Goal: Task Accomplishment & Management: Complete application form

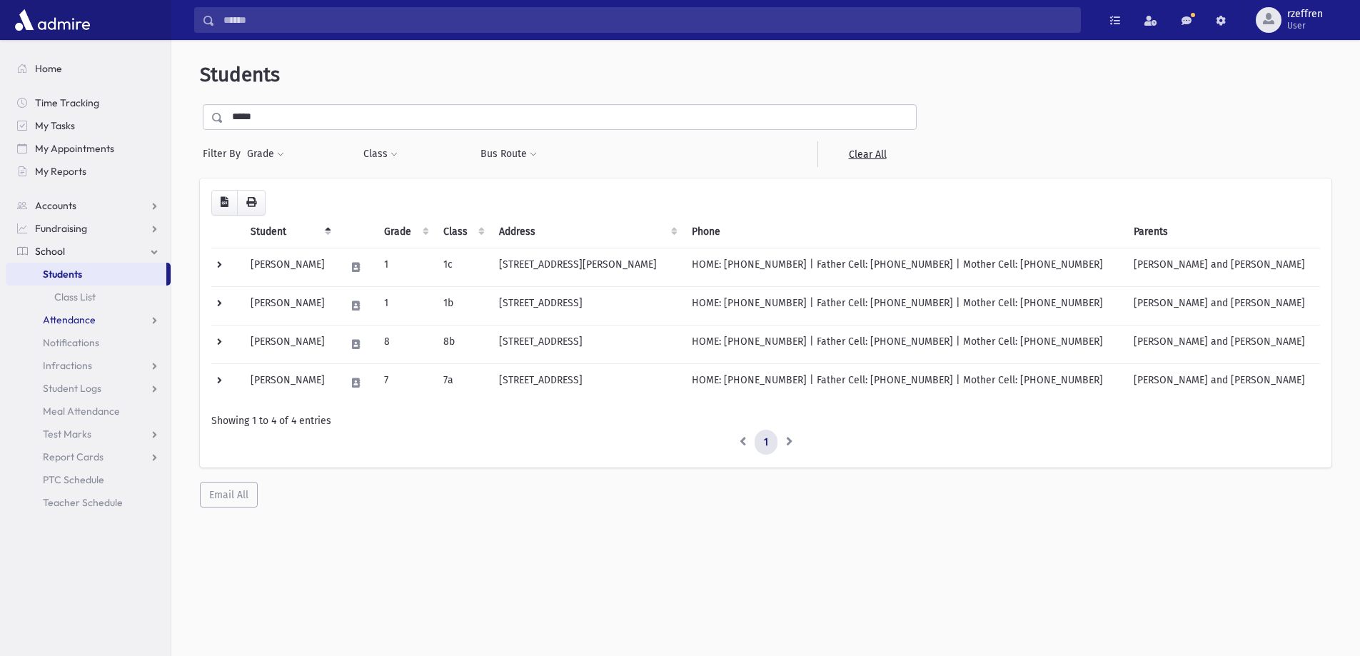
click at [42, 319] on link "Attendance" at bounding box center [88, 319] width 165 height 23
click at [54, 351] on link "Entry" at bounding box center [88, 342] width 165 height 23
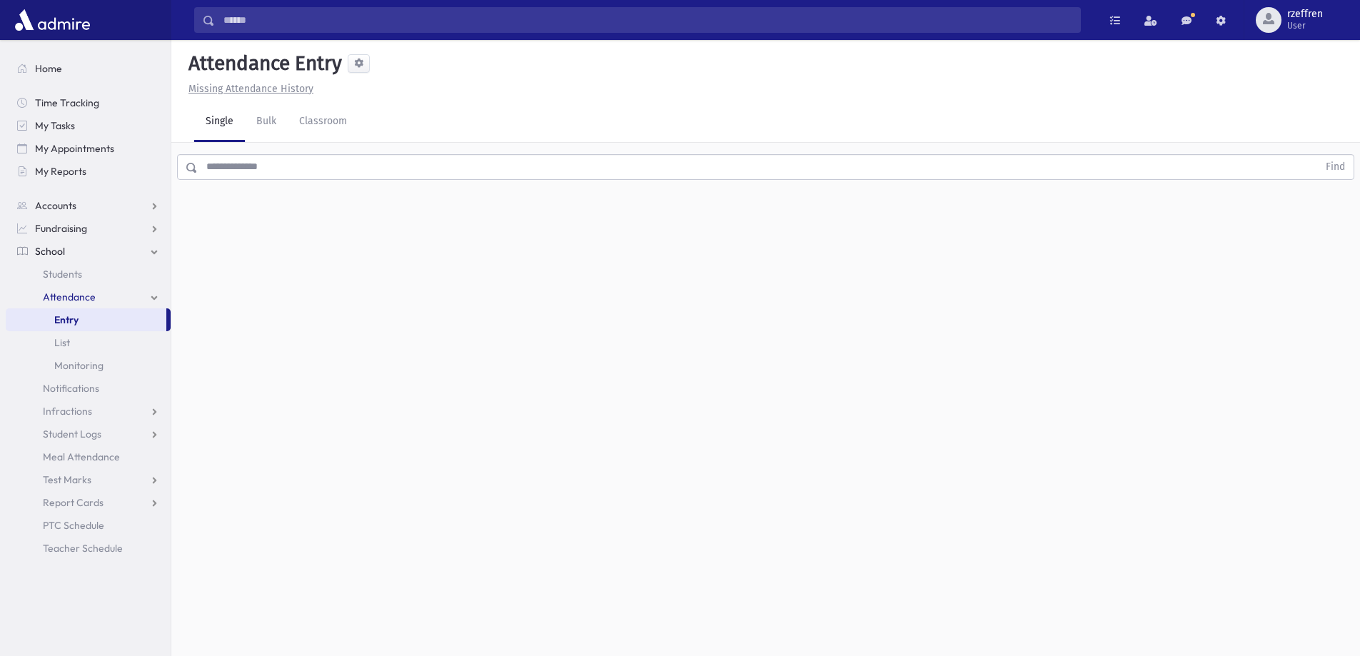
click at [329, 159] on input "text" at bounding box center [758, 167] width 1120 height 26
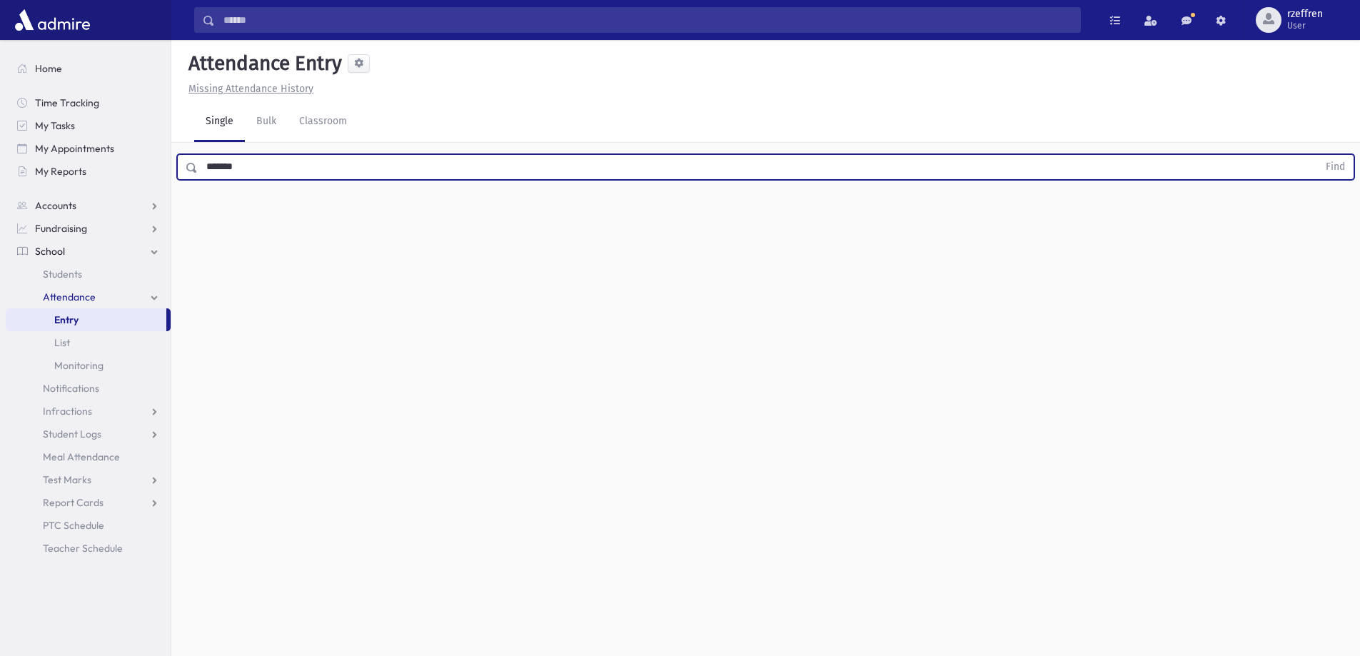
type input "*******"
click at [1318, 155] on button "Find" at bounding box center [1336, 167] width 36 height 24
click at [694, 214] on span "Late" at bounding box center [701, 213] width 20 height 15
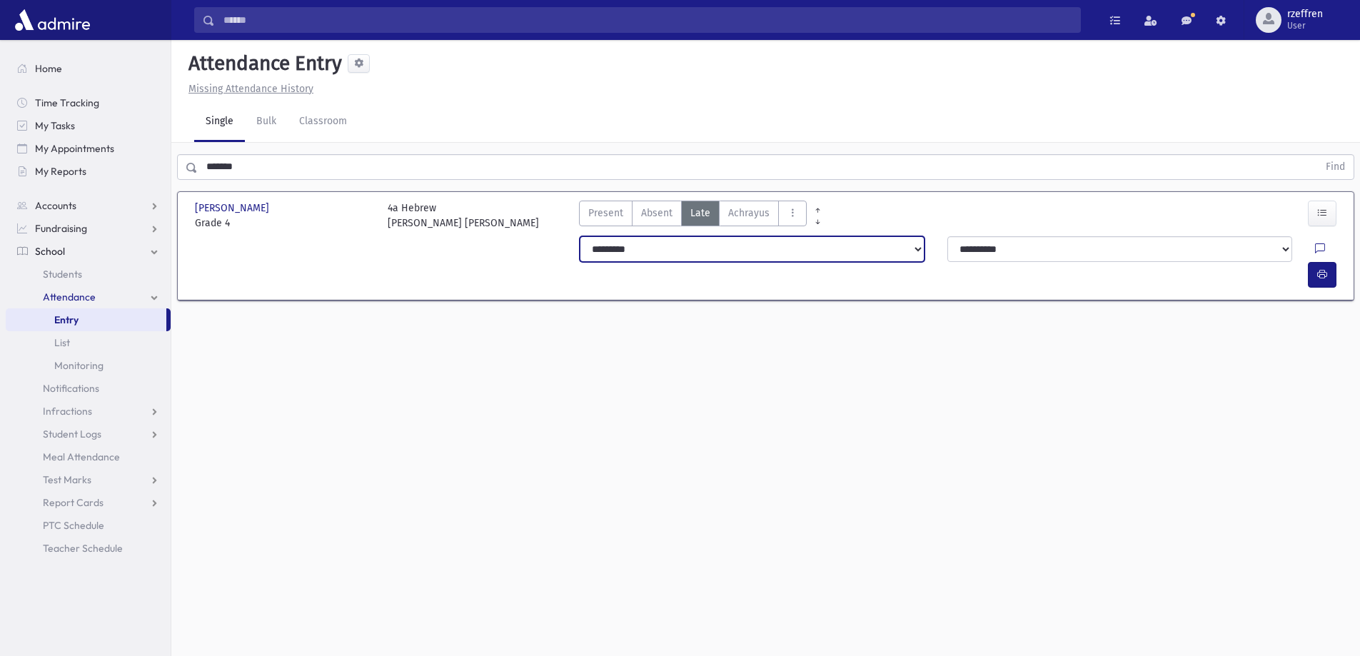
drag, startPoint x: 691, startPoint y: 243, endPoint x: 698, endPoint y: 259, distance: 17.0
click at [697, 254] on select "**********" at bounding box center [752, 249] width 345 height 26
select select "*******"
click at [580, 236] on select "**********" at bounding box center [752, 249] width 345 height 26
click at [1310, 262] on button "button" at bounding box center [1322, 275] width 29 height 26
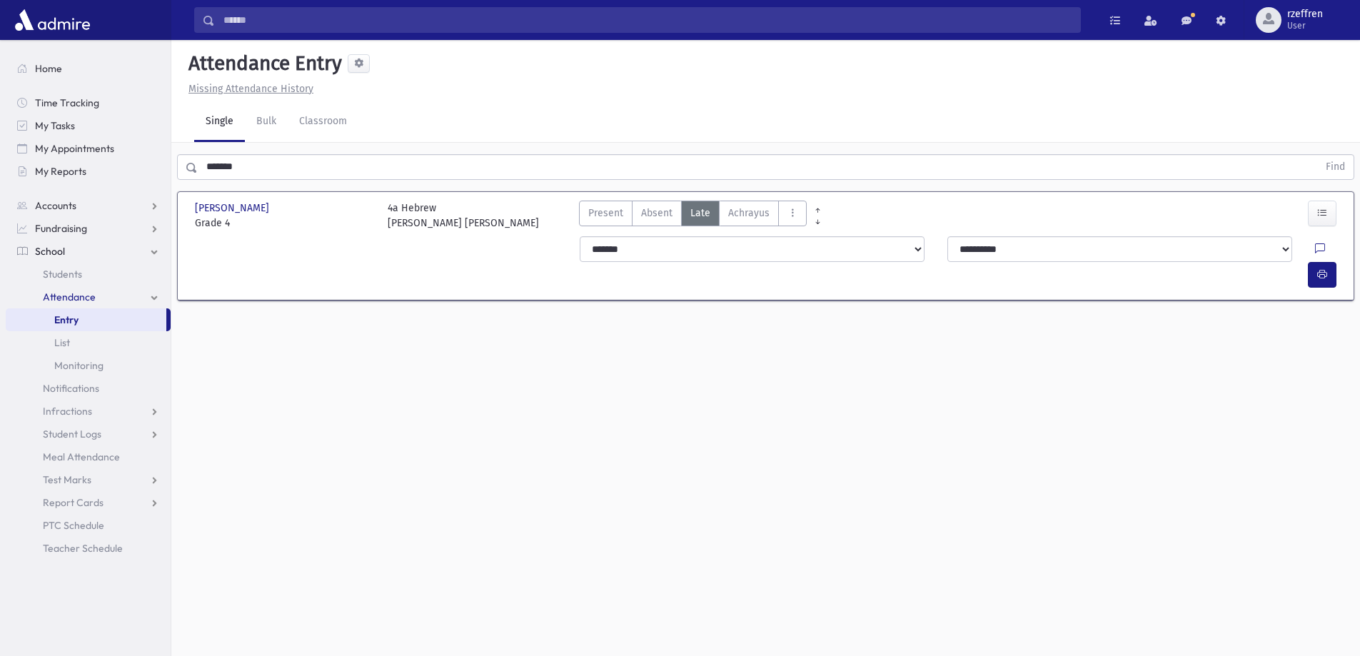
drag, startPoint x: 284, startPoint y: 169, endPoint x: 0, endPoint y: 139, distance: 285.7
click at [0, 140] on div "Search Results All Accounts" at bounding box center [680, 344] width 1360 height 688
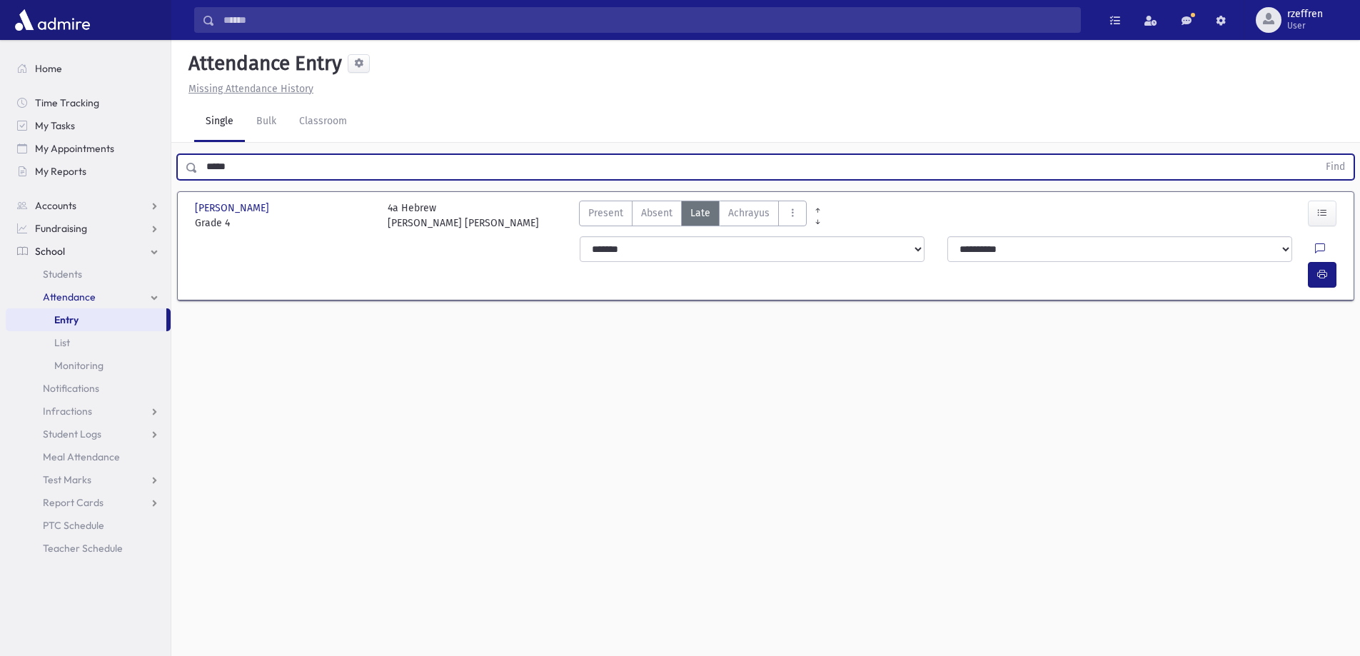
click at [1318, 155] on button "Find" at bounding box center [1336, 167] width 36 height 24
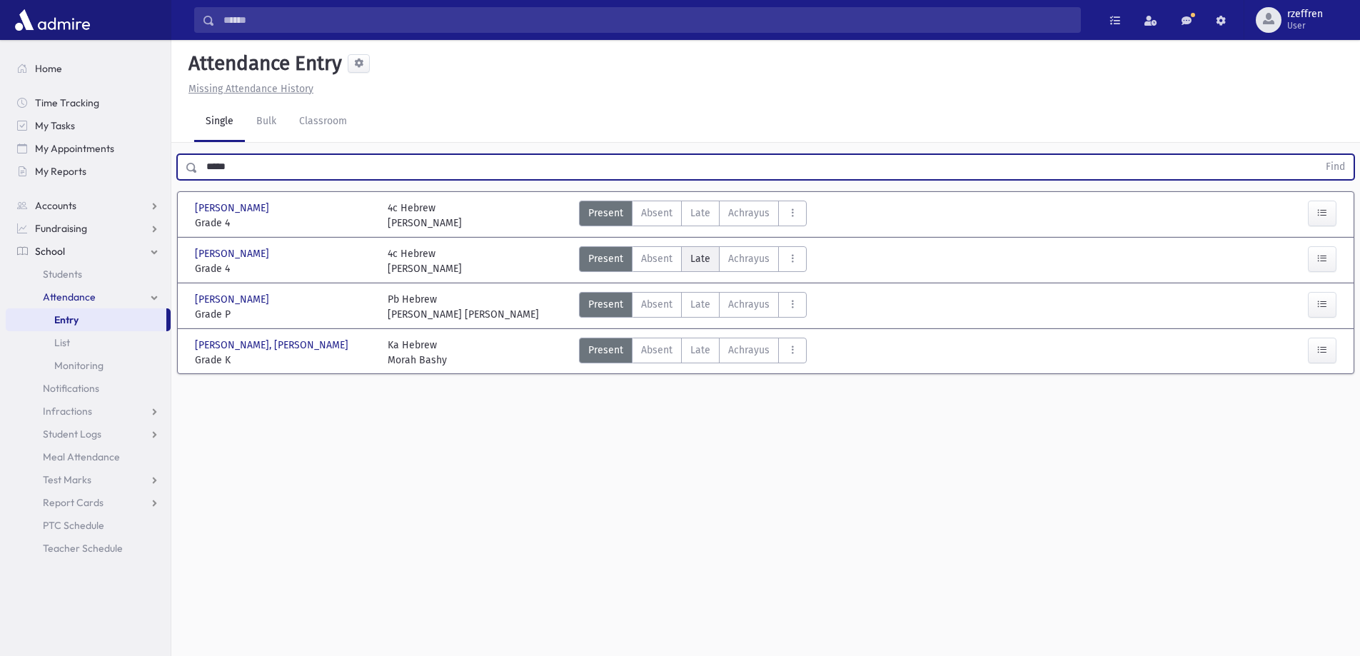
click at [701, 265] on span "Late" at bounding box center [701, 258] width 20 height 15
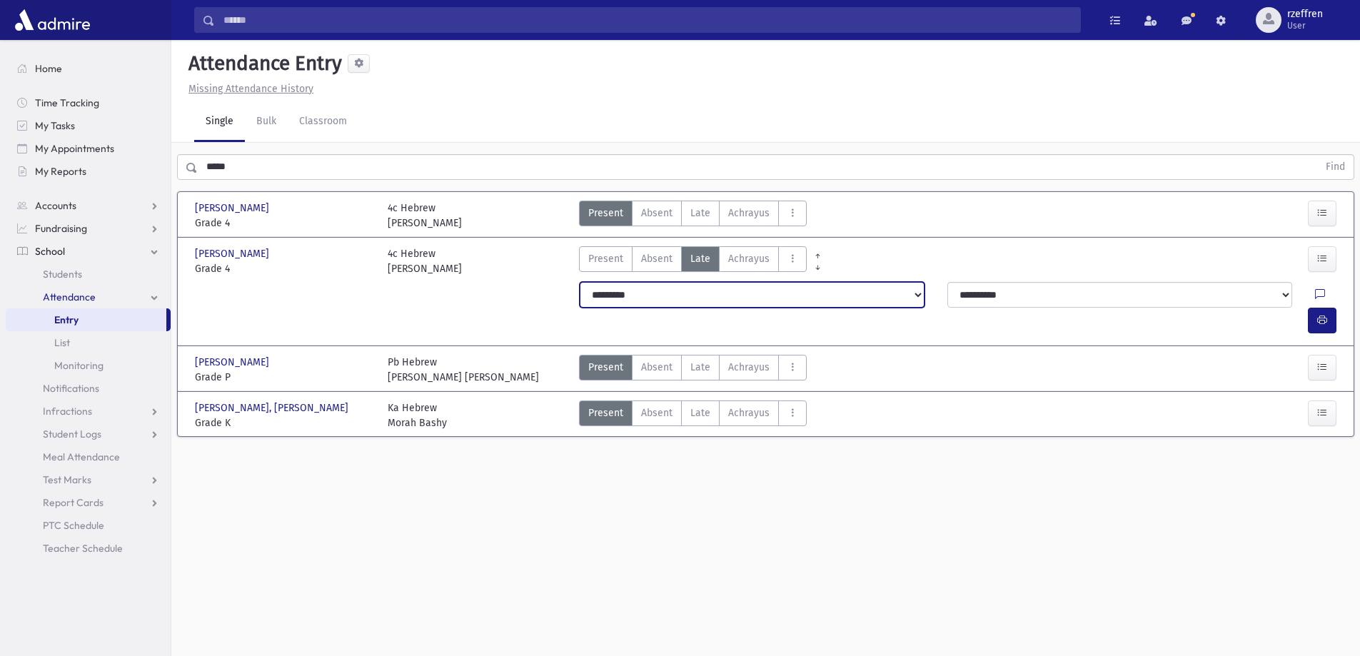
drag, startPoint x: 701, startPoint y: 286, endPoint x: 699, endPoint y: 304, distance: 17.9
click at [699, 299] on select "**********" at bounding box center [752, 295] width 345 height 26
click at [580, 282] on select "**********" at bounding box center [752, 295] width 345 height 26
click at [1322, 308] on button "button" at bounding box center [1322, 321] width 29 height 26
drag, startPoint x: 239, startPoint y: 173, endPoint x: 121, endPoint y: 173, distance: 117.8
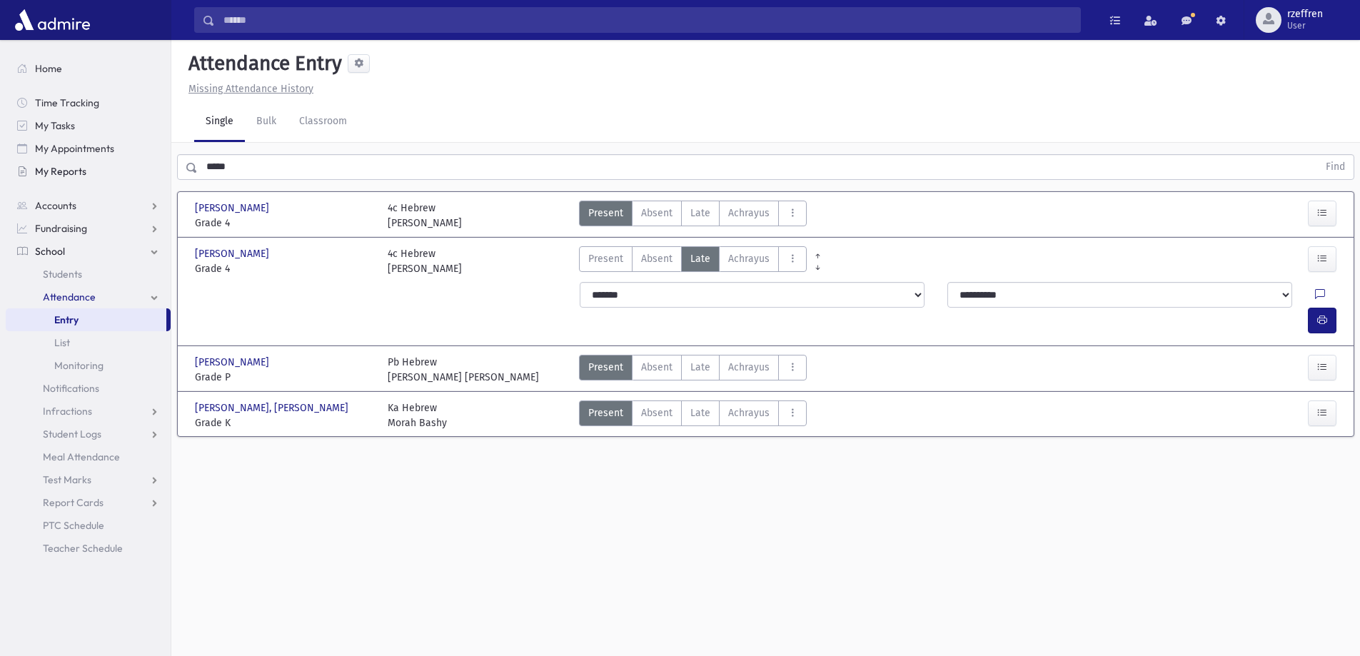
click at [121, 173] on div "Search Results All Accounts" at bounding box center [680, 344] width 1360 height 688
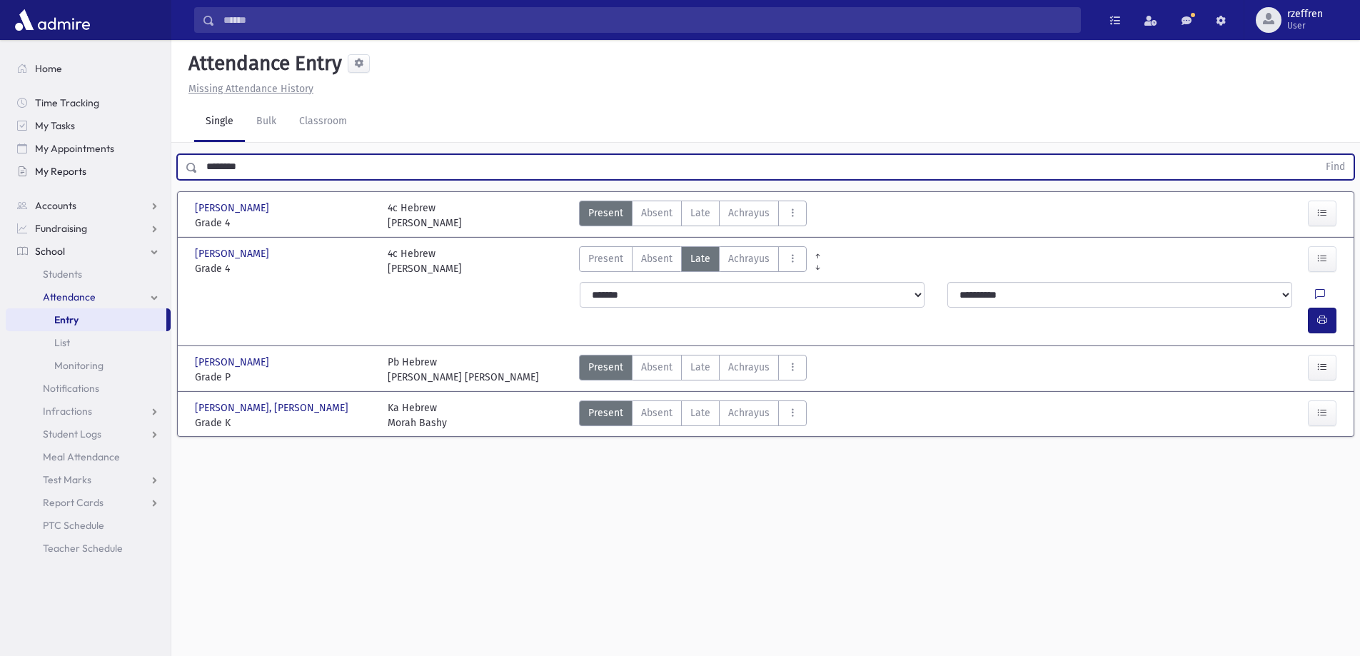
type input "********"
click at [1318, 155] on button "Find" at bounding box center [1336, 167] width 36 height 24
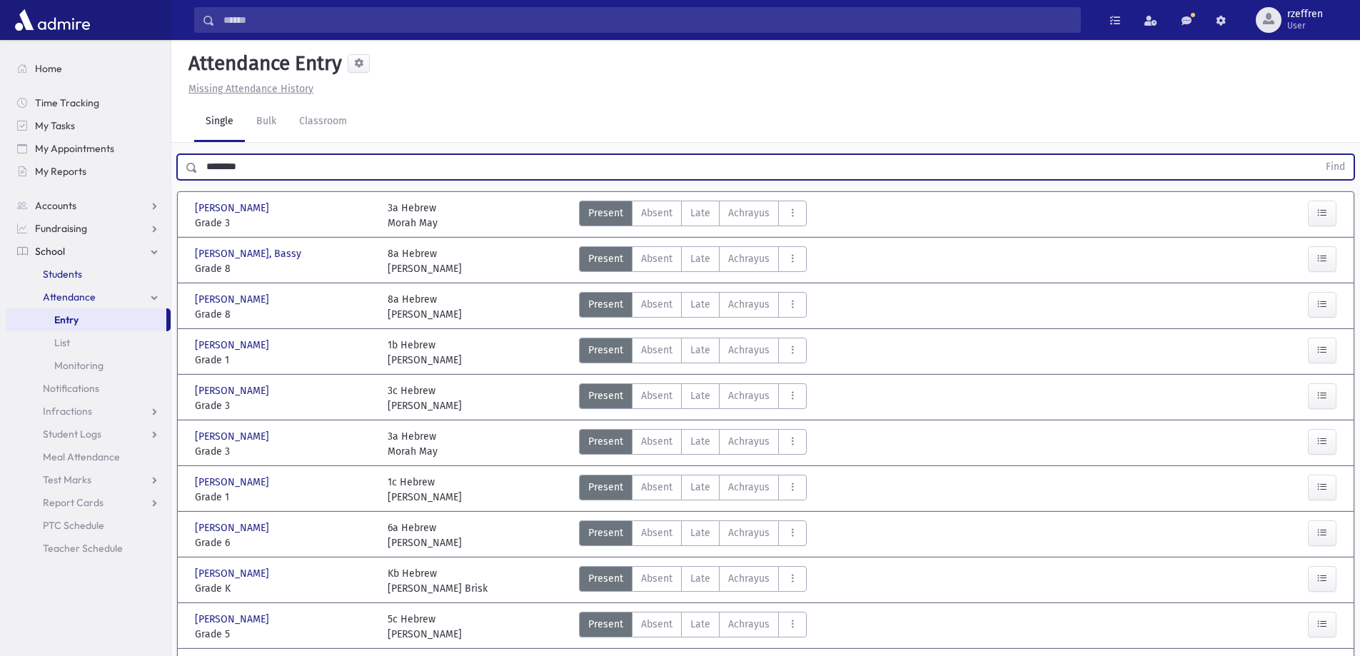
click at [61, 276] on span "Students" at bounding box center [62, 274] width 39 height 13
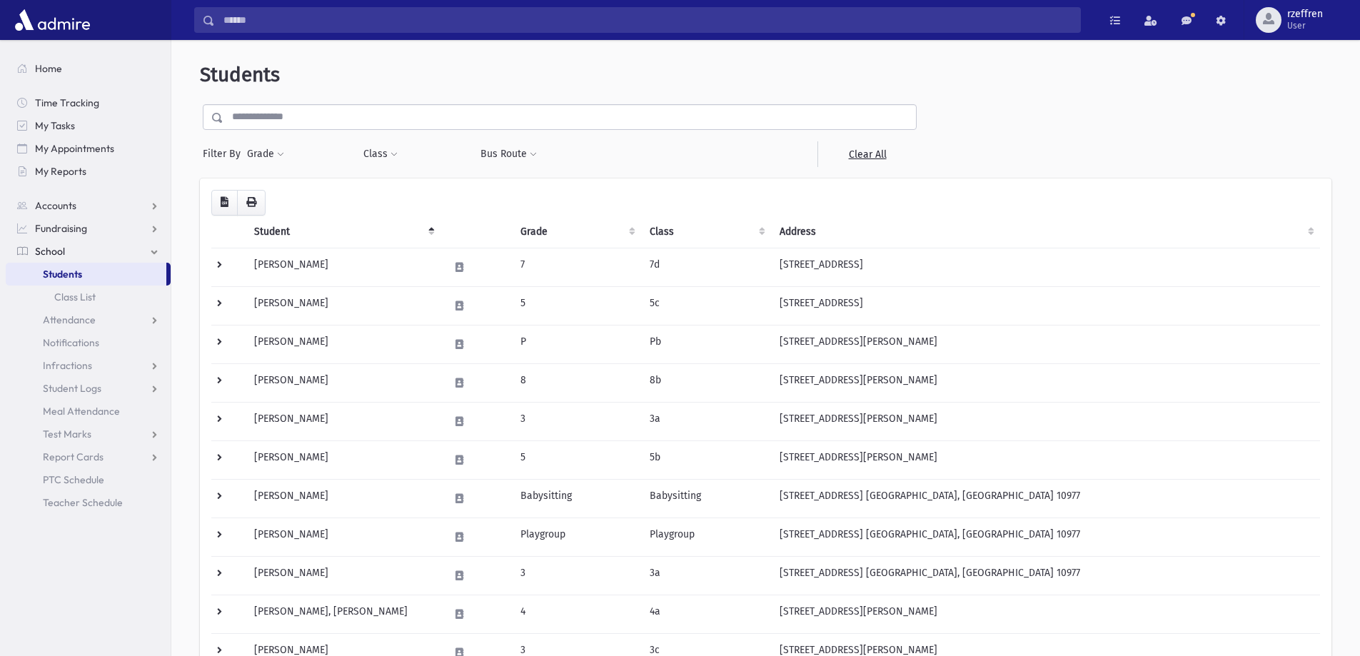
click at [306, 117] on input "text" at bounding box center [570, 117] width 693 height 26
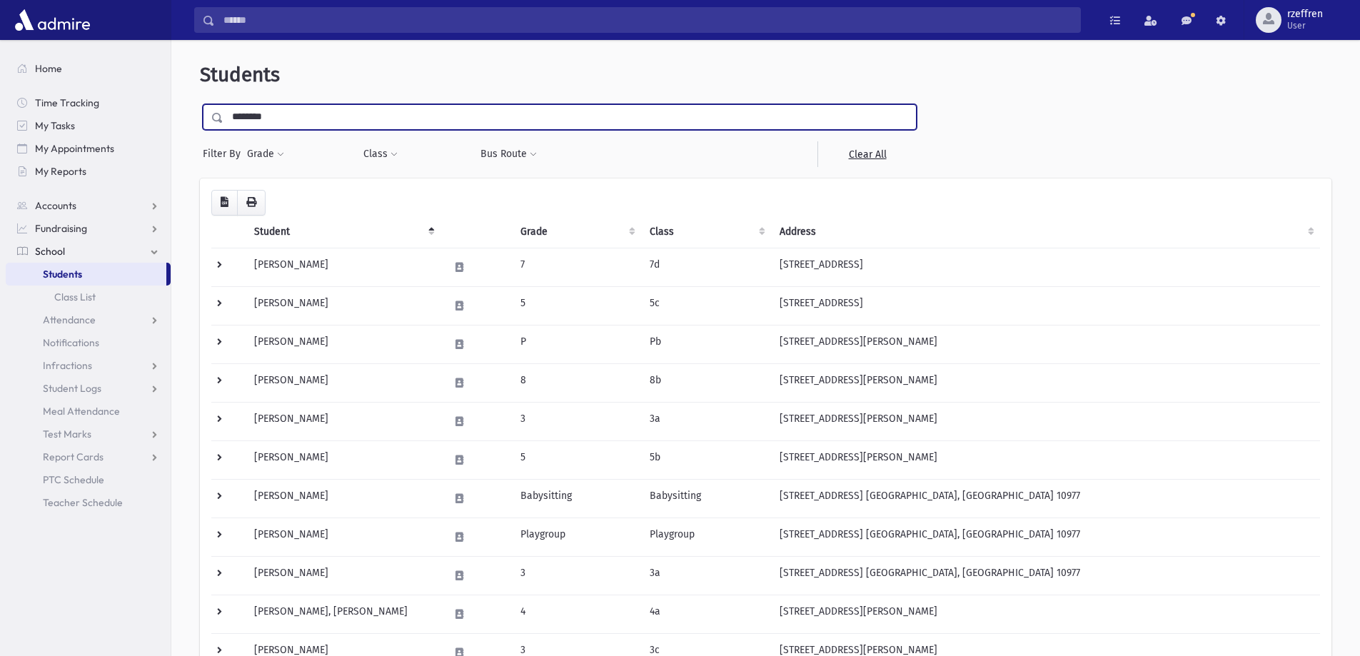
type input "********"
click at [200, 104] on input "submit" at bounding box center [220, 113] width 40 height 19
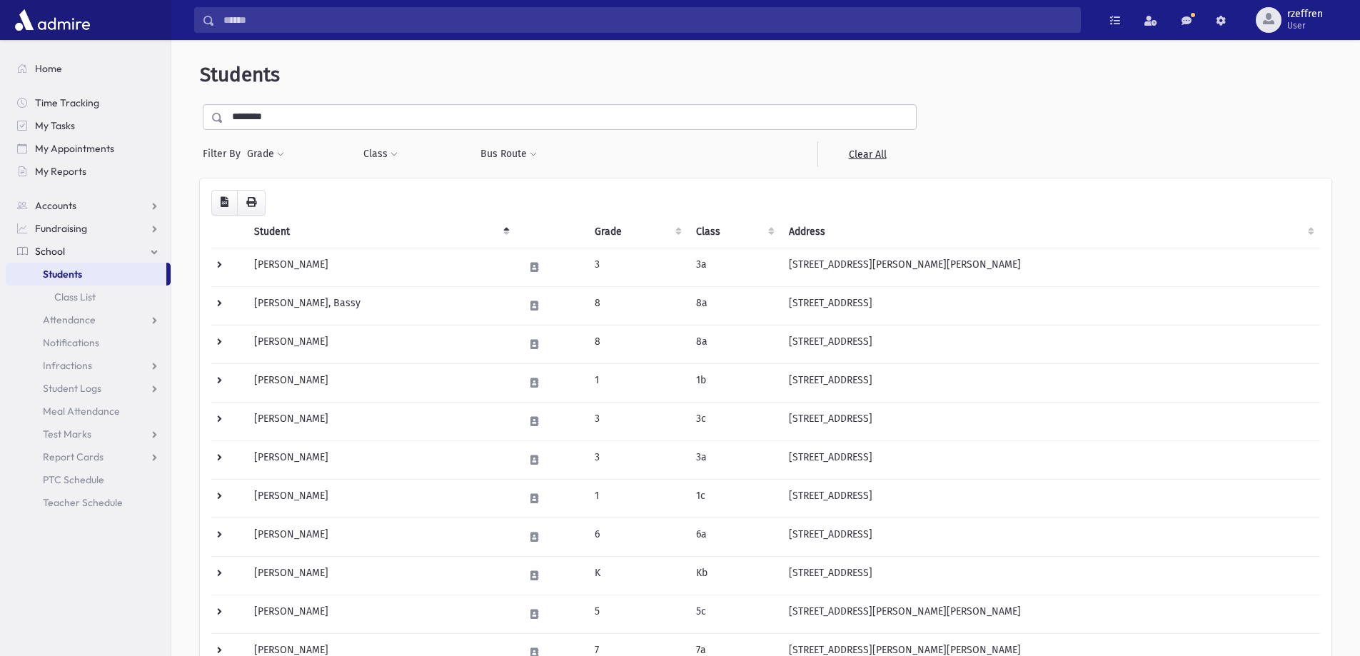
drag, startPoint x: 170, startPoint y: 105, endPoint x: 80, endPoint y: 84, distance: 92.5
click at [91, 88] on div "Search Results All Accounts" at bounding box center [680, 452] width 1360 height 904
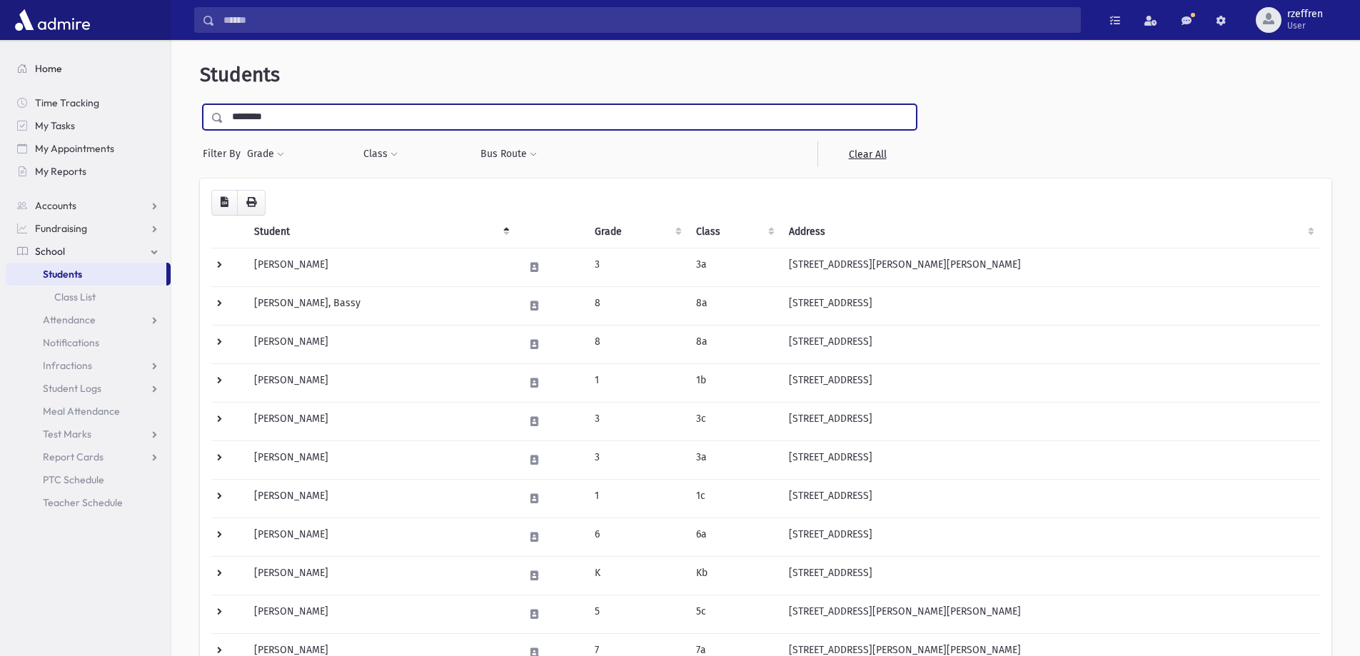
type input "********"
click at [200, 104] on input "submit" at bounding box center [220, 113] width 40 height 19
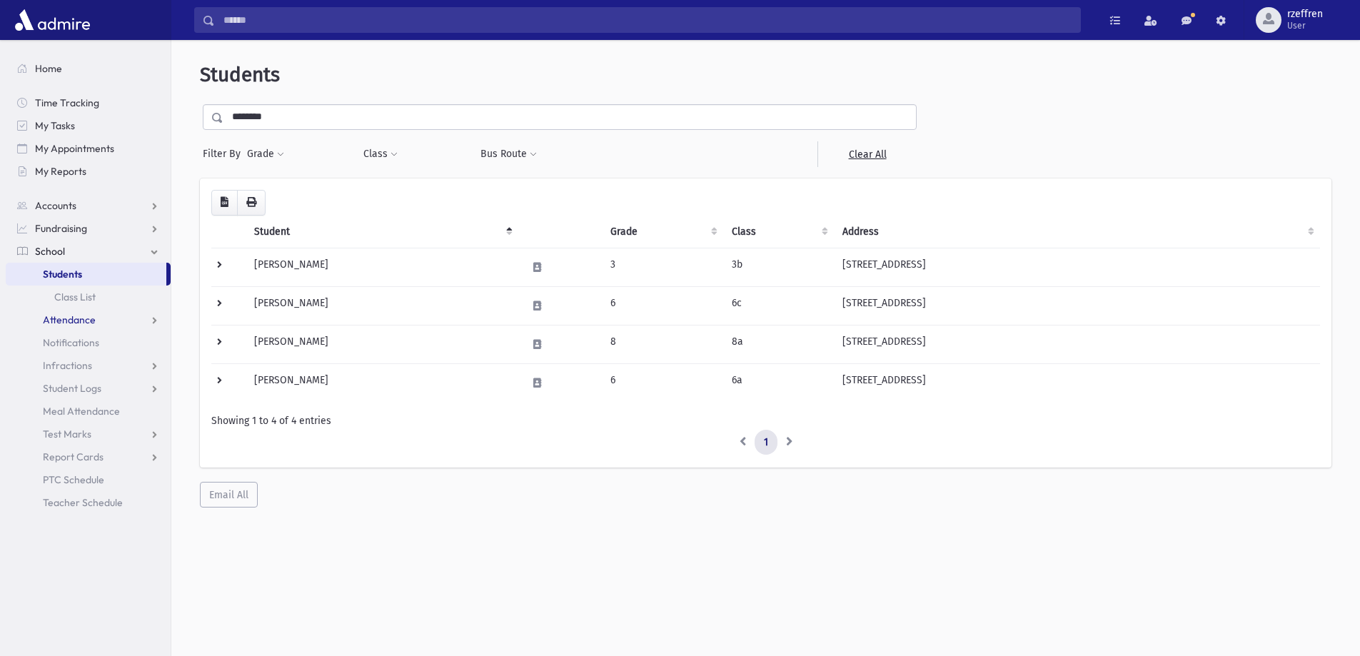
click at [74, 316] on span "Attendance" at bounding box center [69, 319] width 53 height 13
click at [68, 340] on span "Entry" at bounding box center [66, 342] width 24 height 13
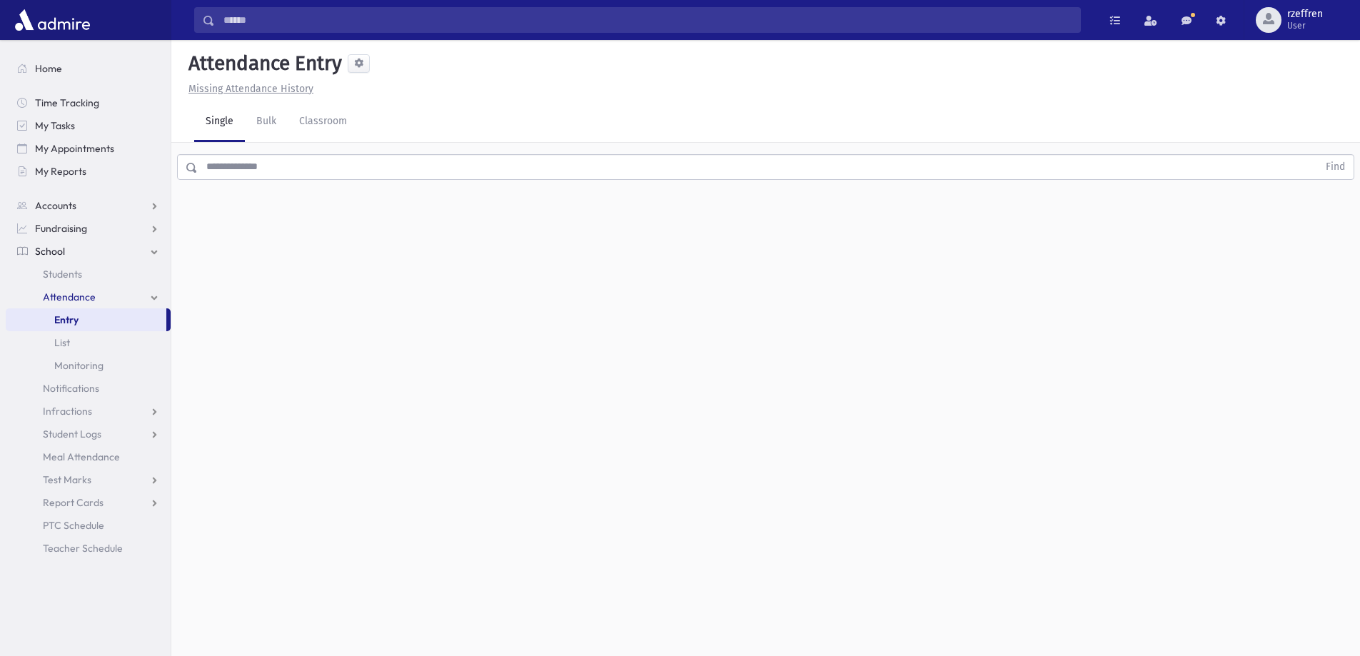
click at [285, 172] on input "text" at bounding box center [758, 167] width 1120 height 26
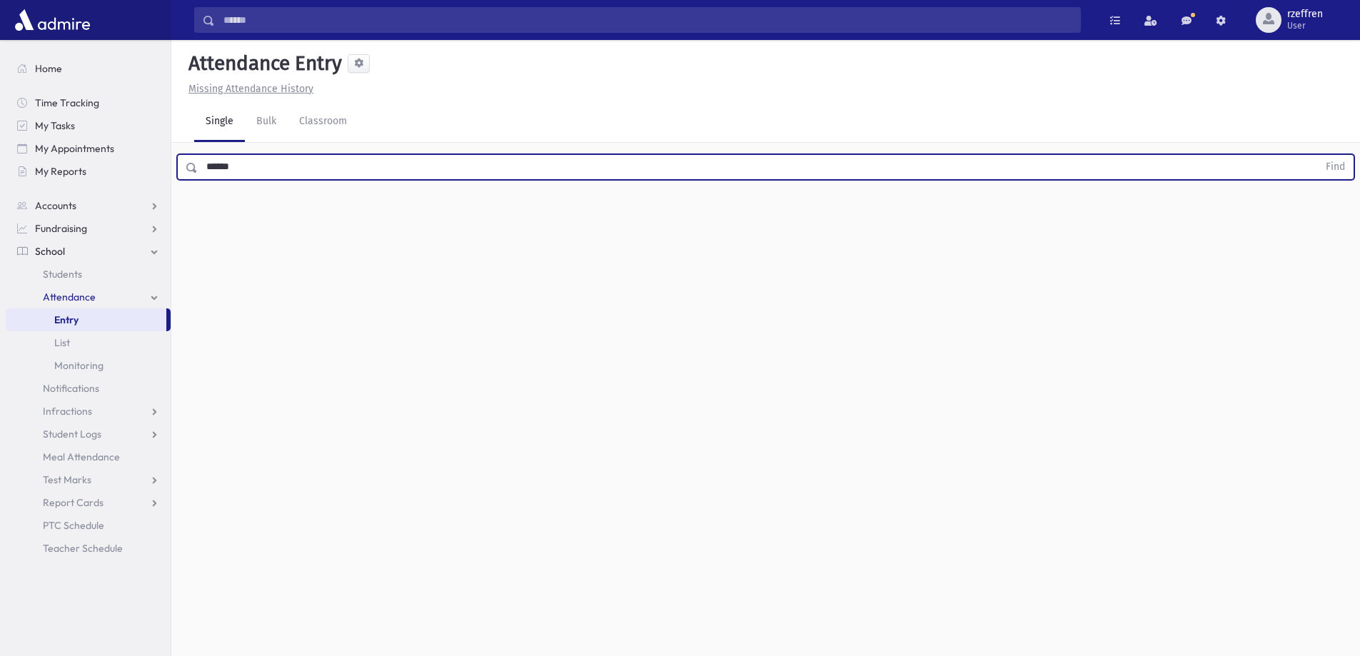
type input "******"
click at [1318, 155] on button "Find" at bounding box center [1336, 167] width 36 height 24
click at [711, 209] on label "Late L" at bounding box center [700, 214] width 39 height 26
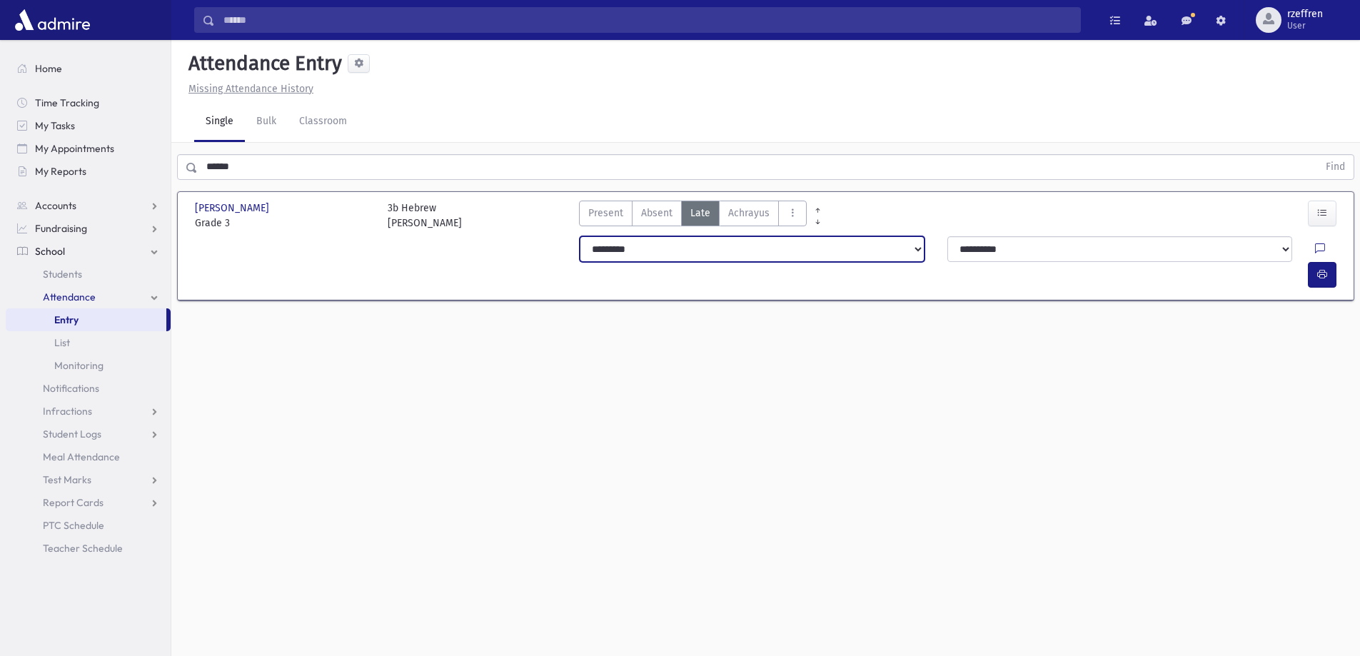
drag, startPoint x: 699, startPoint y: 239, endPoint x: 693, endPoint y: 256, distance: 18.3
click at [697, 240] on select "**********" at bounding box center [752, 249] width 345 height 26
select select
click at [580, 236] on select "**********" at bounding box center [752, 249] width 345 height 26
click at [669, 249] on select "**********" at bounding box center [752, 249] width 345 height 26
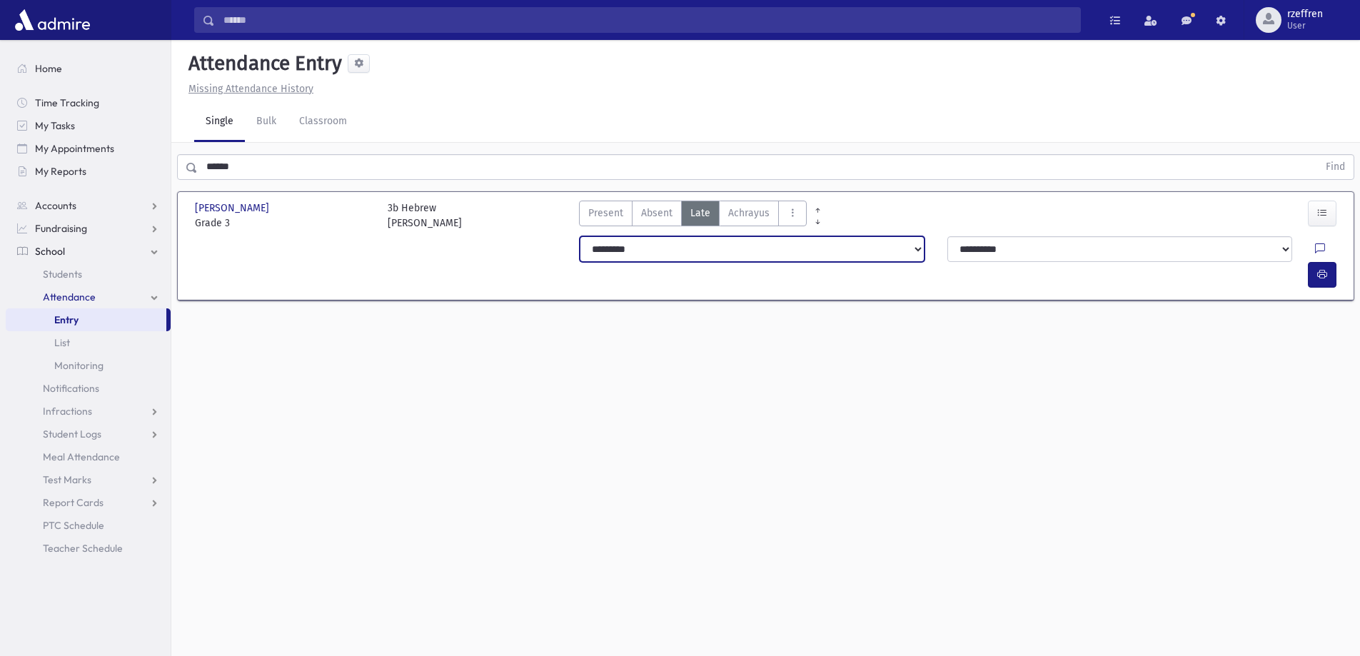
select select "*******"
click at [580, 236] on select "**********" at bounding box center [752, 249] width 345 height 26
click at [1318, 269] on icon "button" at bounding box center [1323, 275] width 10 height 12
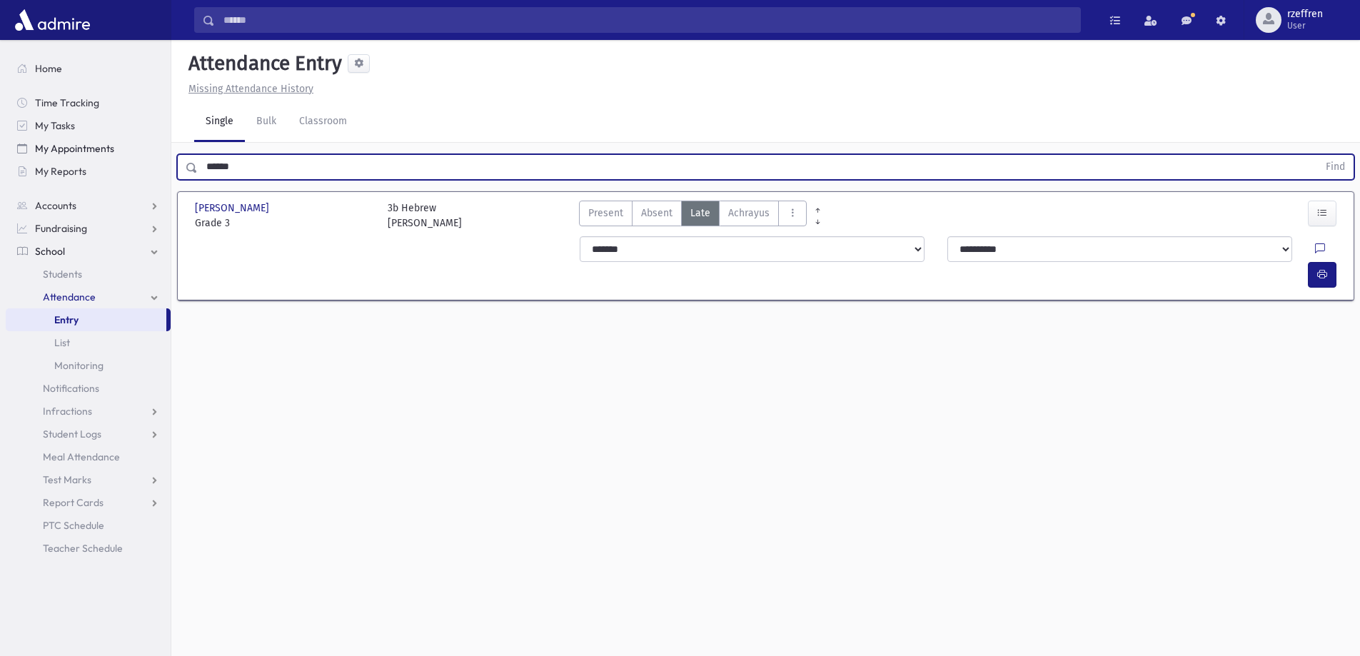
drag, startPoint x: 273, startPoint y: 161, endPoint x: 75, endPoint y: 141, distance: 198.8
click at [75, 141] on div "Search Results All Accounts" at bounding box center [680, 344] width 1360 height 688
click at [68, 273] on span "Students" at bounding box center [62, 274] width 39 height 13
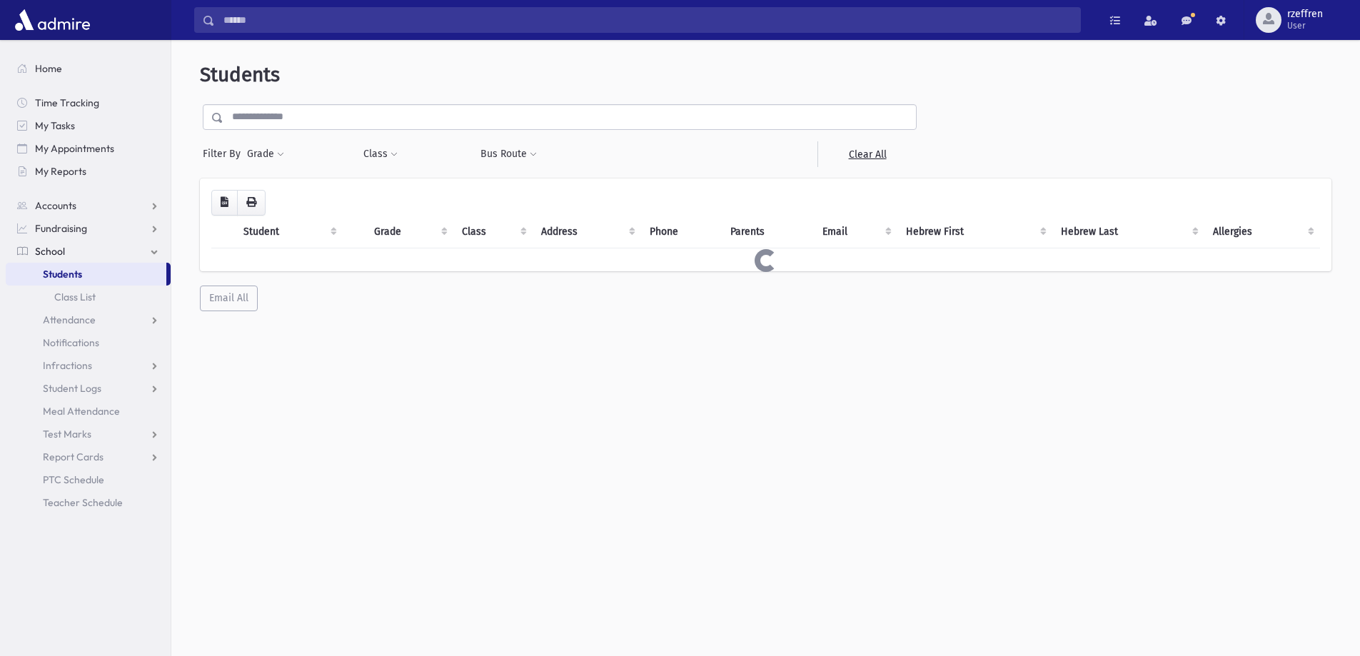
click at [297, 120] on input "text" at bounding box center [570, 117] width 693 height 26
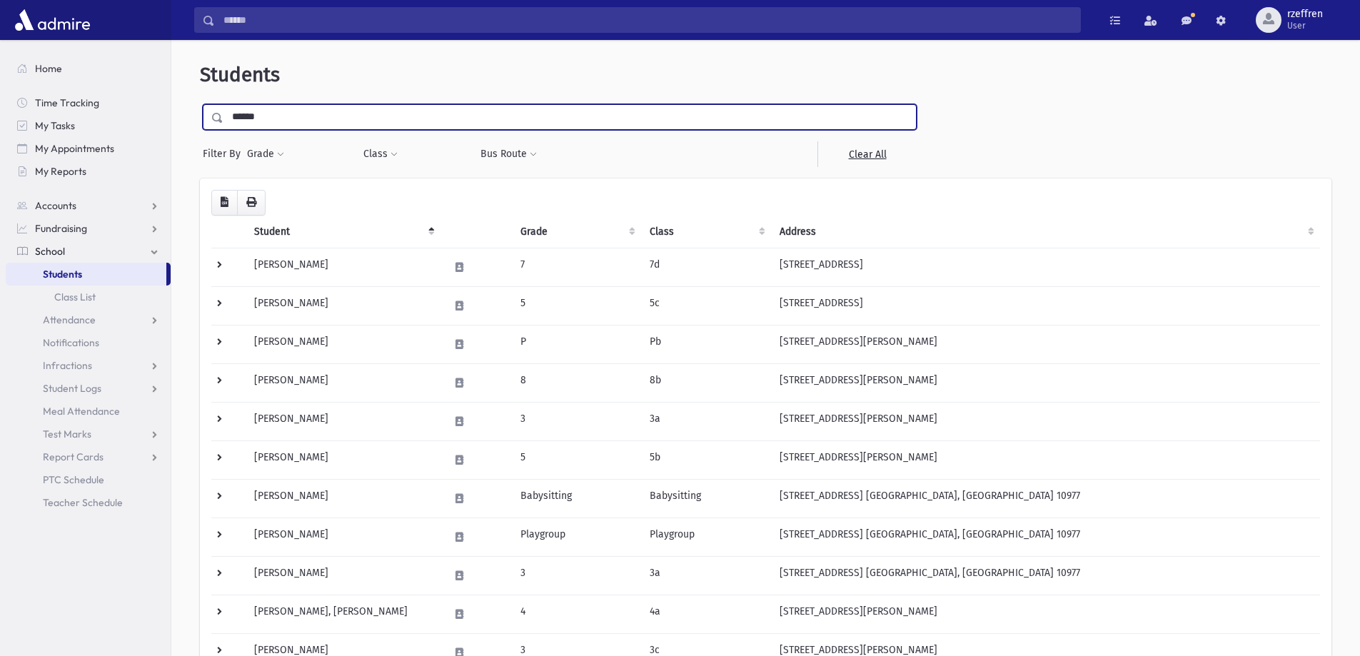
type input "******"
click at [200, 104] on input "submit" at bounding box center [220, 113] width 40 height 19
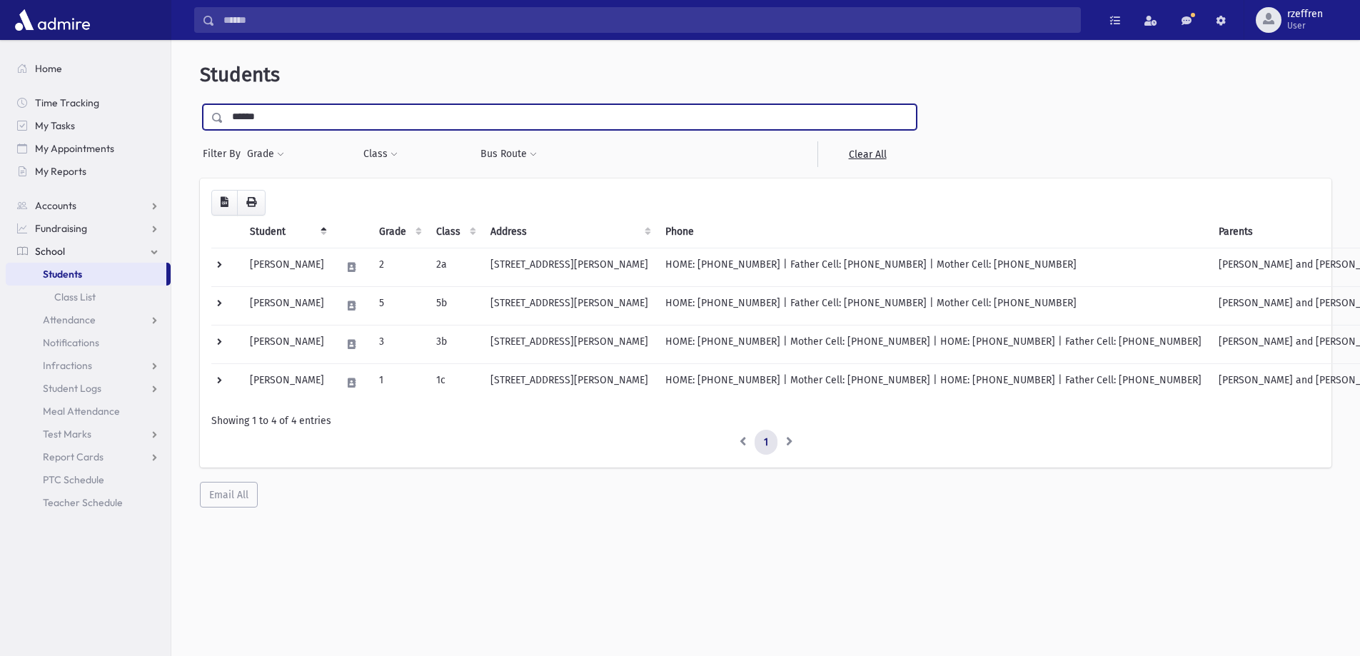
drag, startPoint x: 280, startPoint y: 118, endPoint x: 0, endPoint y: 90, distance: 281.3
click at [0, 90] on div "Search Results All Accounts" at bounding box center [680, 347] width 1360 height 694
type input "********"
click at [200, 104] on input "submit" at bounding box center [220, 113] width 40 height 19
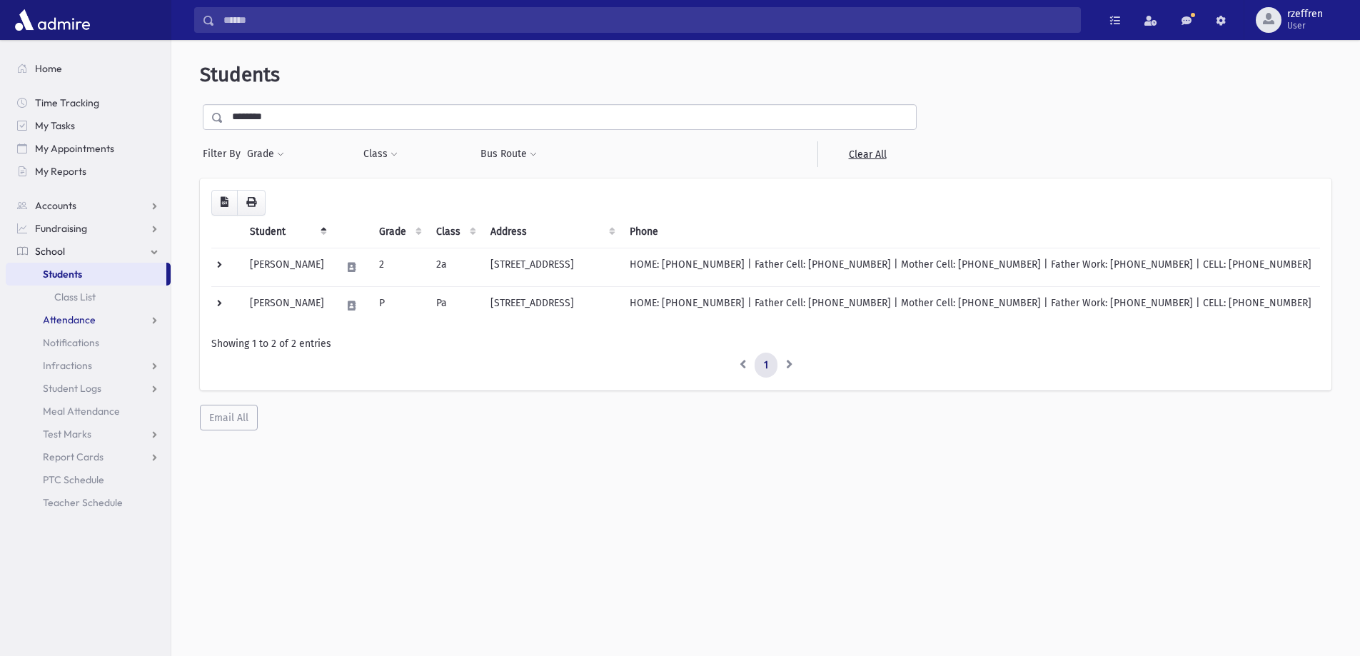
click at [50, 316] on span "Attendance" at bounding box center [69, 319] width 53 height 13
click at [74, 346] on span "Entry" at bounding box center [66, 342] width 24 height 13
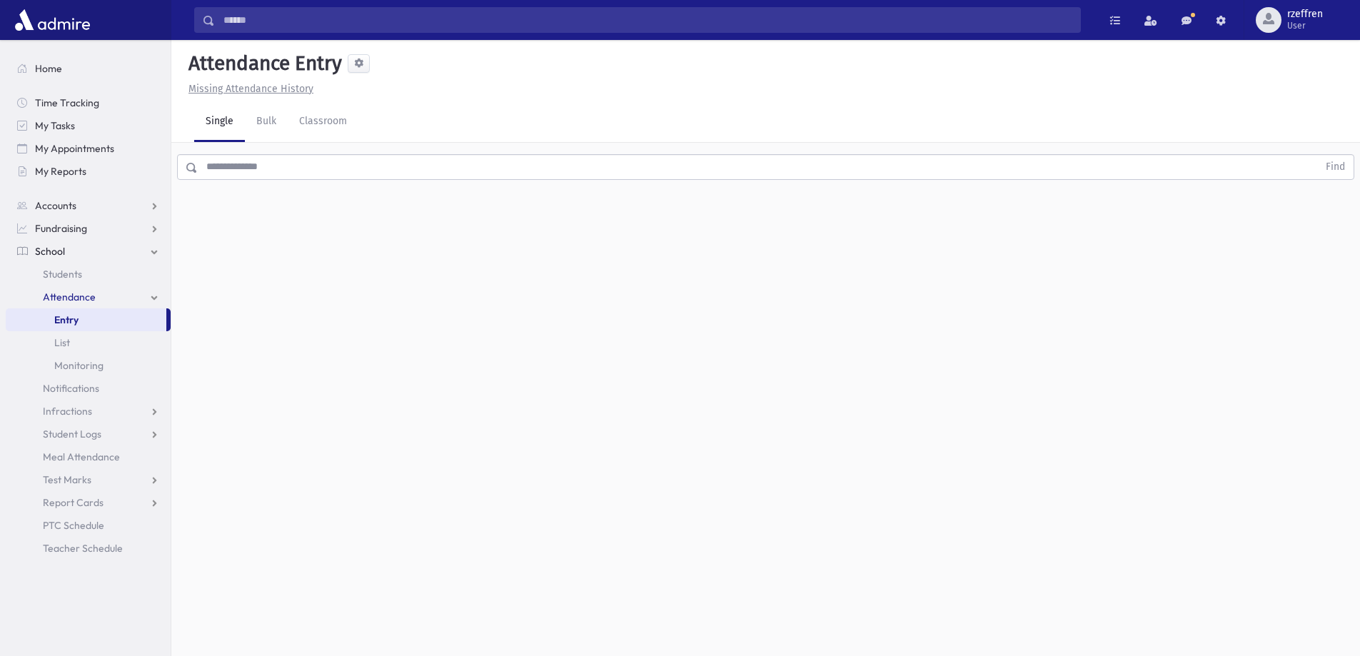
click at [294, 155] on input "text" at bounding box center [758, 167] width 1120 height 26
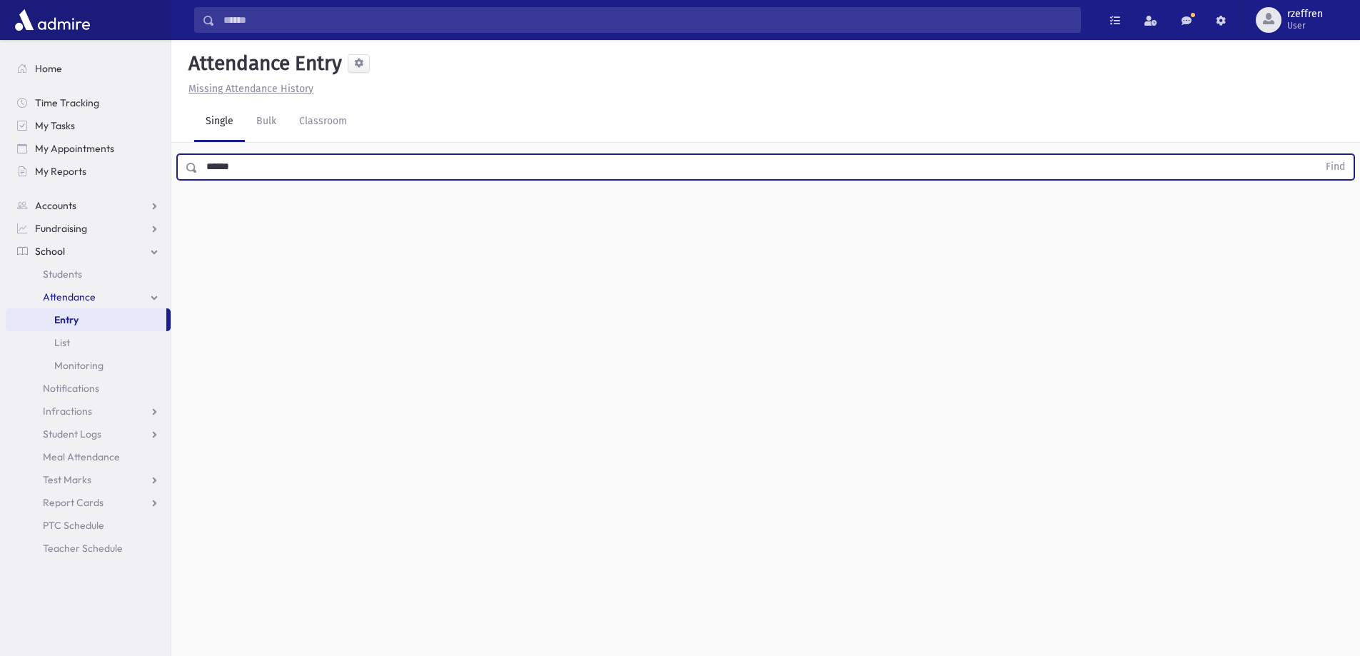
type input "******"
click at [1318, 155] on button "Find" at bounding box center [1336, 167] width 36 height 24
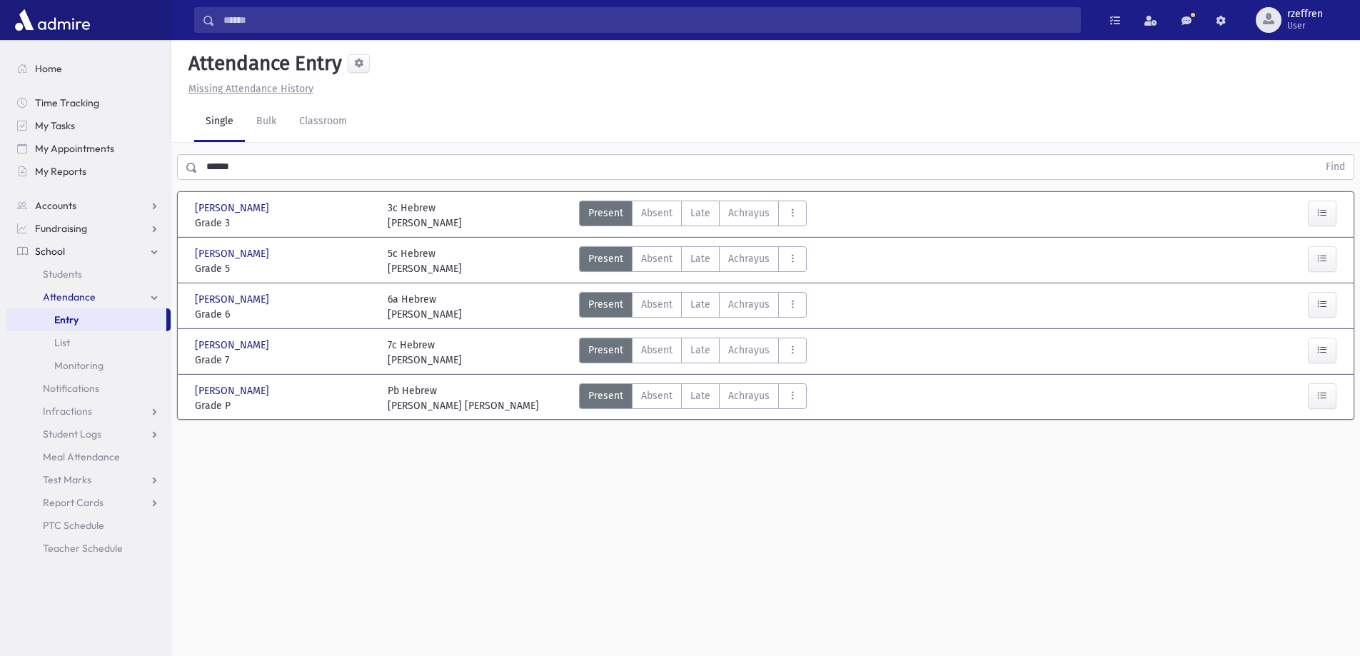
click at [698, 199] on div "Weissman, Chaya Weissman, Chaya Grade 3 Grade 3 3c Hebrew Morah Levi Present P …" at bounding box center [766, 214] width 1168 height 33
click at [699, 213] on span "Late" at bounding box center [701, 213] width 20 height 15
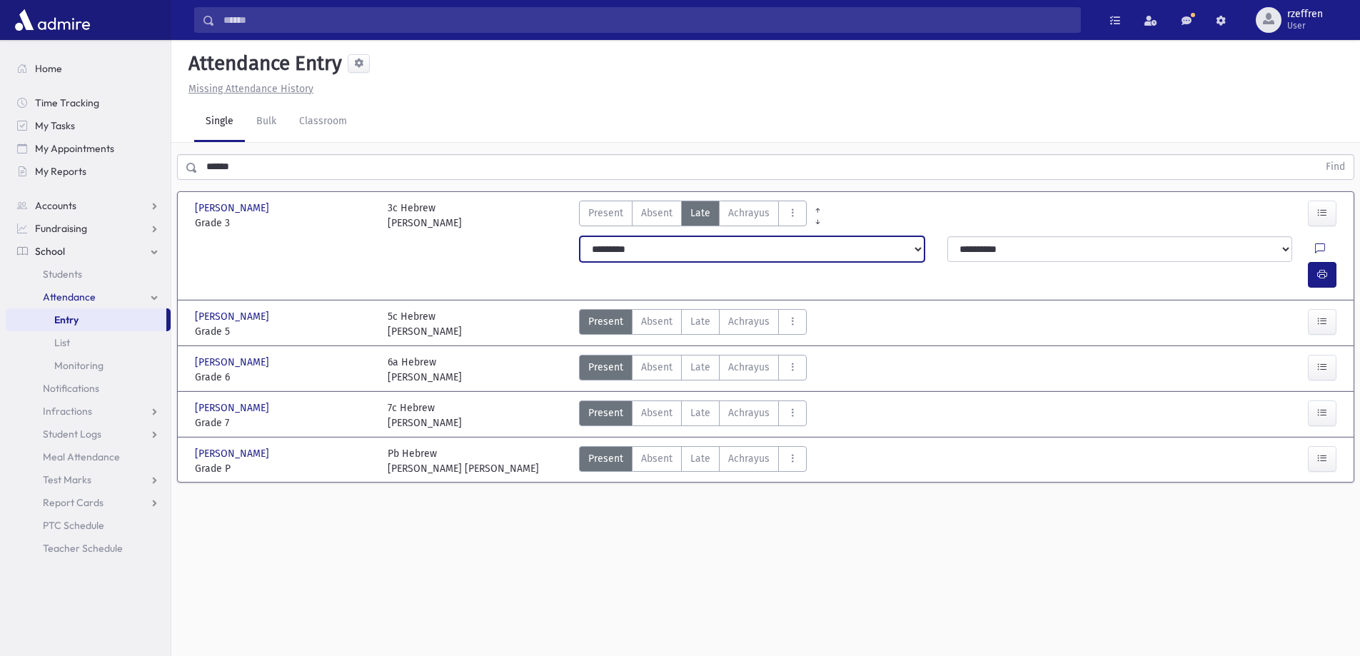
click at [695, 243] on select "**********" at bounding box center [752, 249] width 345 height 26
select select "*******"
click at [580, 236] on select "**********" at bounding box center [752, 249] width 345 height 26
click at [1334, 262] on button "button" at bounding box center [1322, 275] width 29 height 26
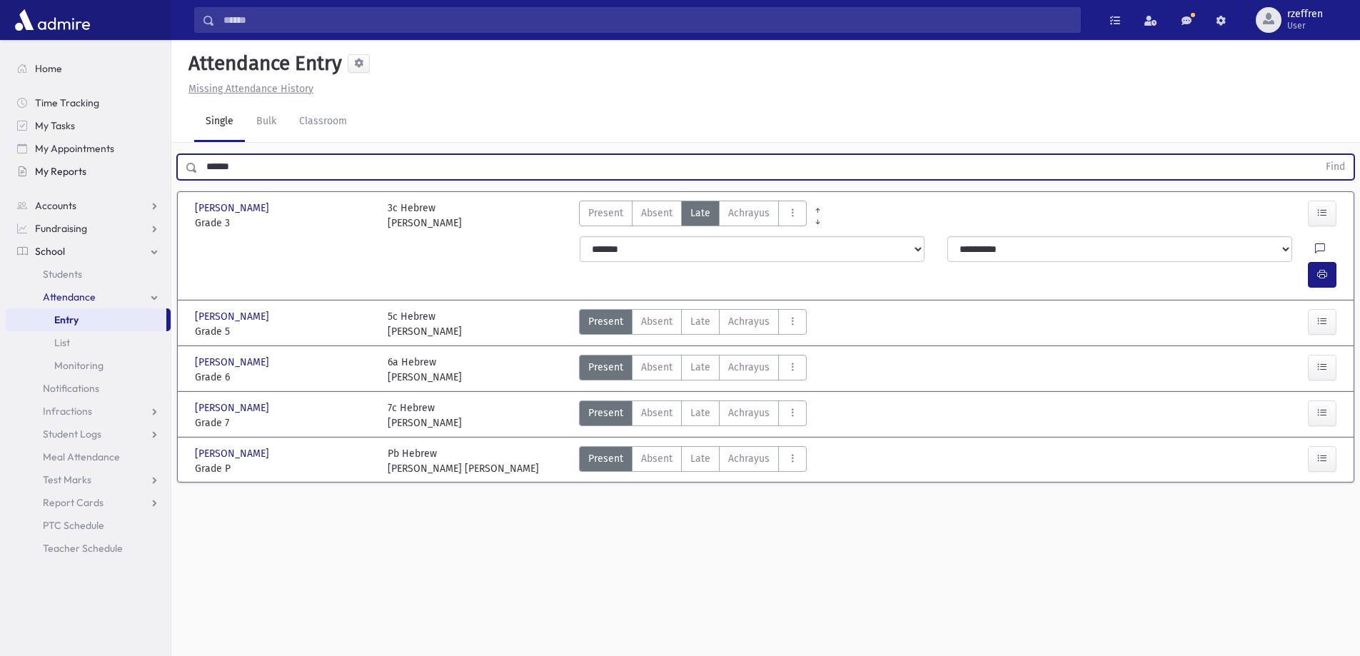
drag, startPoint x: 221, startPoint y: 165, endPoint x: 31, endPoint y: 170, distance: 190.0
click at [50, 181] on div "Search Results All Accounts" at bounding box center [680, 344] width 1360 height 688
click at [1318, 155] on button "Find" at bounding box center [1336, 167] width 36 height 24
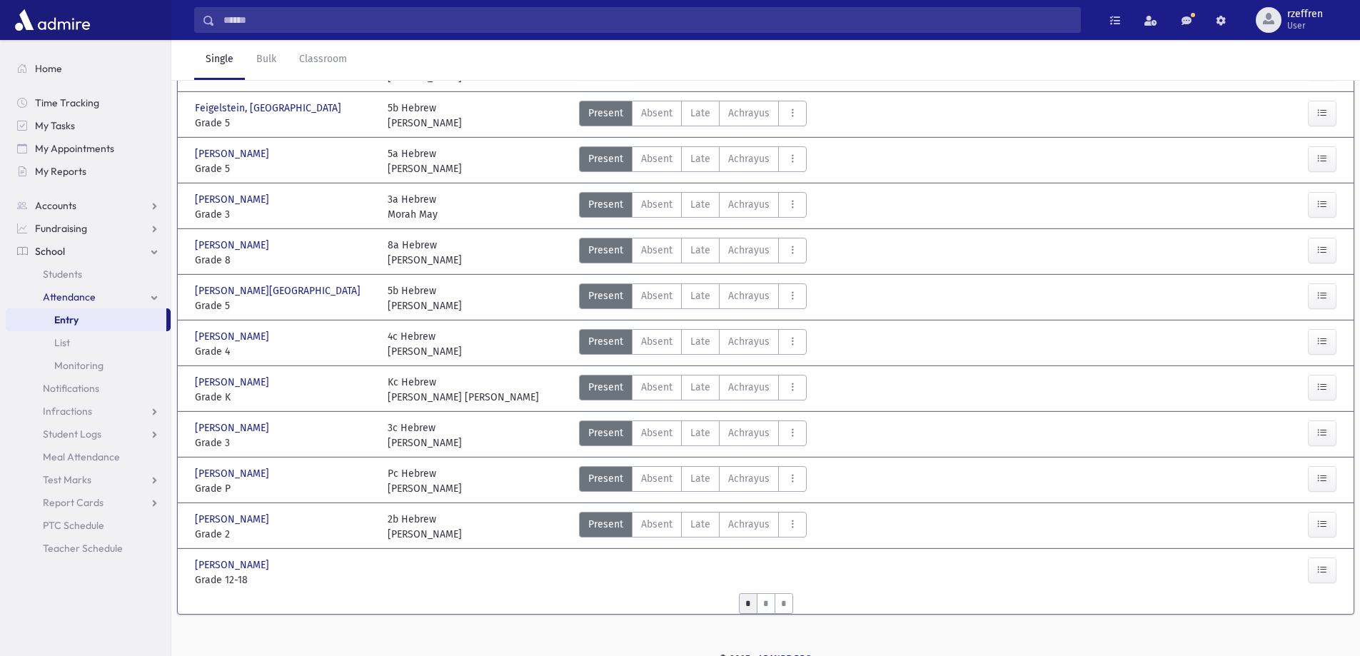
scroll to position [522, 0]
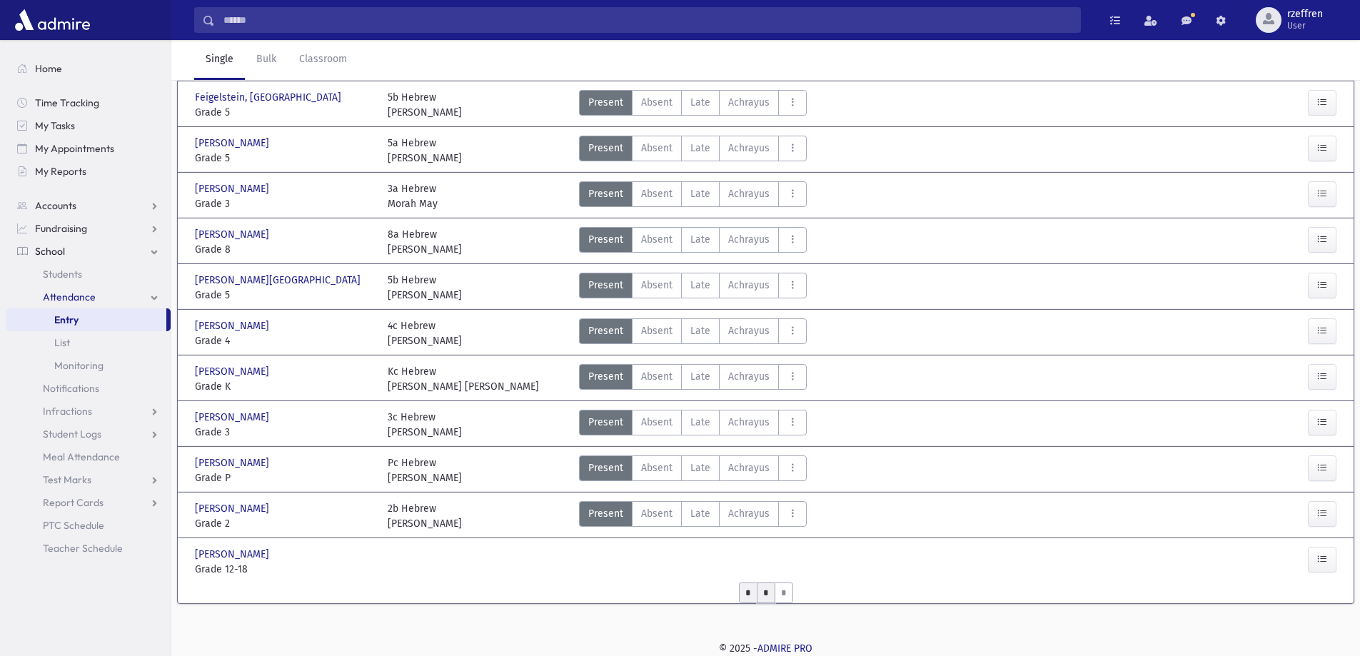
click at [764, 594] on input "*" at bounding box center [766, 593] width 19 height 21
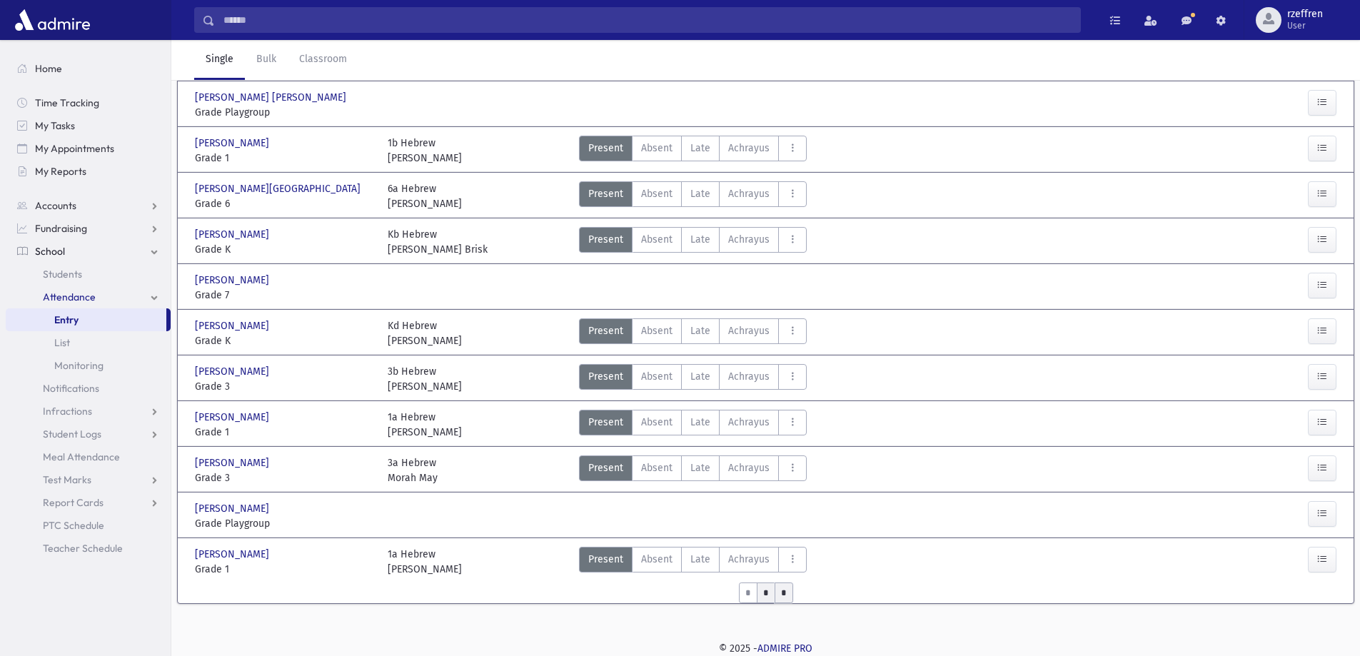
click at [787, 588] on input "*" at bounding box center [784, 593] width 19 height 21
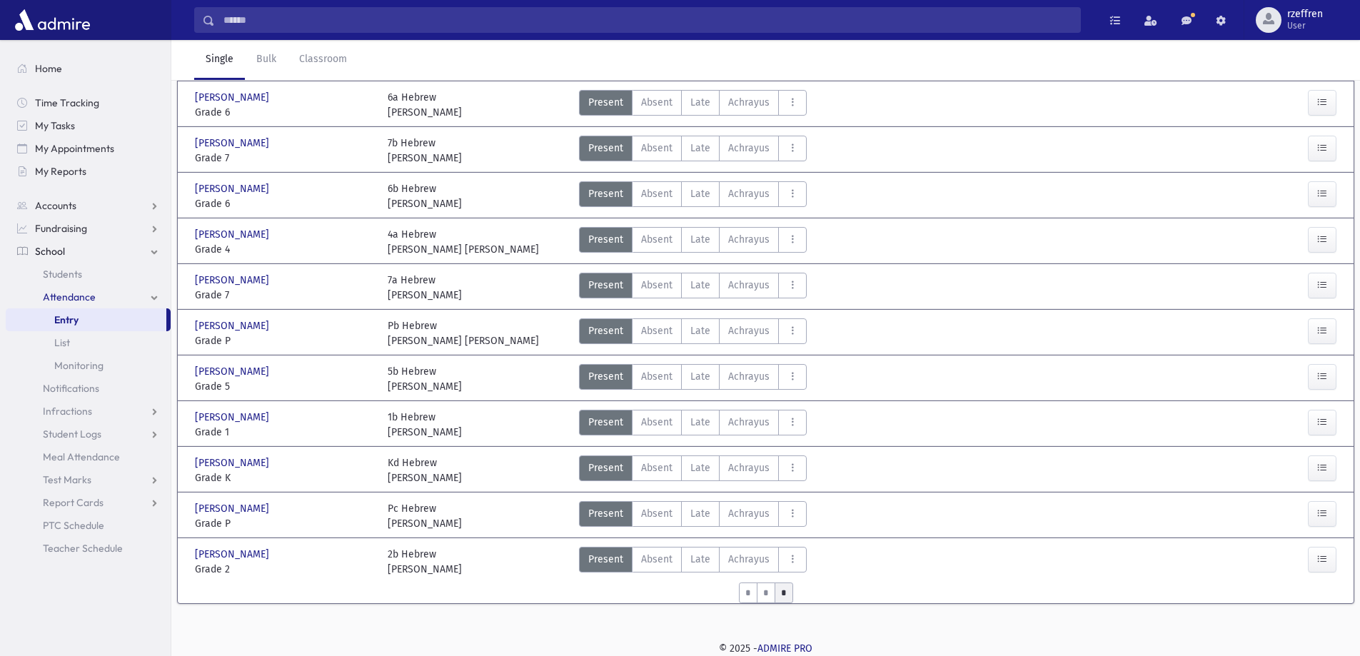
scroll to position [0, 0]
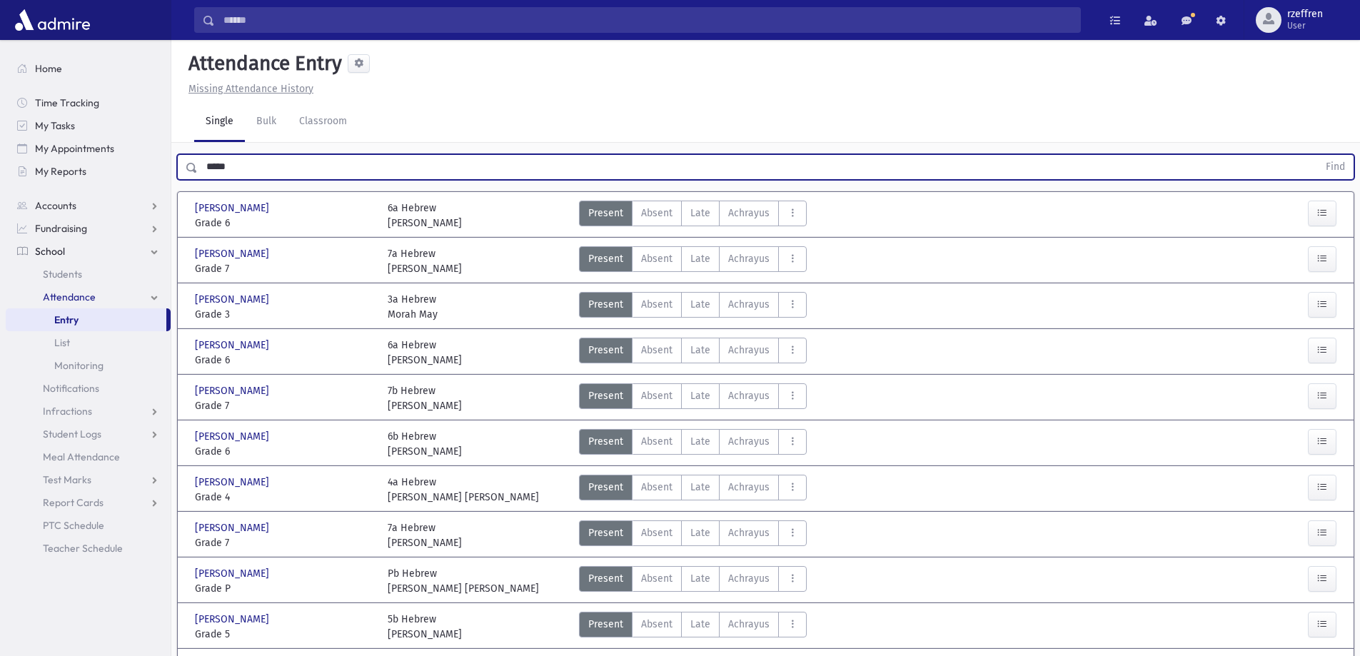
drag, startPoint x: 231, startPoint y: 171, endPoint x: 0, endPoint y: 177, distance: 230.8
click at [0, 174] on div "Search Results All Accounts" at bounding box center [680, 452] width 1360 height 904
type input "****"
click at [1318, 155] on button "Find" at bounding box center [1336, 167] width 36 height 24
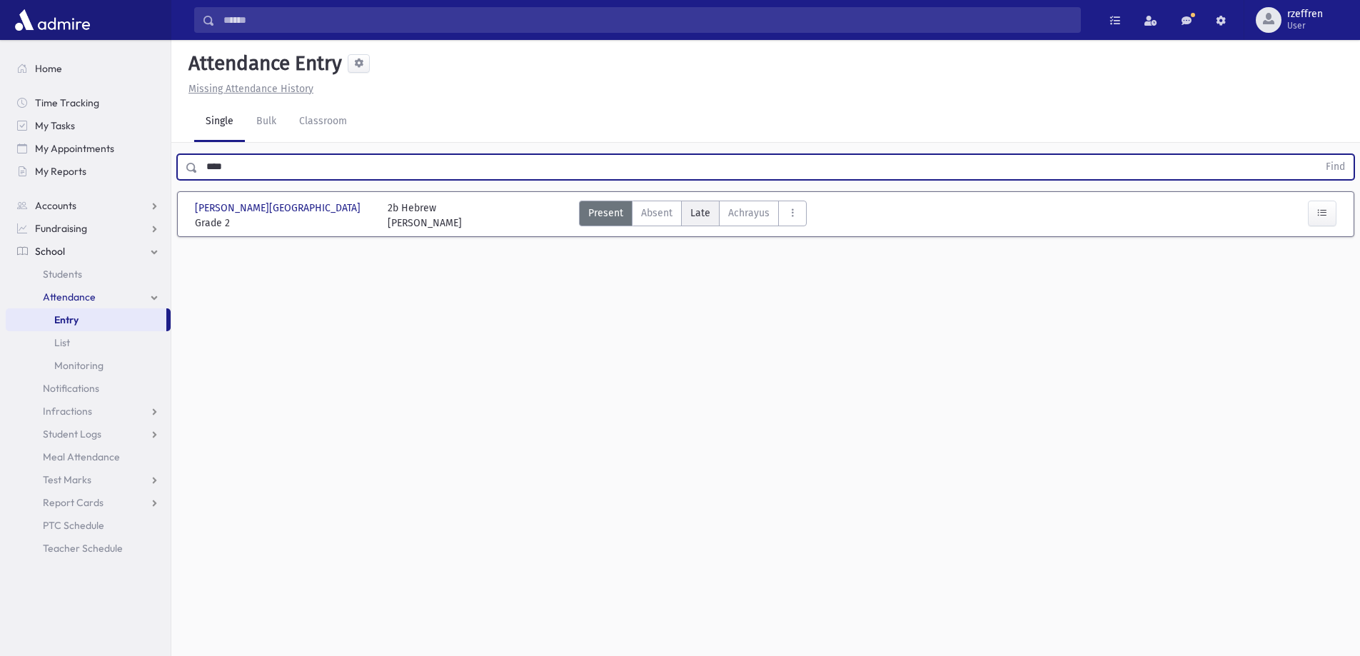
click at [705, 211] on span "Late" at bounding box center [701, 213] width 20 height 15
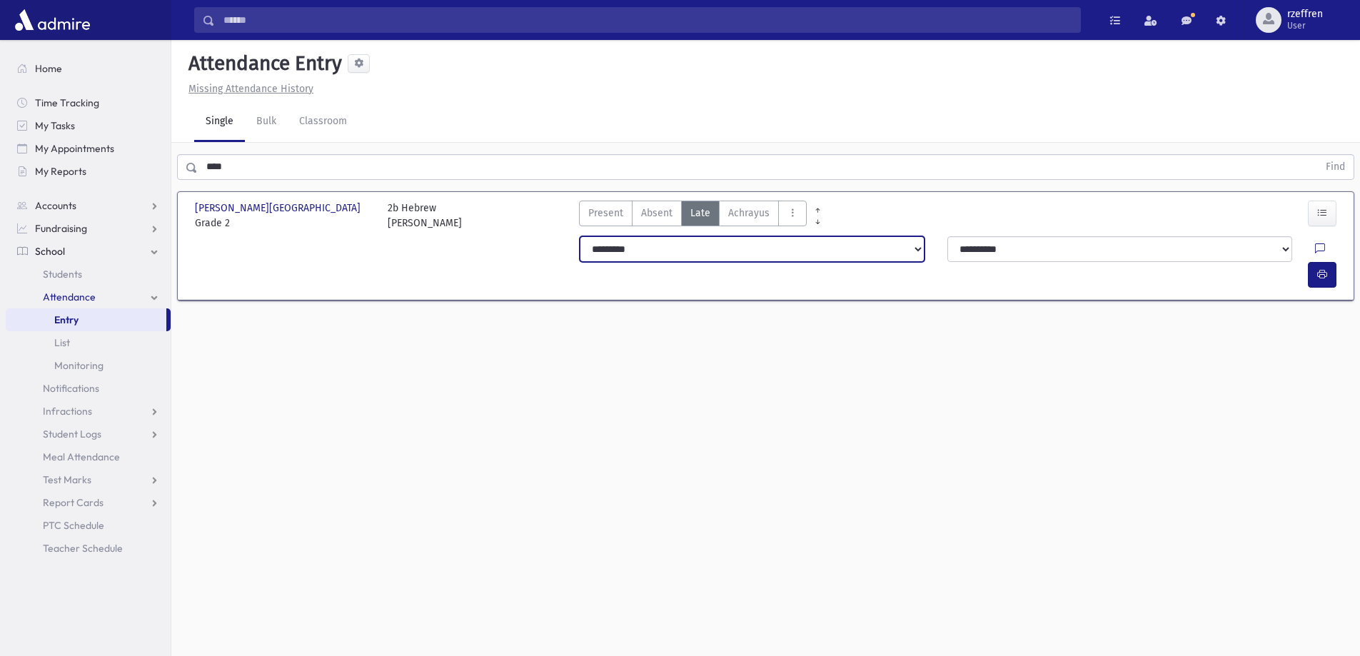
click at [689, 257] on select "**********" at bounding box center [752, 249] width 345 height 26
select select "*******"
click at [580, 236] on select "**********" at bounding box center [752, 249] width 345 height 26
click at [1325, 262] on button "button" at bounding box center [1322, 275] width 29 height 26
click at [1285, 322] on div "Attendance Entry Missing Attendance History Single Bulk Classroom **** Find Nee…" at bounding box center [765, 348] width 1189 height 616
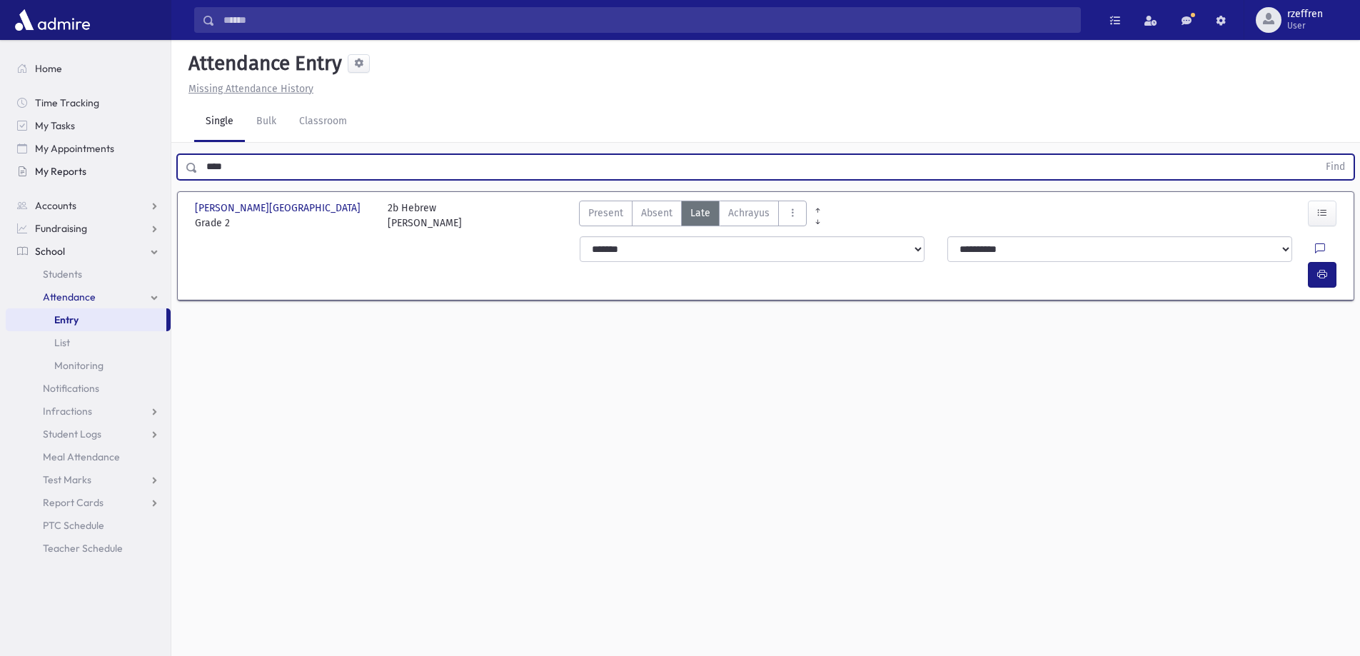
drag, startPoint x: 285, startPoint y: 172, endPoint x: 165, endPoint y: 161, distance: 120.5
click at [165, 161] on div "Search Results All Accounts" at bounding box center [680, 344] width 1360 height 688
click at [1318, 155] on button "Find" at bounding box center [1336, 167] width 36 height 24
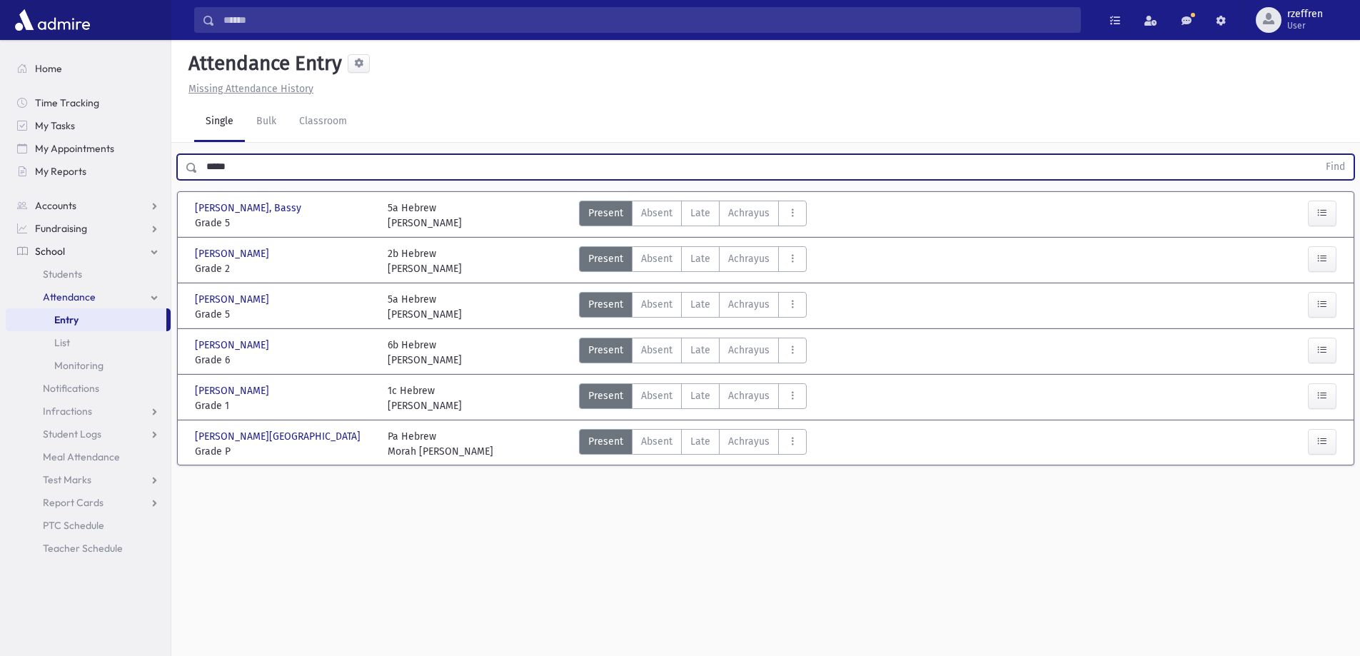
drag, startPoint x: 239, startPoint y: 167, endPoint x: 0, endPoint y: 193, distance: 239.9
click at [0, 193] on div "Search Results All Accounts" at bounding box center [680, 344] width 1360 height 688
click at [1318, 155] on button "Find" at bounding box center [1336, 167] width 36 height 24
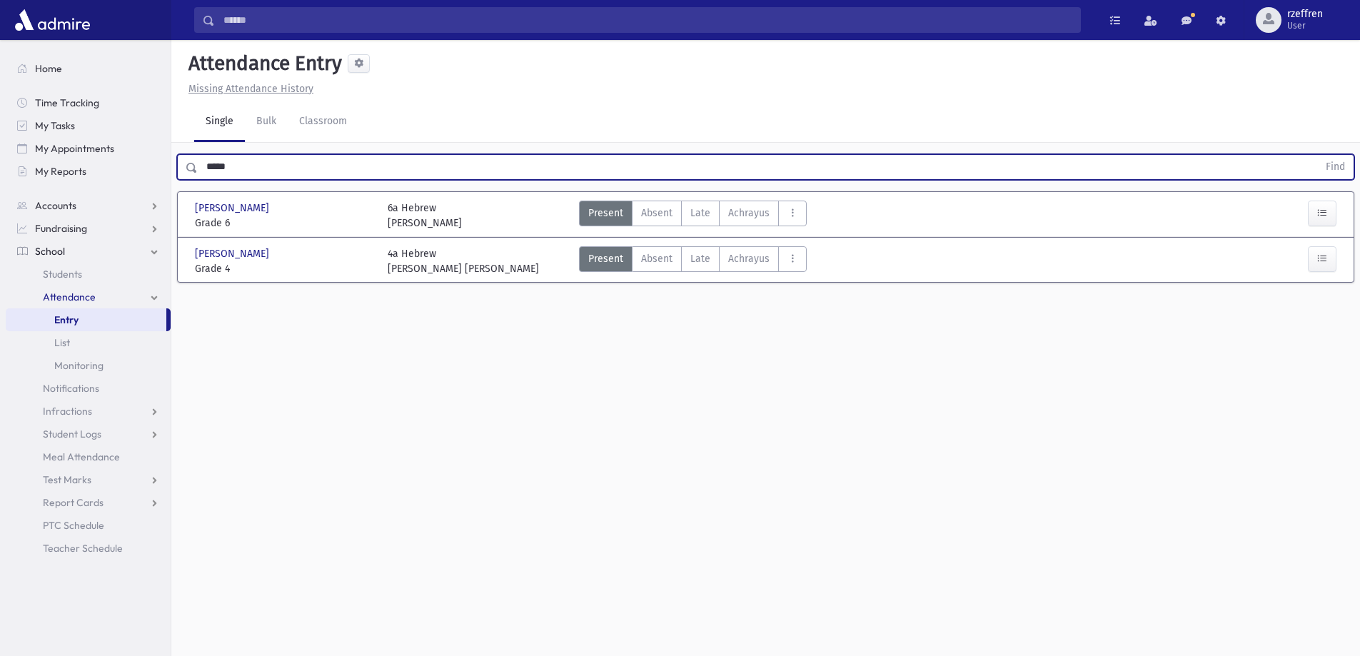
drag, startPoint x: 232, startPoint y: 173, endPoint x: 0, endPoint y: 99, distance: 243.7
click at [0, 116] on div "Search Results All Accounts" at bounding box center [680, 344] width 1360 height 688
click at [1318, 155] on button "Find" at bounding box center [1336, 167] width 36 height 24
drag, startPoint x: 231, startPoint y: 172, endPoint x: 124, endPoint y: 138, distance: 112.5
click at [126, 139] on div "Search Results All Accounts" at bounding box center [680, 344] width 1360 height 688
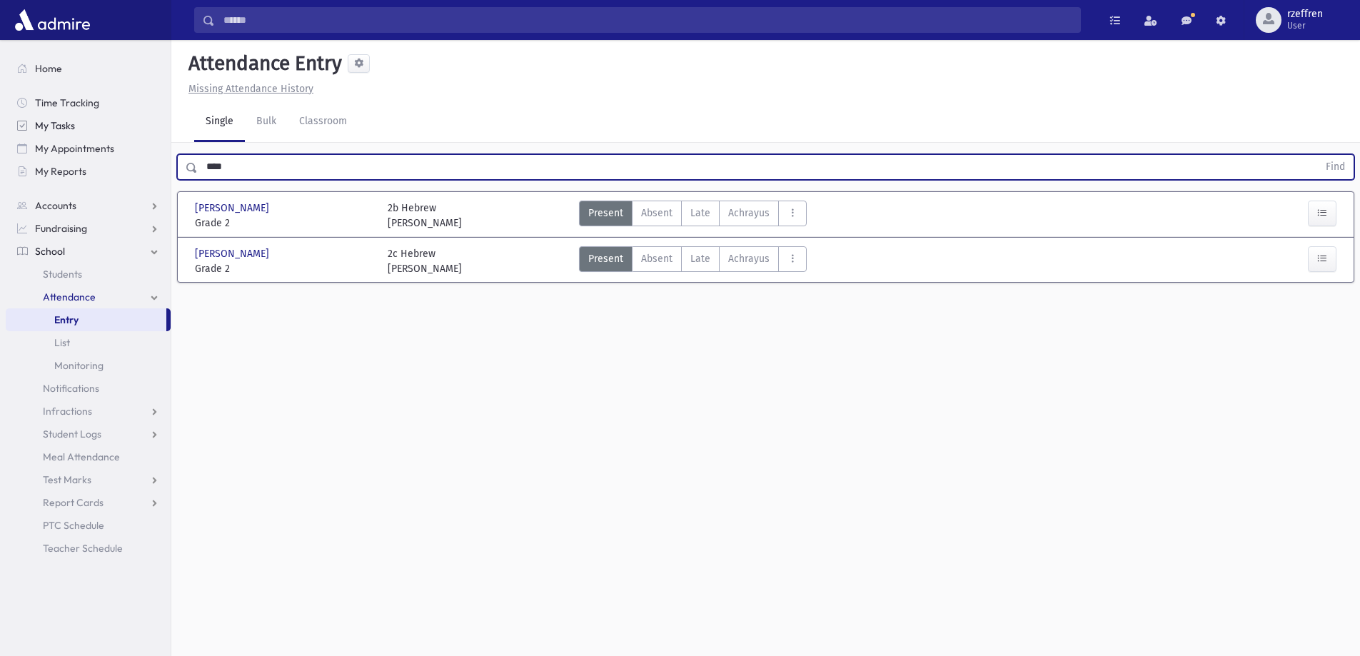
type input "****"
click at [1318, 155] on button "Find" at bounding box center [1336, 167] width 36 height 24
click at [703, 220] on span "Late" at bounding box center [701, 213] width 20 height 15
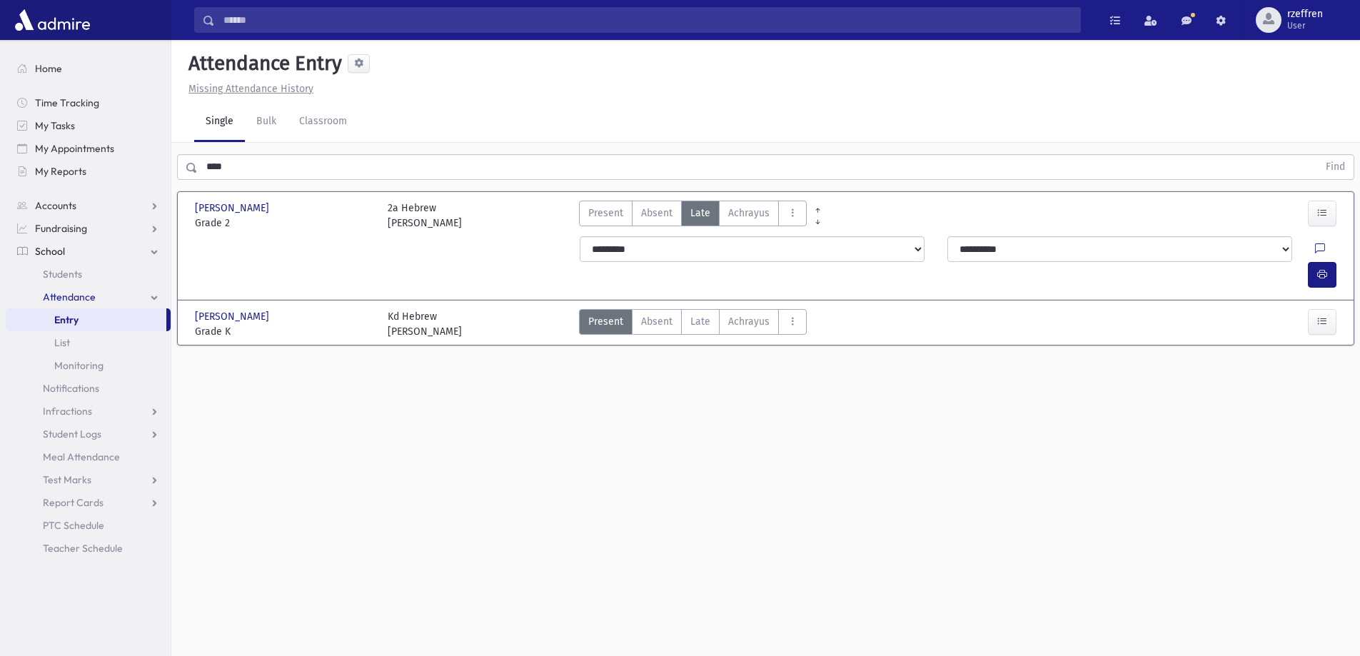
click at [694, 245] on select "**********" at bounding box center [752, 249] width 345 height 26
select select "*******"
click at [580, 236] on select "**********" at bounding box center [752, 249] width 345 height 26
click at [1318, 269] on icon "button" at bounding box center [1323, 275] width 10 height 12
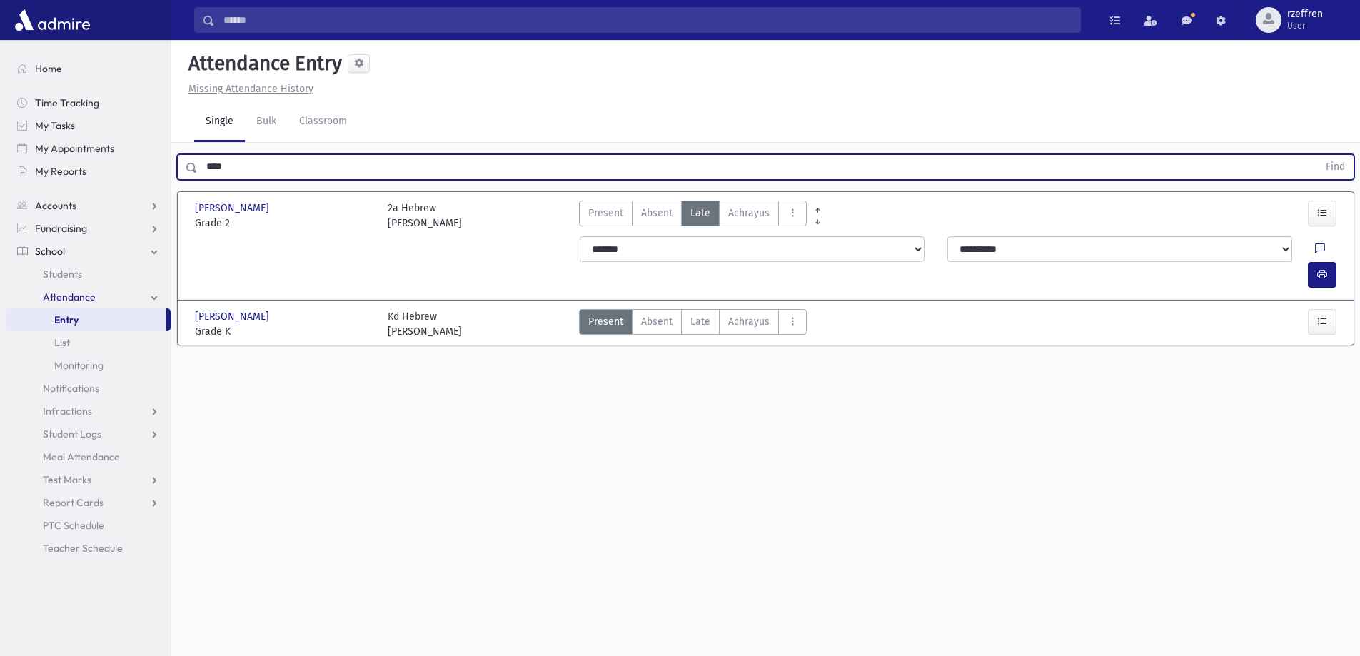
drag, startPoint x: 243, startPoint y: 164, endPoint x: 0, endPoint y: 153, distance: 243.0
click at [0, 160] on div "Search Results All Accounts" at bounding box center [680, 344] width 1360 height 688
click at [1318, 155] on button "Find" at bounding box center [1336, 167] width 36 height 24
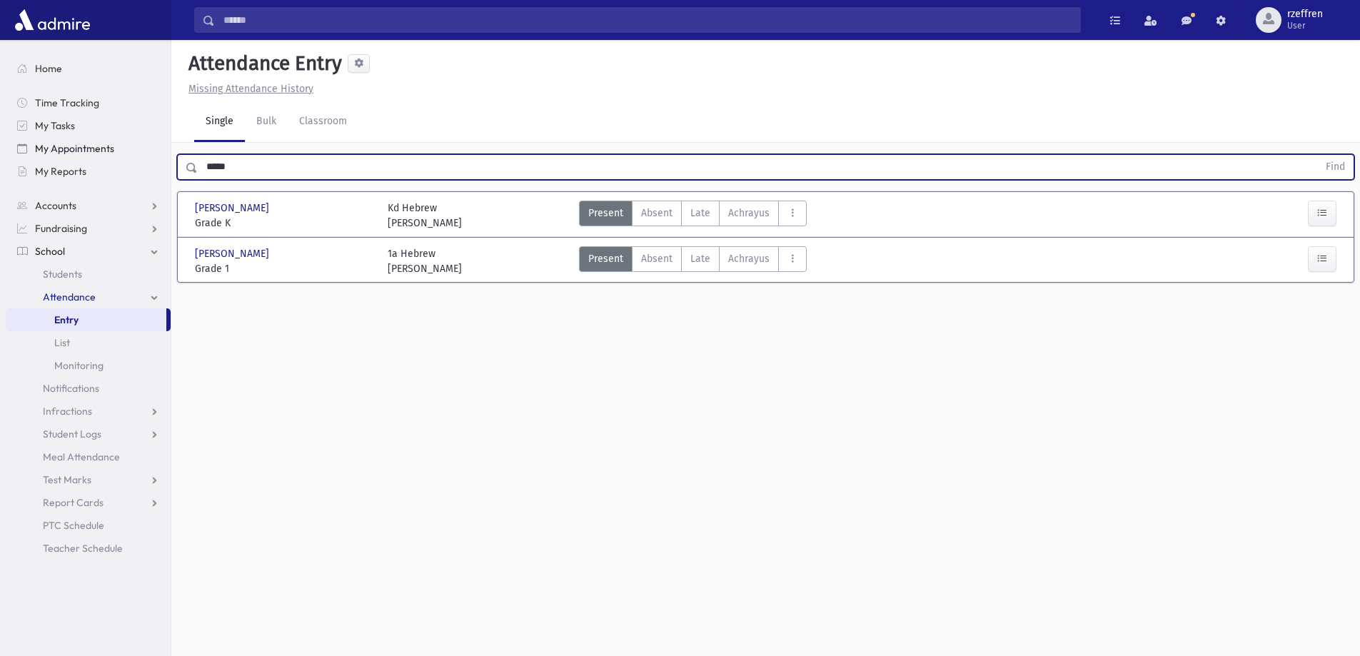
drag, startPoint x: 222, startPoint y: 161, endPoint x: 143, endPoint y: 146, distance: 80.5
click at [144, 146] on div "Search Results All Accounts" at bounding box center [680, 344] width 1360 height 688
click at [1318, 155] on button "Find" at bounding box center [1336, 167] width 36 height 24
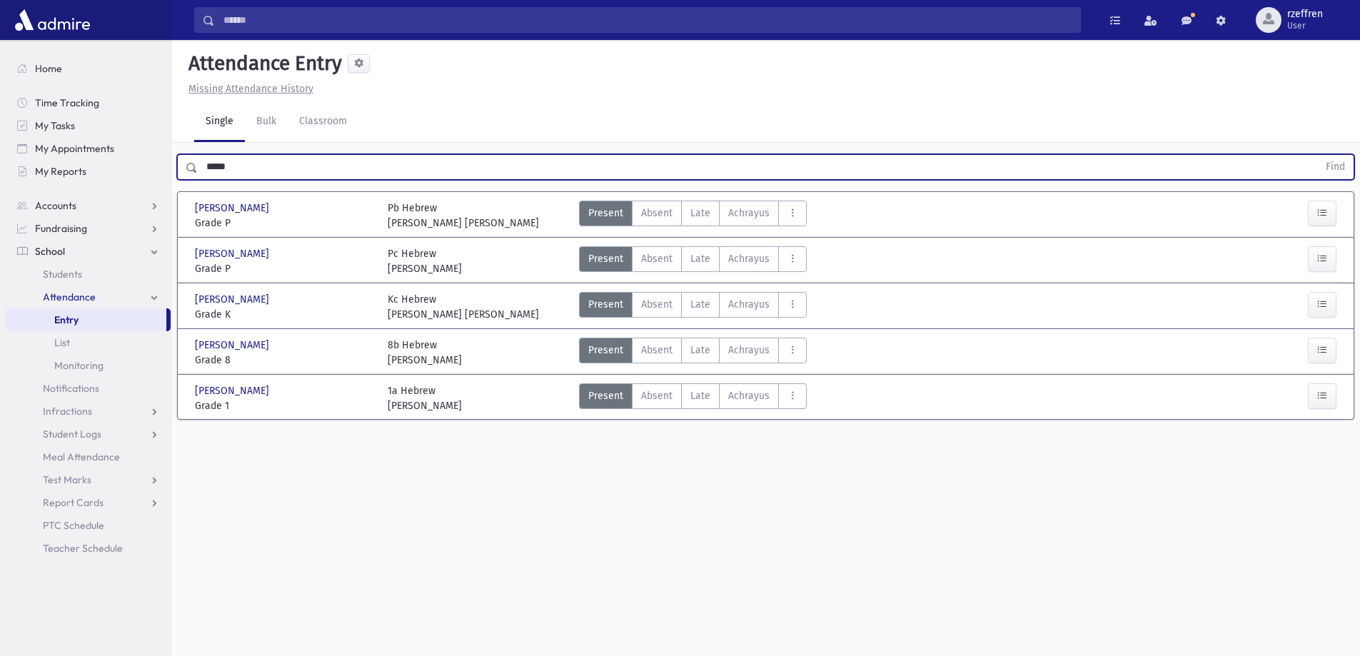
drag, startPoint x: 53, startPoint y: 166, endPoint x: 0, endPoint y: 204, distance: 65.0
click at [0, 140] on div "Search Results All Accounts" at bounding box center [680, 344] width 1360 height 688
click at [1318, 155] on button "Find" at bounding box center [1336, 167] width 36 height 24
drag, startPoint x: 258, startPoint y: 171, endPoint x: 0, endPoint y: 1, distance: 309.2
click at [0, 16] on div "Search Results All Accounts" at bounding box center [680, 344] width 1360 height 688
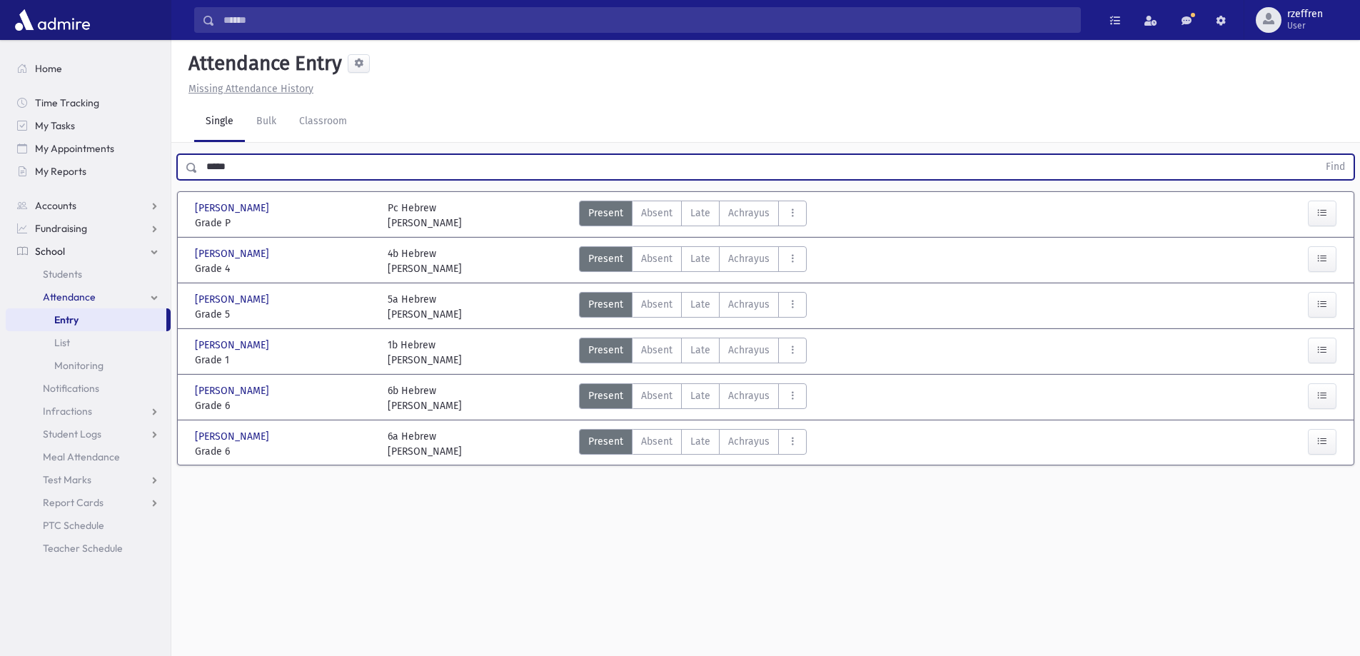
click at [1318, 155] on button "Find" at bounding box center [1336, 167] width 36 height 24
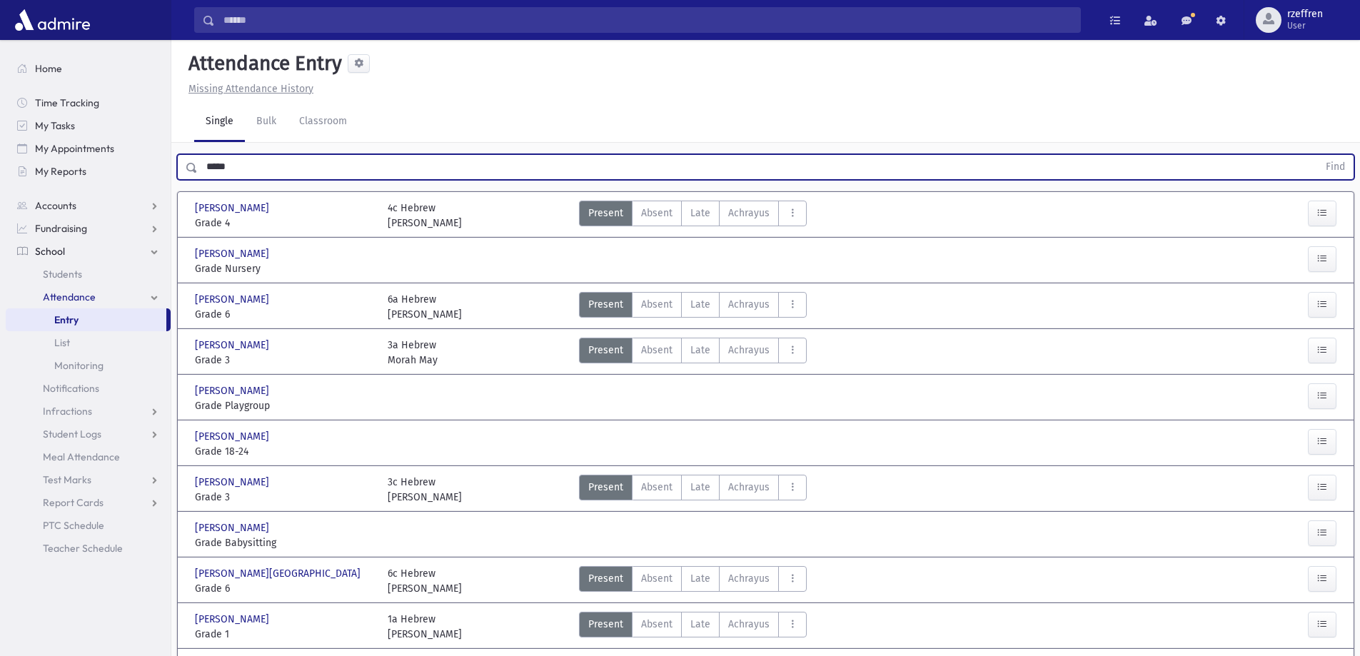
drag, startPoint x: 256, startPoint y: 171, endPoint x: 16, endPoint y: 89, distance: 252.7
click at [16, 89] on div "Search Results All Accounts" at bounding box center [680, 487] width 1360 height 975
drag, startPoint x: 244, startPoint y: 173, endPoint x: 0, endPoint y: 59, distance: 269.0
click at [0, 63] on div "Search Results All Accounts" at bounding box center [680, 487] width 1360 height 975
click at [1318, 155] on button "Find" at bounding box center [1336, 167] width 36 height 24
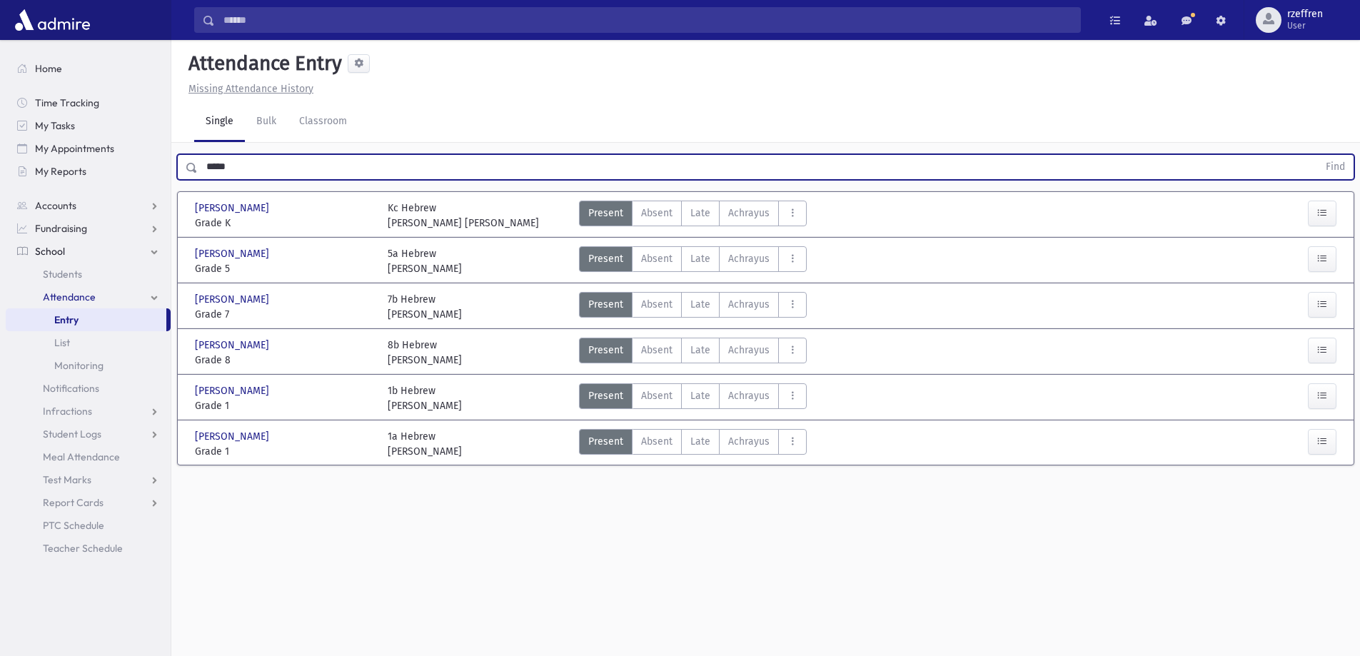
drag, startPoint x: 164, startPoint y: 164, endPoint x: 0, endPoint y: 108, distance: 173.4
click at [0, 110] on div "Search Results All Accounts" at bounding box center [680, 344] width 1360 height 688
click at [1318, 155] on button "Find" at bounding box center [1336, 167] width 36 height 24
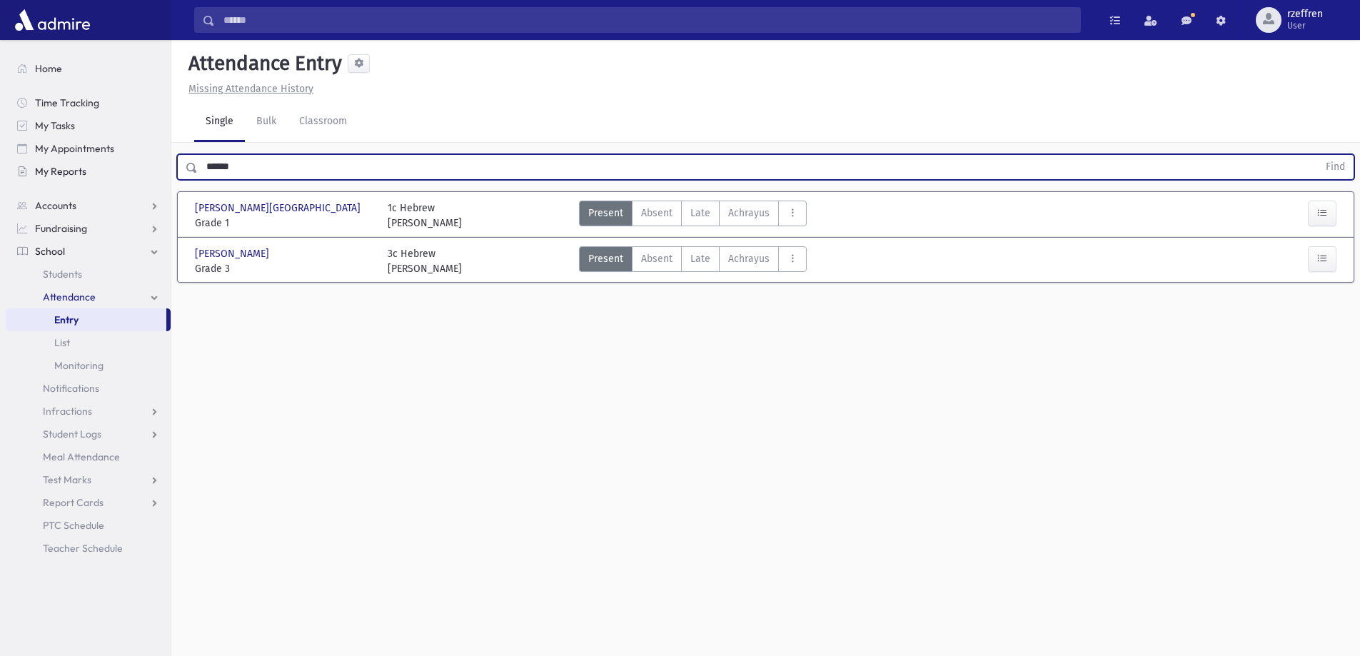
drag, startPoint x: 231, startPoint y: 156, endPoint x: 74, endPoint y: 170, distance: 157.7
click at [74, 170] on div "Search Results All Accounts" at bounding box center [680, 344] width 1360 height 688
click at [1318, 155] on button "Find" at bounding box center [1336, 167] width 36 height 24
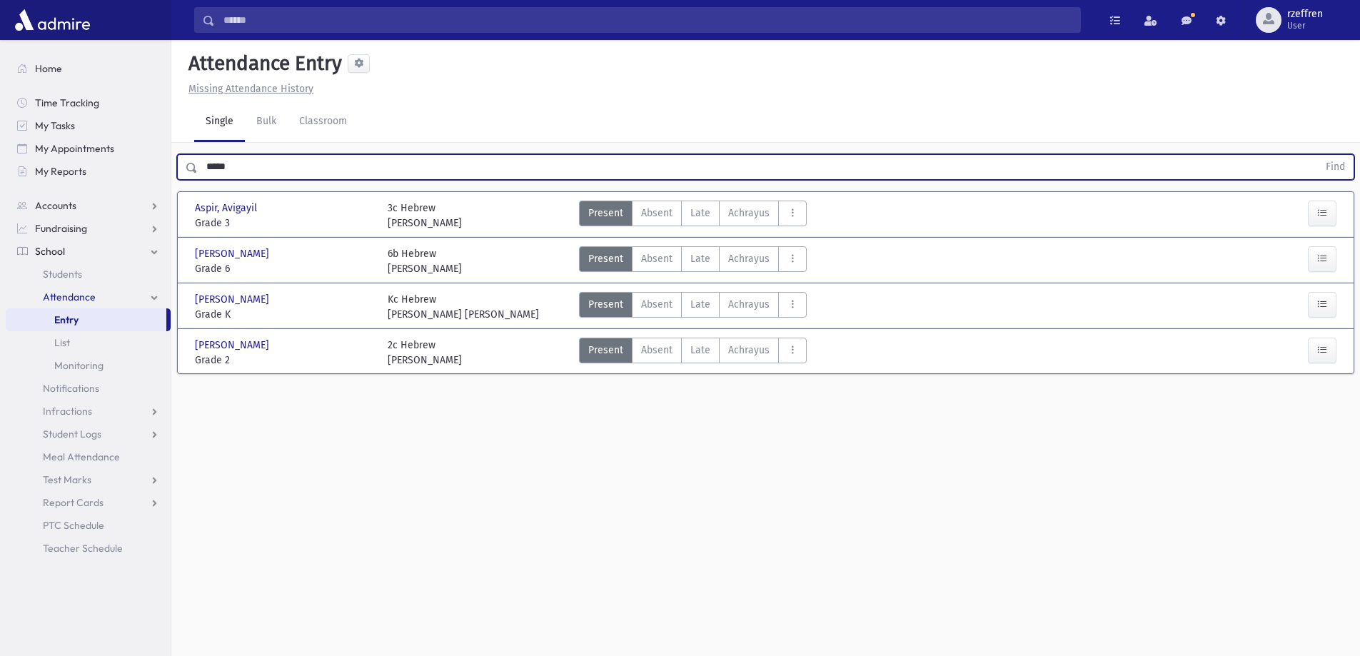
drag, startPoint x: 246, startPoint y: 165, endPoint x: 0, endPoint y: 163, distance: 246.4
click at [0, 166] on div "Search Results All Accounts" at bounding box center [680, 344] width 1360 height 688
click at [1318, 155] on button "Find" at bounding box center [1336, 167] width 36 height 24
click at [235, 156] on div "******** Find" at bounding box center [765, 164] width 1189 height 43
drag, startPoint x: 252, startPoint y: 166, endPoint x: 102, endPoint y: 165, distance: 150.0
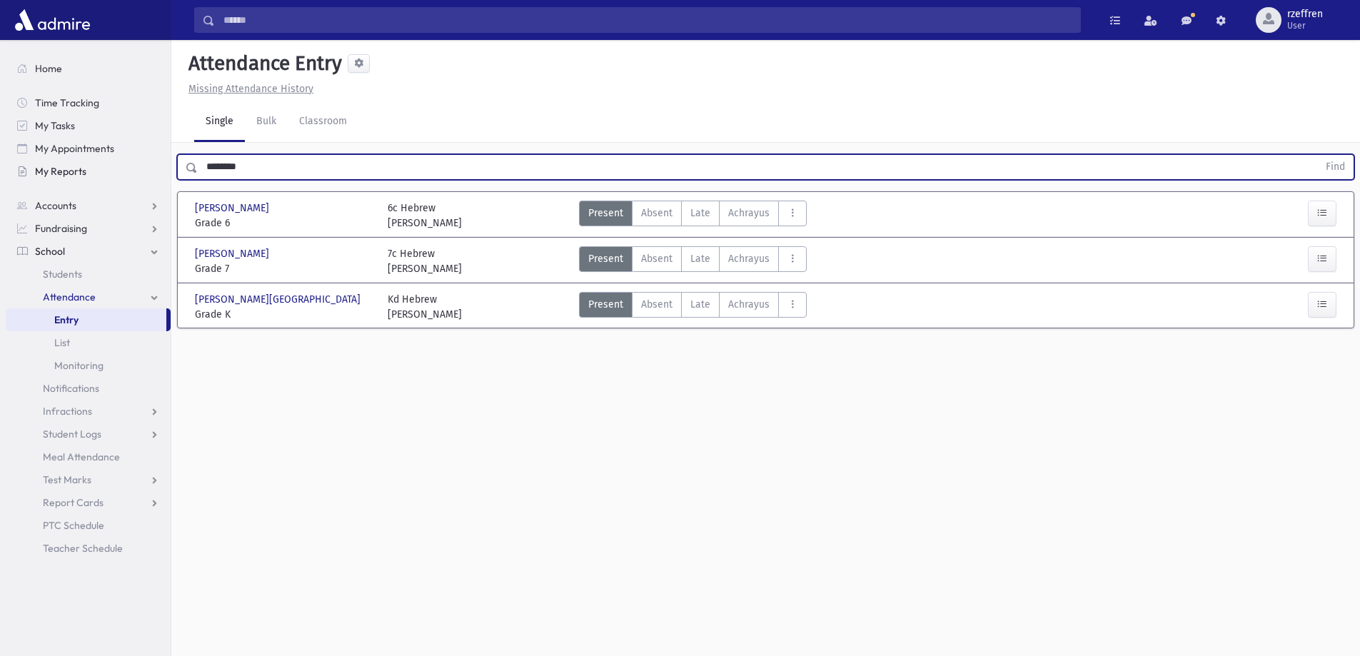
click at [104, 166] on div "Search Results All Accounts" at bounding box center [680, 344] width 1360 height 688
click at [1318, 155] on button "Find" at bounding box center [1336, 167] width 36 height 24
drag, startPoint x: 280, startPoint y: 169, endPoint x: 0, endPoint y: 101, distance: 288.0
click at [0, 114] on div "Search Results All Accounts" at bounding box center [680, 344] width 1360 height 688
click at [1318, 155] on button "Find" at bounding box center [1336, 167] width 36 height 24
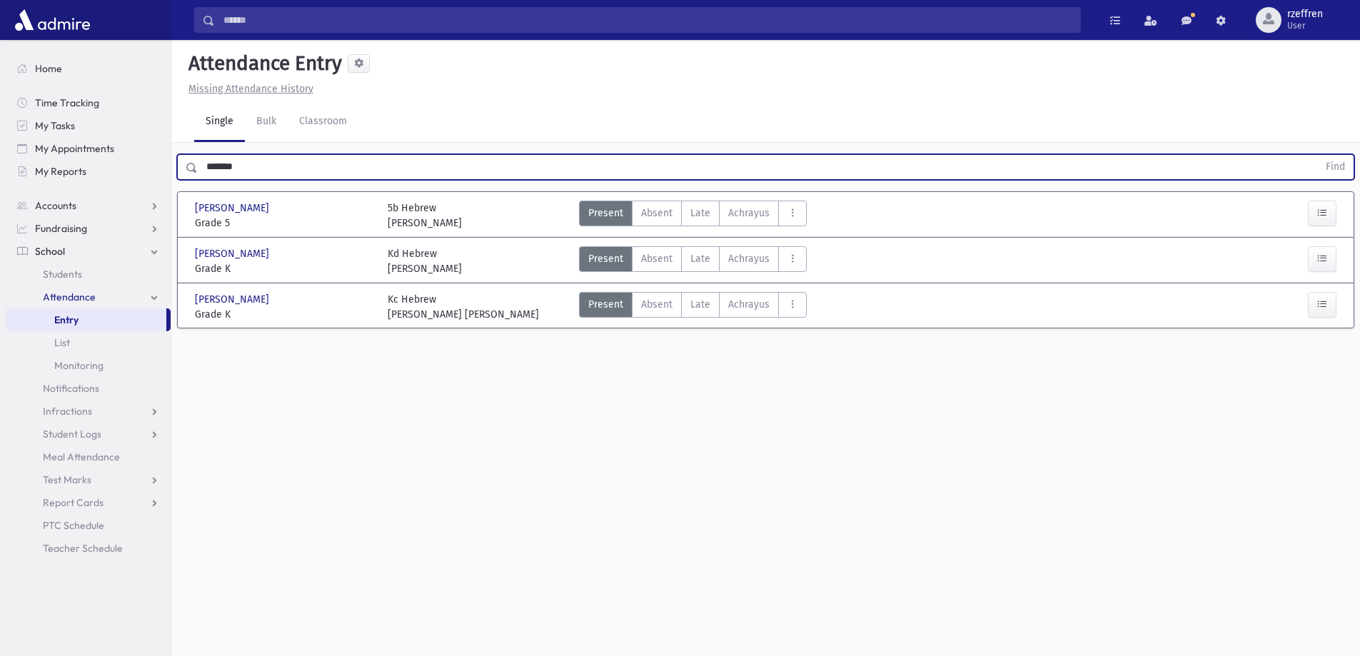
drag, startPoint x: 264, startPoint y: 166, endPoint x: 0, endPoint y: 131, distance: 266.6
click at [0, 169] on div "Search Results All Accounts" at bounding box center [680, 344] width 1360 height 688
click at [1318, 155] on button "Find" at bounding box center [1336, 167] width 36 height 24
drag, startPoint x: 231, startPoint y: 166, endPoint x: 0, endPoint y: 100, distance: 239.8
click at [0, 100] on div "Search Results All Accounts" at bounding box center [680, 344] width 1360 height 688
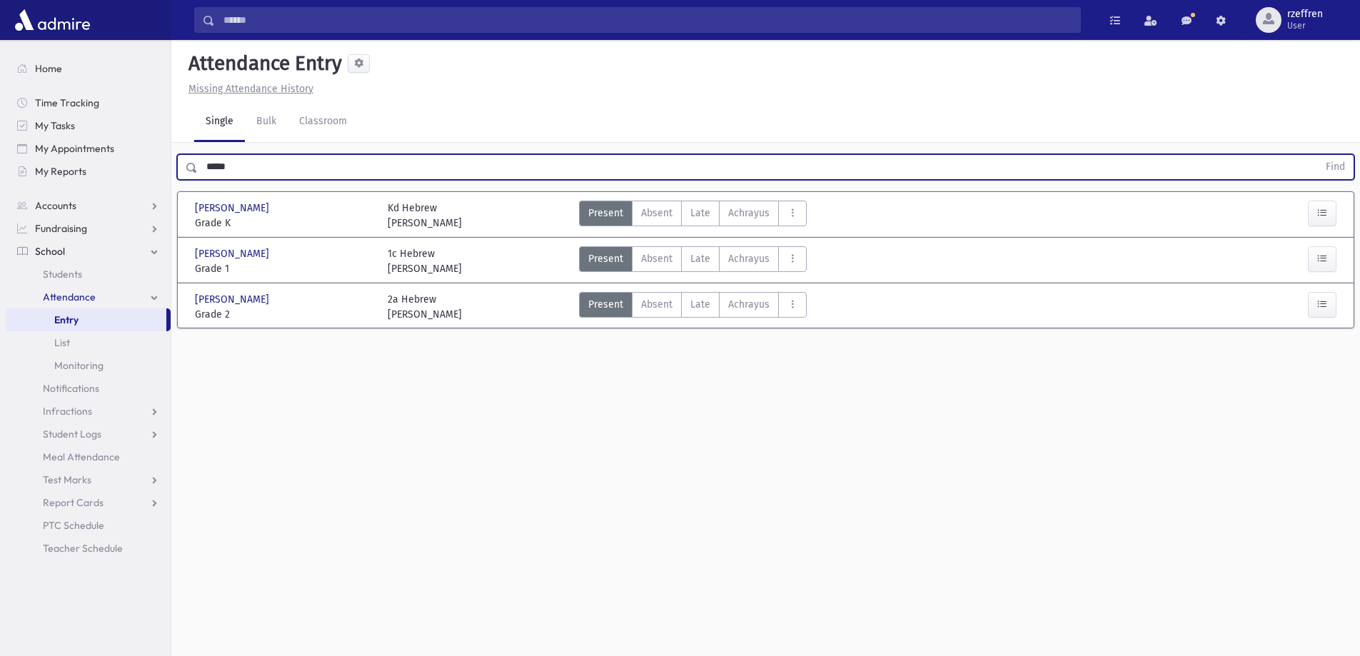
click at [1318, 155] on button "Find" at bounding box center [1336, 167] width 36 height 24
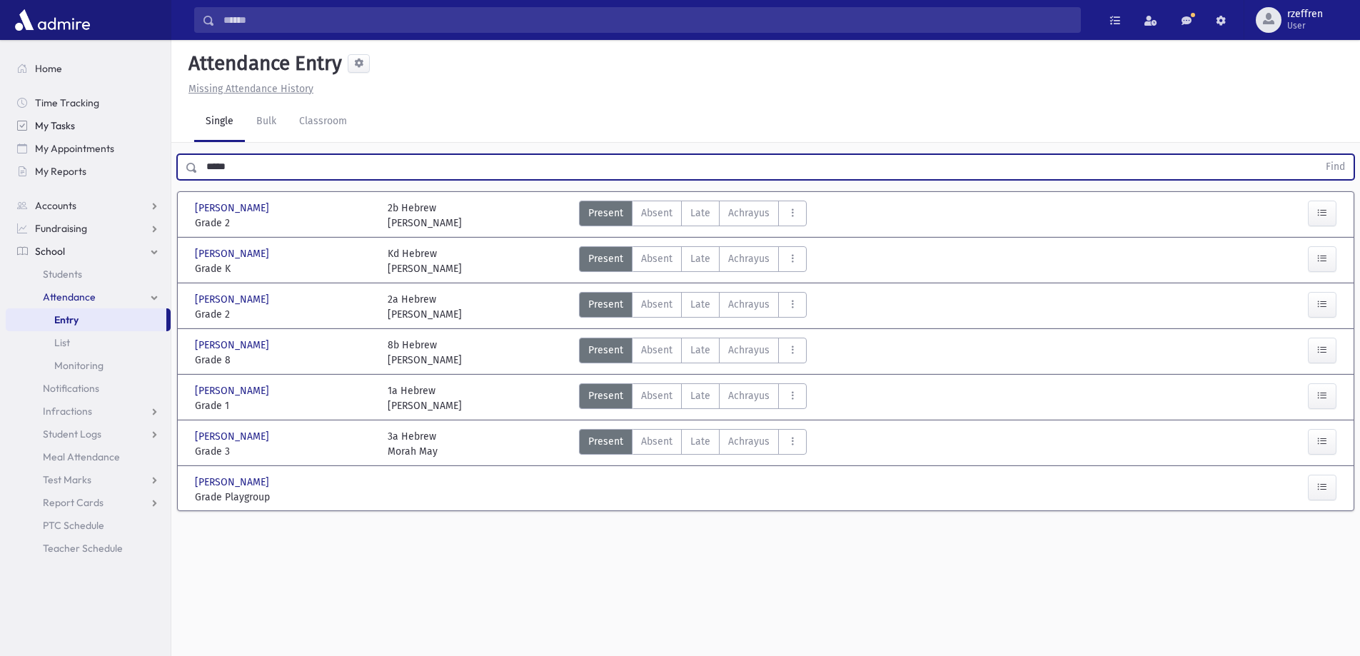
drag, startPoint x: 241, startPoint y: 159, endPoint x: 57, endPoint y: 134, distance: 185.2
click at [61, 136] on div "Search Results All Accounts" at bounding box center [680, 344] width 1360 height 688
click at [1318, 155] on button "Find" at bounding box center [1336, 167] width 36 height 24
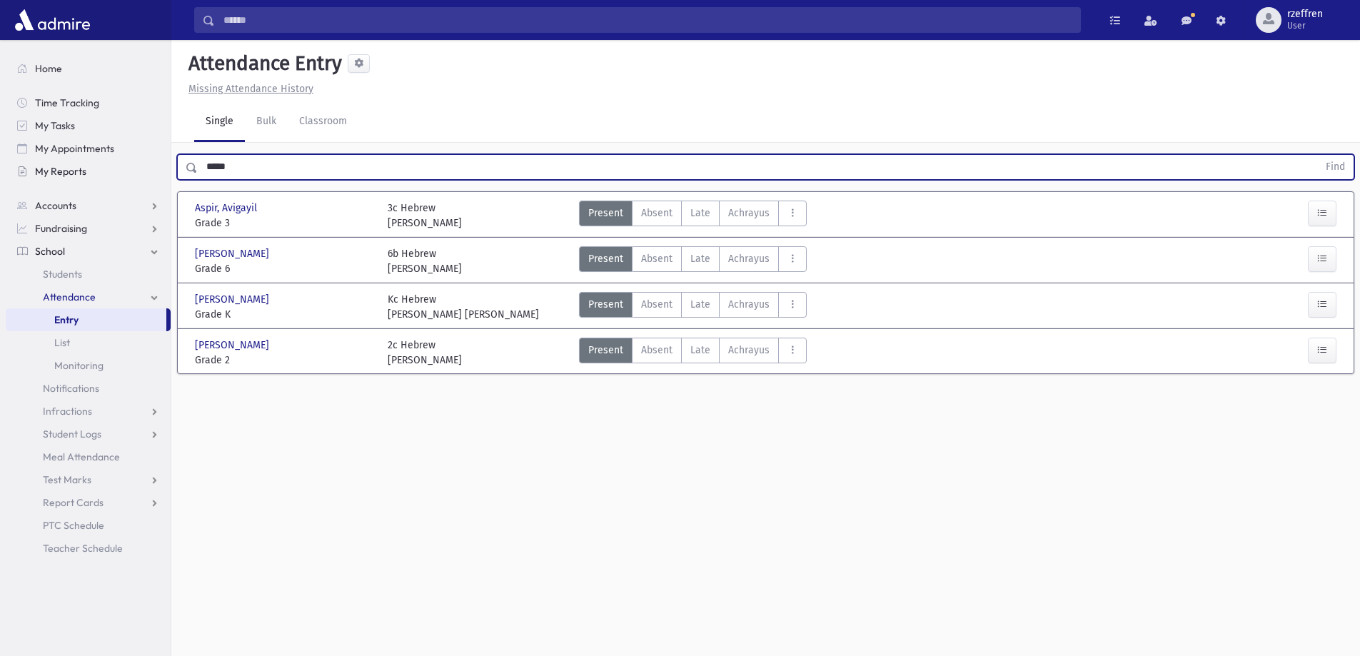
drag, startPoint x: 266, startPoint y: 155, endPoint x: 8, endPoint y: 166, distance: 258.7
click at [27, 175] on div "Search Results All Accounts" at bounding box center [680, 344] width 1360 height 688
click at [1318, 155] on button "Find" at bounding box center [1336, 167] width 36 height 24
drag, startPoint x: 243, startPoint y: 166, endPoint x: 11, endPoint y: 69, distance: 251.9
click at [11, 69] on div "Search Results All Accounts" at bounding box center [680, 344] width 1360 height 688
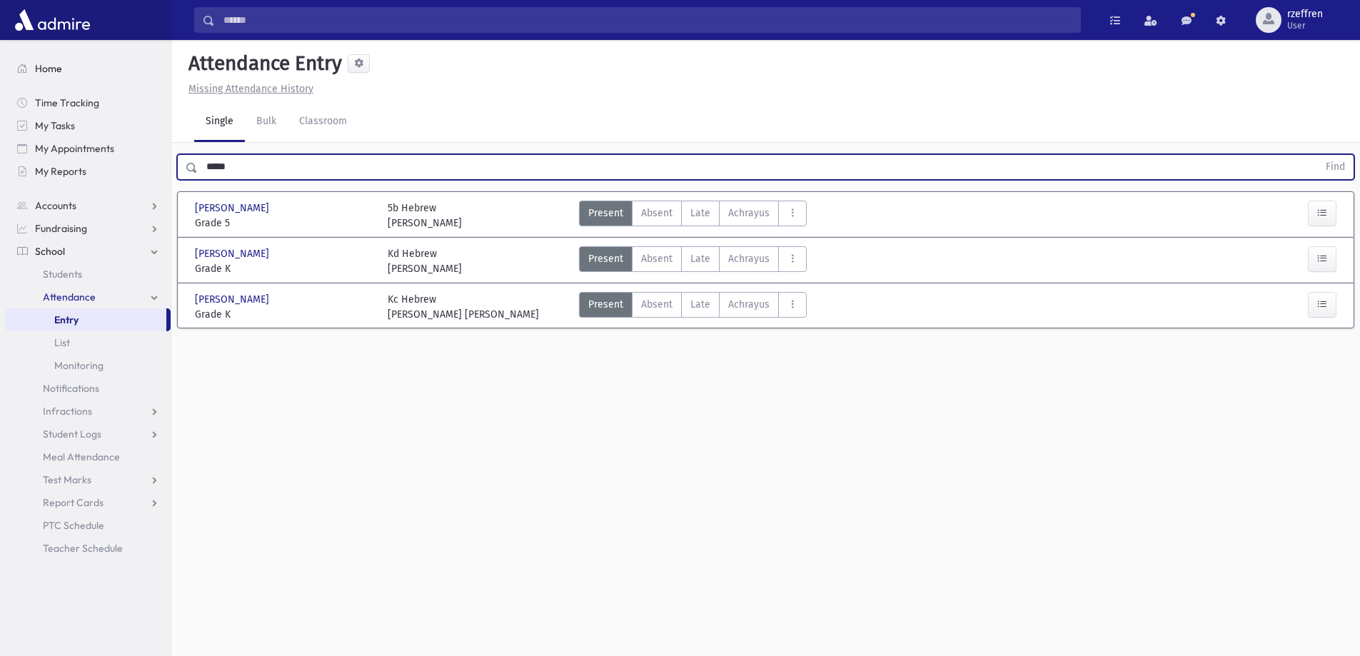
click at [1318, 155] on button "Find" at bounding box center [1336, 167] width 36 height 24
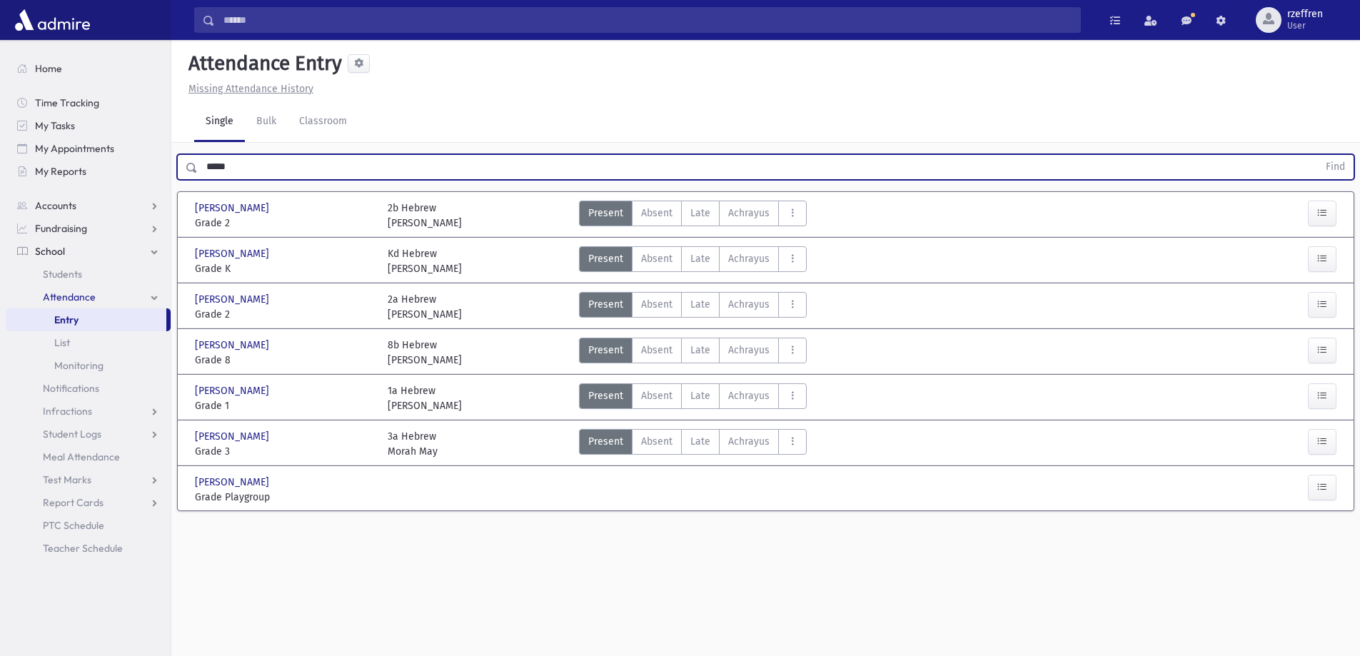
drag, startPoint x: 169, startPoint y: 148, endPoint x: 0, endPoint y: 84, distance: 180.1
click at [0, 84] on div "Search Results All Accounts" at bounding box center [680, 344] width 1360 height 688
click at [1318, 155] on button "Find" at bounding box center [1336, 167] width 36 height 24
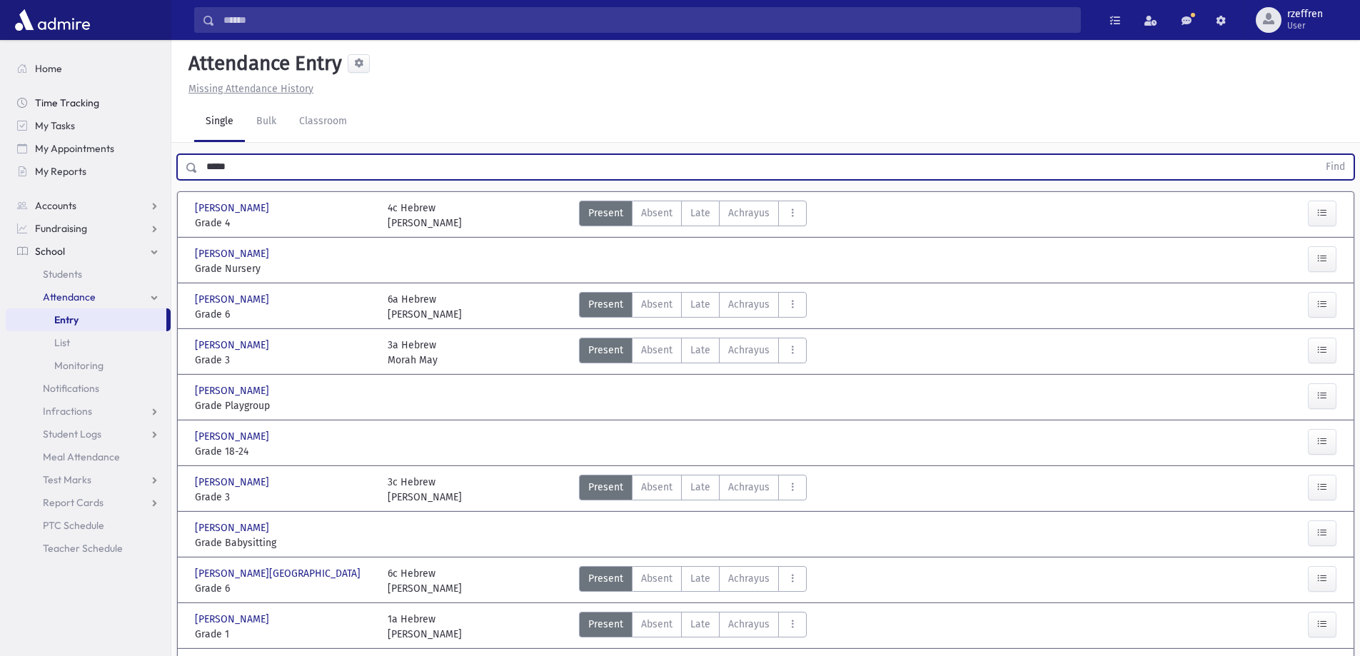
drag, startPoint x: 234, startPoint y: 171, endPoint x: 42, endPoint y: 111, distance: 200.4
click at [49, 116] on div "Search Results All Accounts" at bounding box center [680, 487] width 1360 height 975
click at [1318, 155] on button "Find" at bounding box center [1336, 167] width 36 height 24
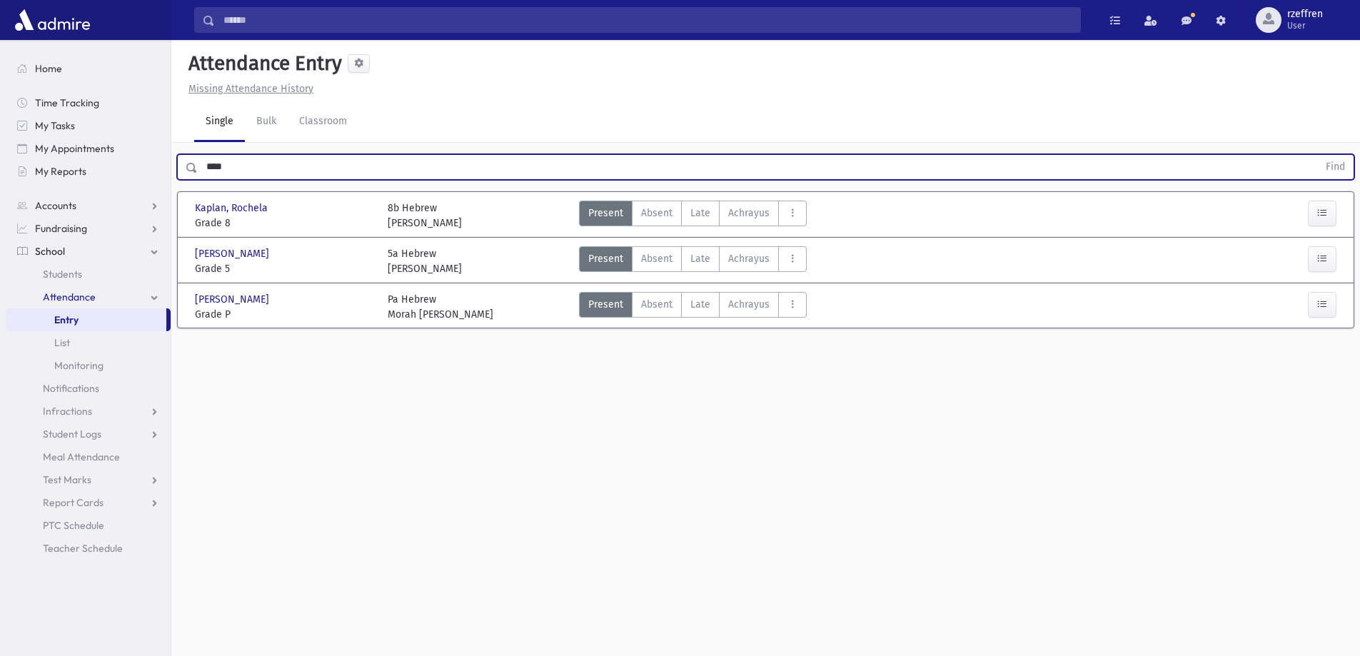
drag, startPoint x: 169, startPoint y: 177, endPoint x: 0, endPoint y: 161, distance: 170.0
click at [0, 161] on div "Search Results All Accounts" at bounding box center [680, 344] width 1360 height 688
click at [1318, 155] on button "Find" at bounding box center [1336, 167] width 36 height 24
drag, startPoint x: 257, startPoint y: 170, endPoint x: 0, endPoint y: 7, distance: 304.3
click at [0, 13] on div "Search Results All Accounts" at bounding box center [680, 344] width 1360 height 688
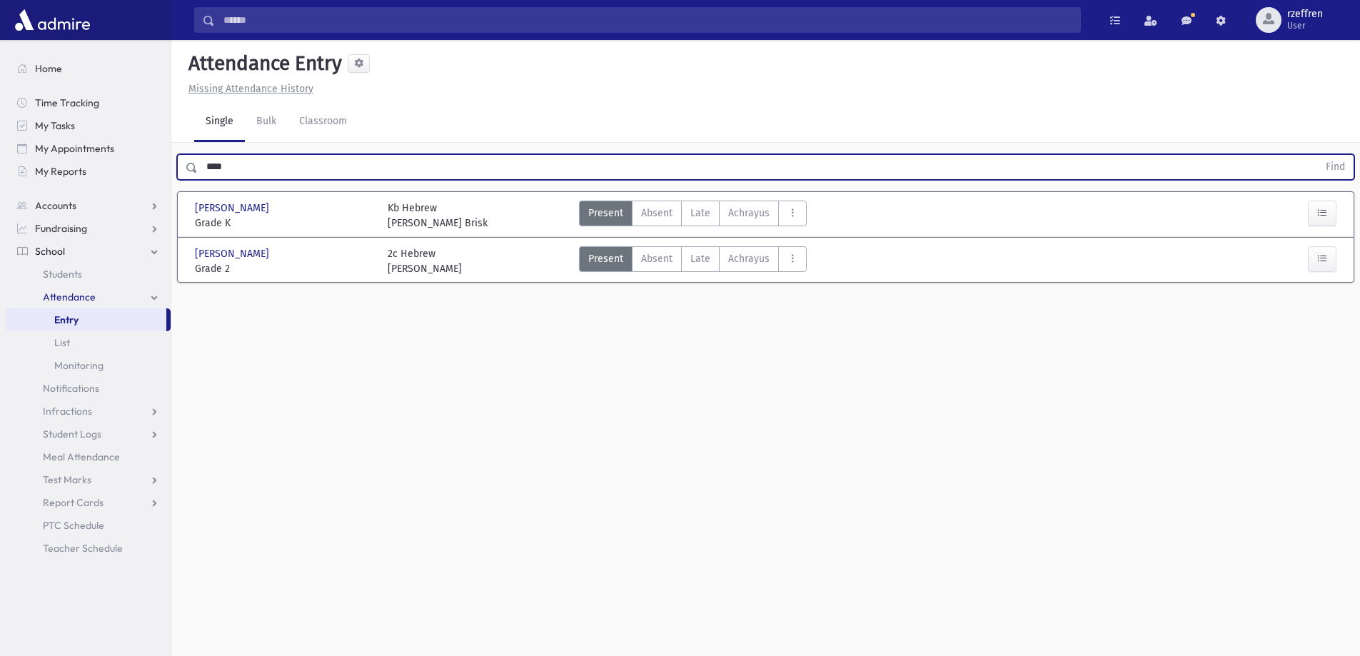
click at [1318, 155] on button "Find" at bounding box center [1336, 167] width 36 height 24
click at [698, 305] on span "Late" at bounding box center [701, 304] width 20 height 15
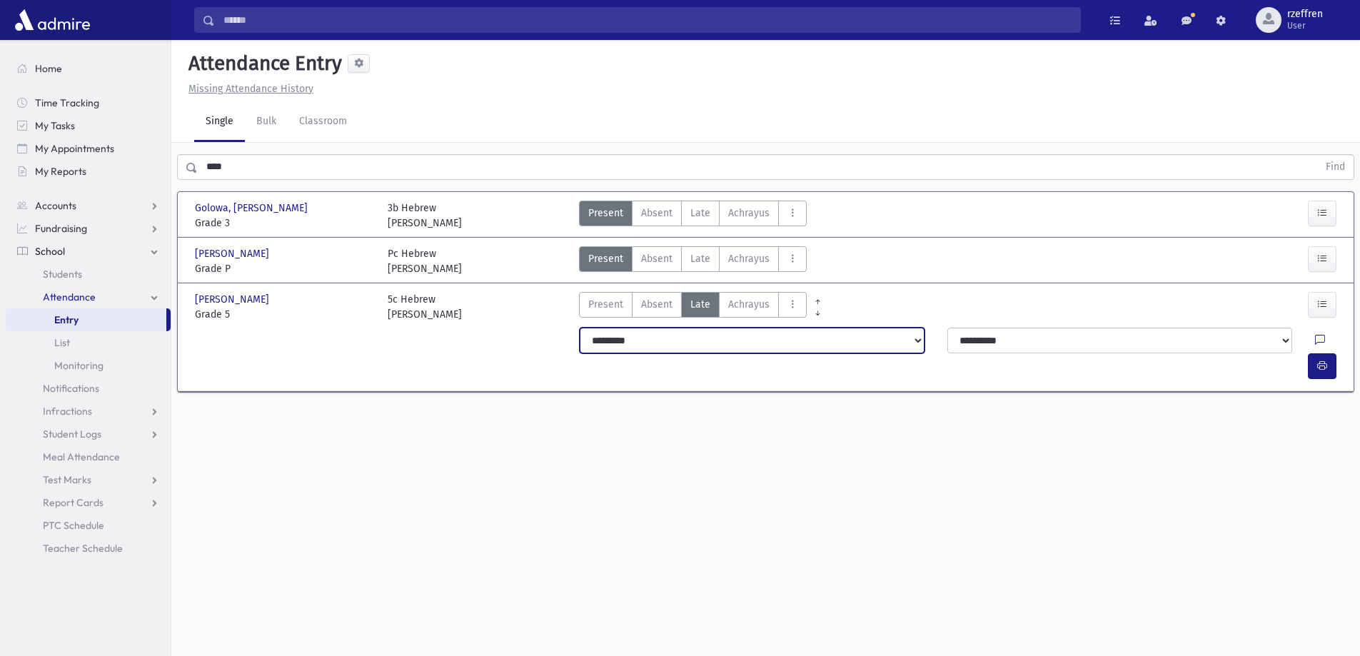
drag, startPoint x: 693, startPoint y: 319, endPoint x: 698, endPoint y: 338, distance: 19.9
click at [698, 338] on select "**********" at bounding box center [752, 341] width 345 height 26
click at [580, 328] on select "**********" at bounding box center [752, 341] width 345 height 26
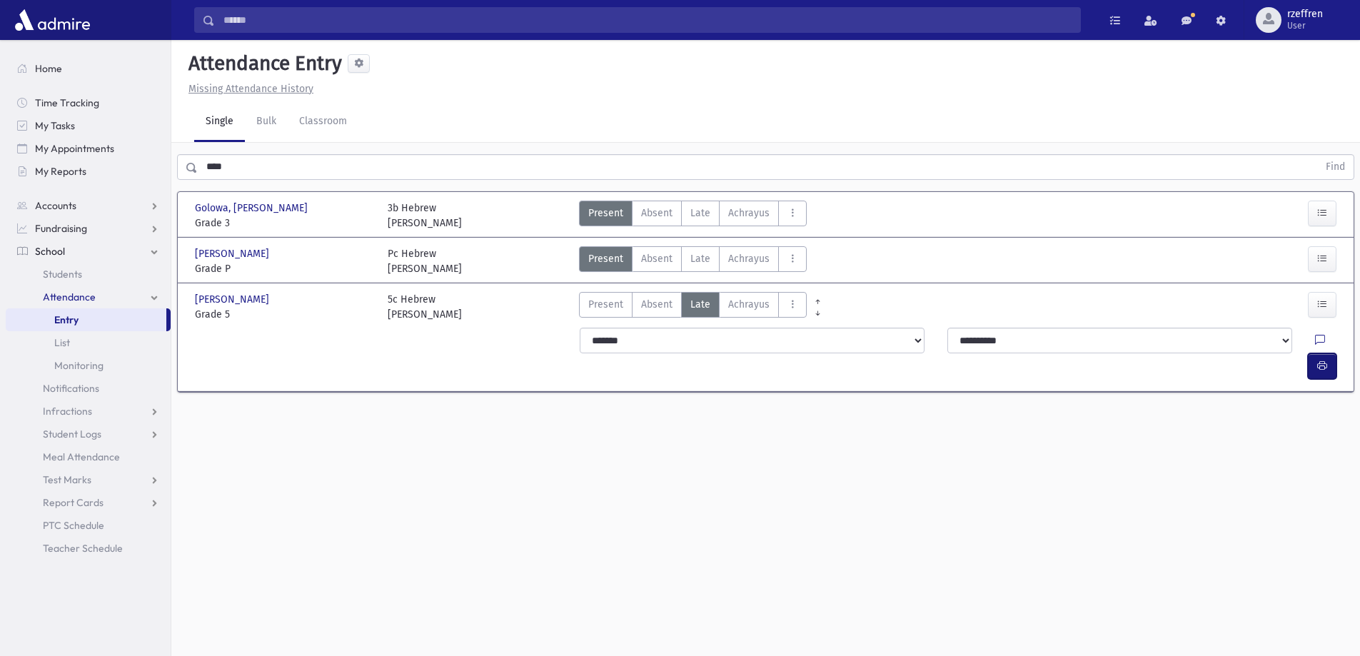
click at [1328, 353] on button "button" at bounding box center [1322, 366] width 29 height 26
drag, startPoint x: 129, startPoint y: 156, endPoint x: 0, endPoint y: 56, distance: 163.0
click at [0, 96] on div "Search Results All Accounts" at bounding box center [680, 344] width 1360 height 688
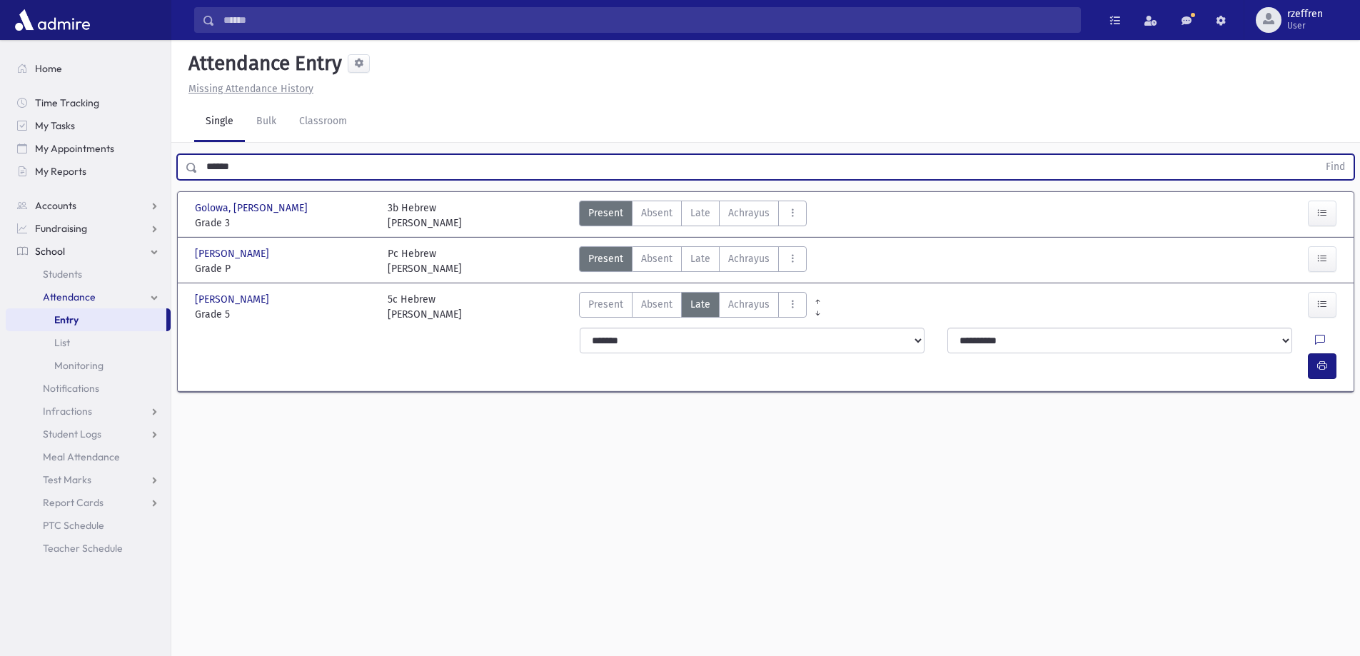
click at [1318, 155] on button "Find" at bounding box center [1336, 167] width 36 height 24
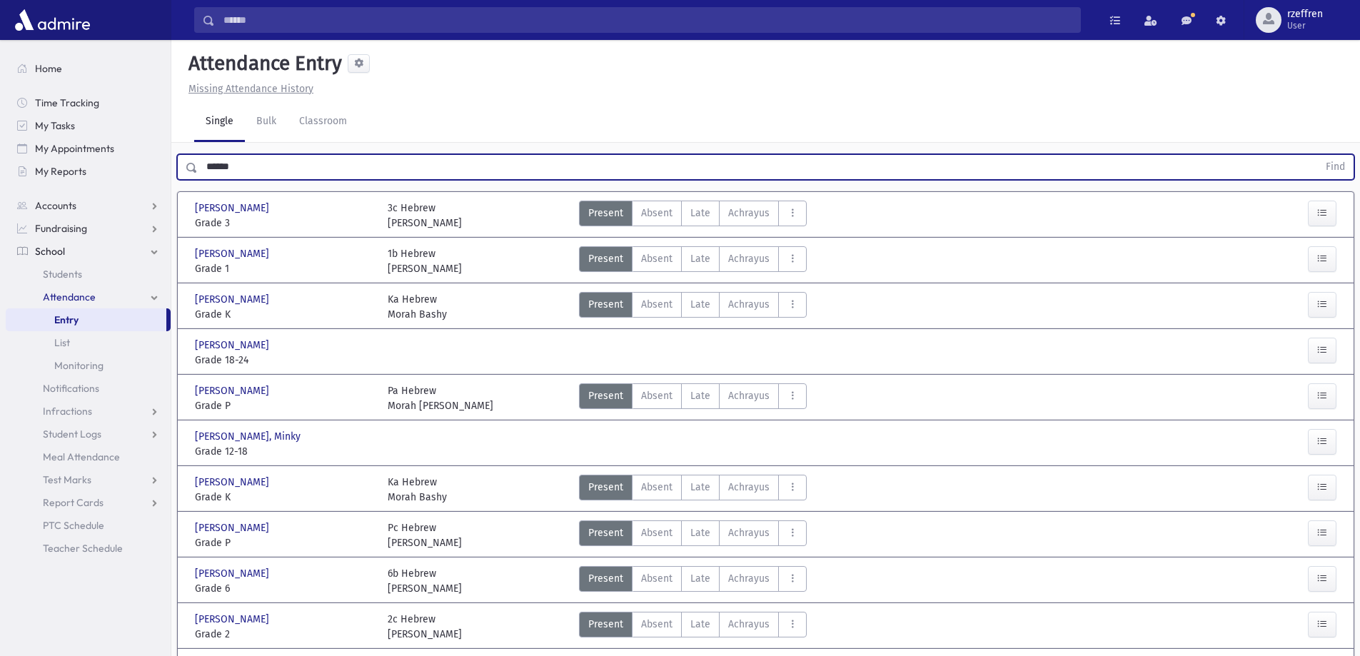
drag, startPoint x: 105, startPoint y: 148, endPoint x: 0, endPoint y: 19, distance: 166.5
click at [0, 74] on div "Search Results All Accounts" at bounding box center [680, 473] width 1360 height 946
click at [1318, 155] on button "Find" at bounding box center [1336, 167] width 36 height 24
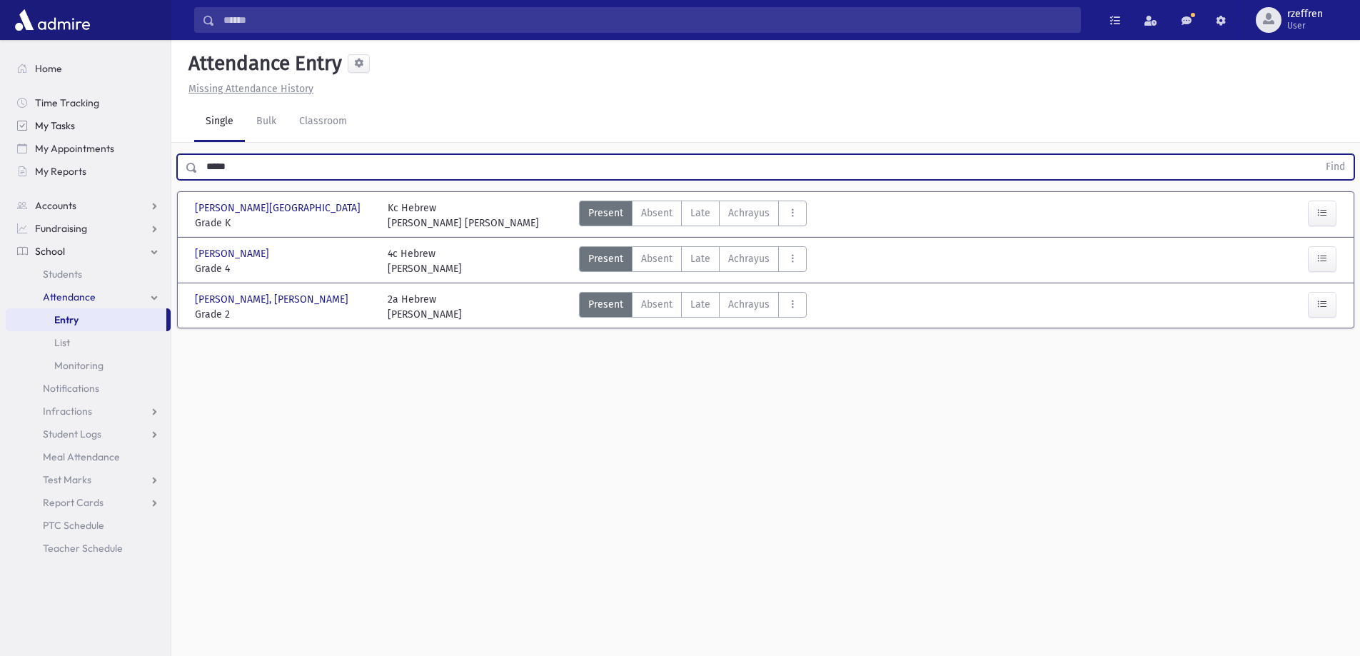
drag, startPoint x: 254, startPoint y: 159, endPoint x: 46, endPoint y: 125, distance: 210.6
click at [46, 125] on div "Search Results All Accounts" at bounding box center [680, 344] width 1360 height 688
click at [1318, 155] on button "Find" at bounding box center [1336, 167] width 36 height 24
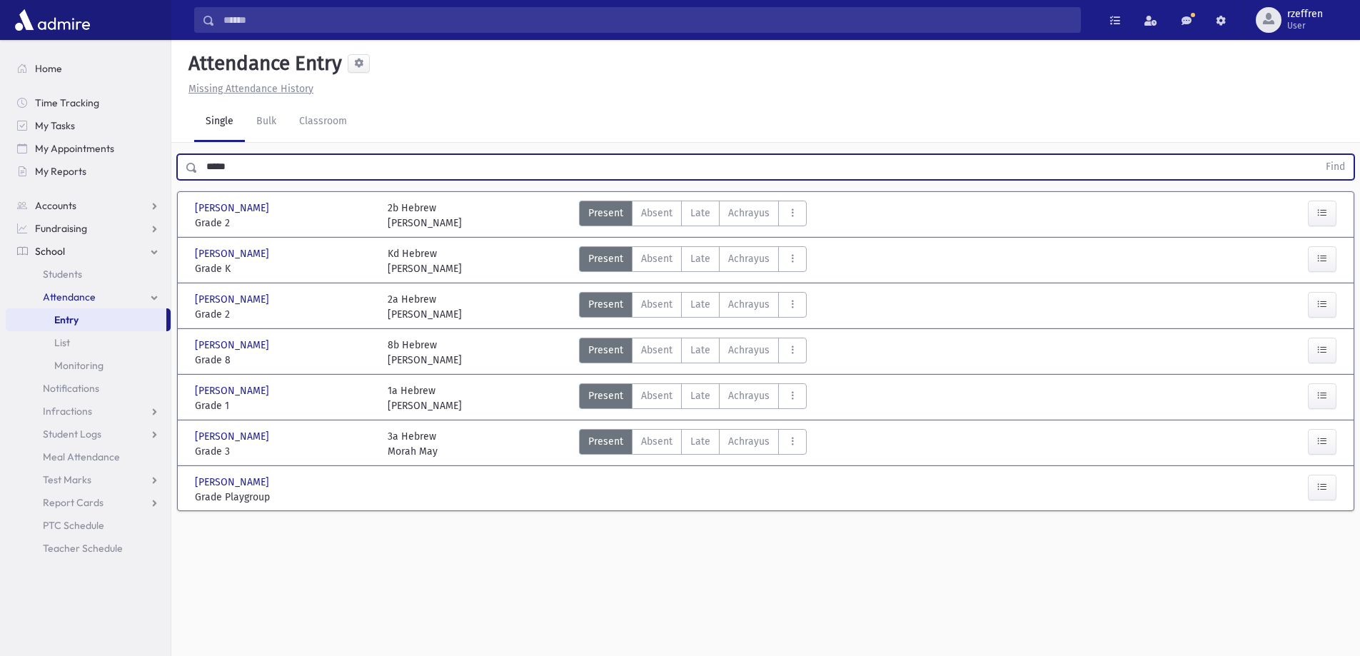
drag, startPoint x: 247, startPoint y: 174, endPoint x: 0, endPoint y: 132, distance: 250.7
click at [0, 132] on div "Search Results All Accounts" at bounding box center [680, 344] width 1360 height 688
click at [1318, 155] on button "Find" at bounding box center [1336, 167] width 36 height 24
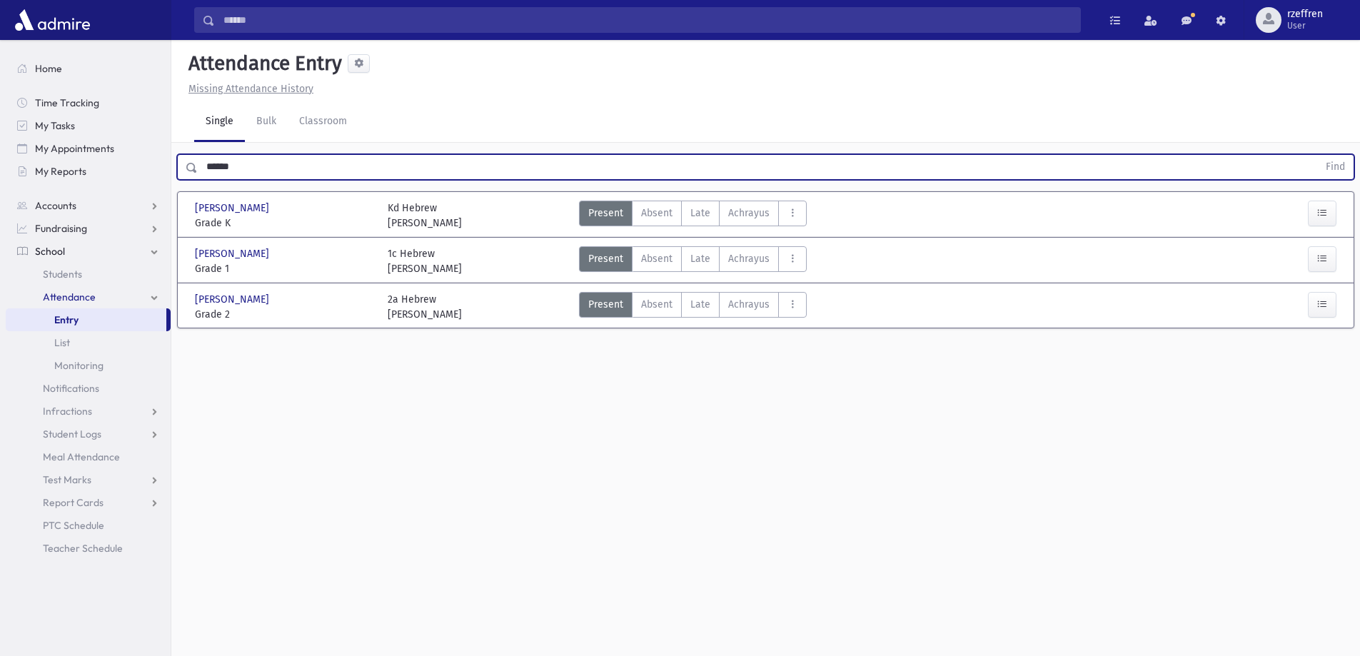
drag, startPoint x: 0, startPoint y: 89, endPoint x: 0, endPoint y: 16, distance: 72.8
click at [0, 42] on div "Search Results All Accounts" at bounding box center [680, 344] width 1360 height 688
click at [1318, 155] on button "Find" at bounding box center [1336, 167] width 36 height 24
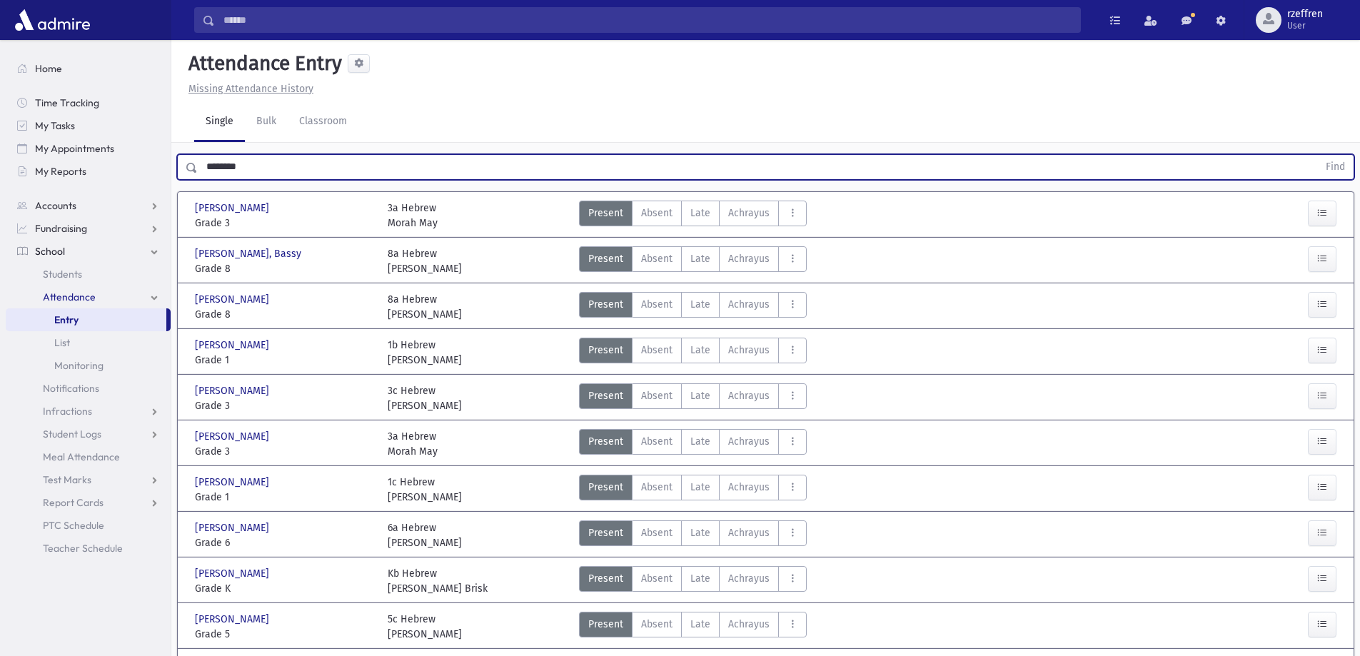
drag, startPoint x: 67, startPoint y: 176, endPoint x: 0, endPoint y: 64, distance: 130.1
click at [46, 171] on div "Search Results All Accounts" at bounding box center [680, 419] width 1360 height 838
click at [1318, 155] on button "Find" at bounding box center [1336, 167] width 36 height 24
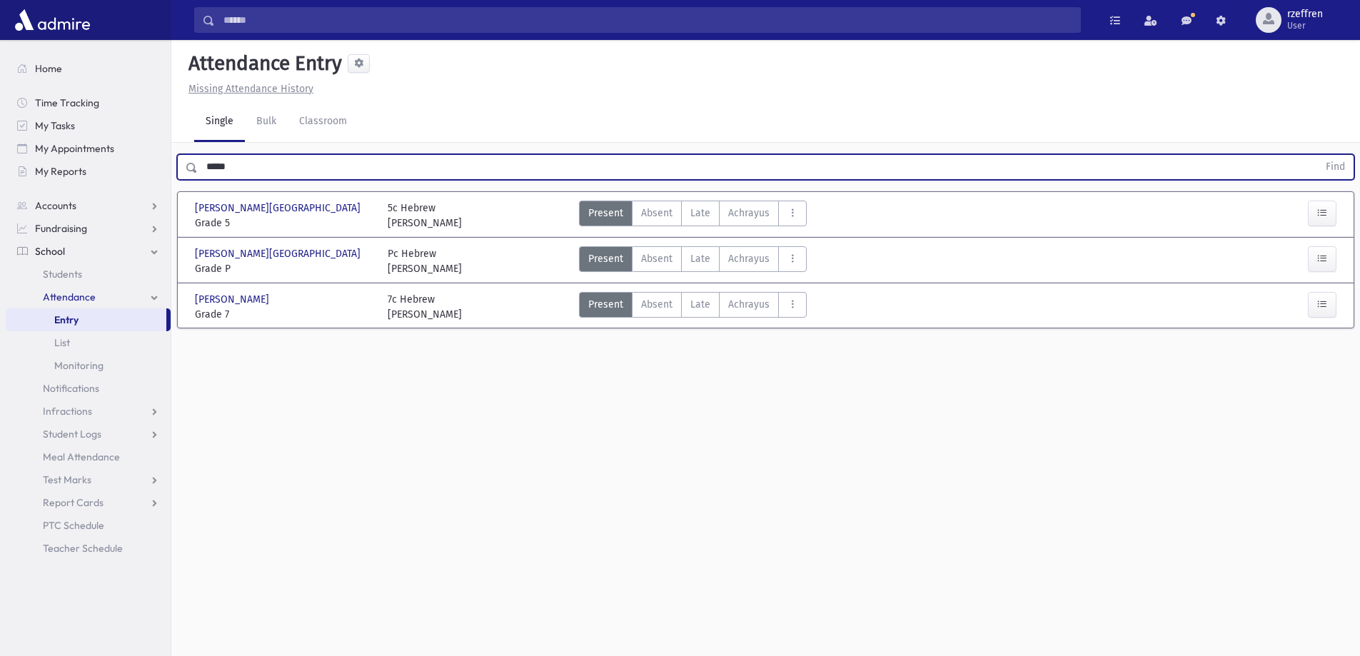
drag, startPoint x: 220, startPoint y: 166, endPoint x: 0, endPoint y: 136, distance: 222.0
click at [0, 136] on div "Search Results All Accounts" at bounding box center [680, 344] width 1360 height 688
click at [1318, 155] on button "Find" at bounding box center [1336, 167] width 36 height 24
drag, startPoint x: 161, startPoint y: 147, endPoint x: 25, endPoint y: 89, distance: 147.5
click at [86, 126] on div "Search Results All Accounts" at bounding box center [680, 344] width 1360 height 688
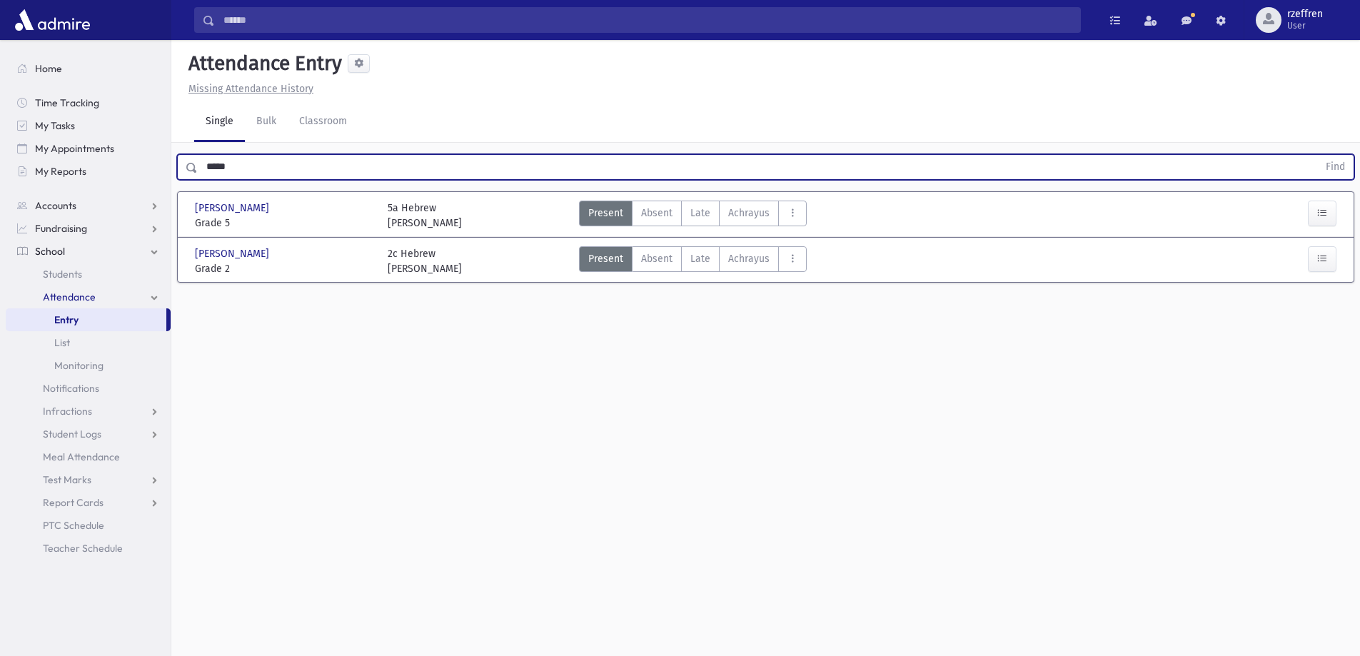
click at [1318, 155] on button "Find" at bounding box center [1336, 167] width 36 height 24
drag, startPoint x: 209, startPoint y: 173, endPoint x: 177, endPoint y: 169, distance: 31.7
click at [177, 169] on div "***** Find" at bounding box center [766, 167] width 1178 height 26
click at [1318, 155] on button "Find" at bounding box center [1336, 167] width 36 height 24
drag, startPoint x: 248, startPoint y: 168, endPoint x: 54, endPoint y: 128, distance: 197.6
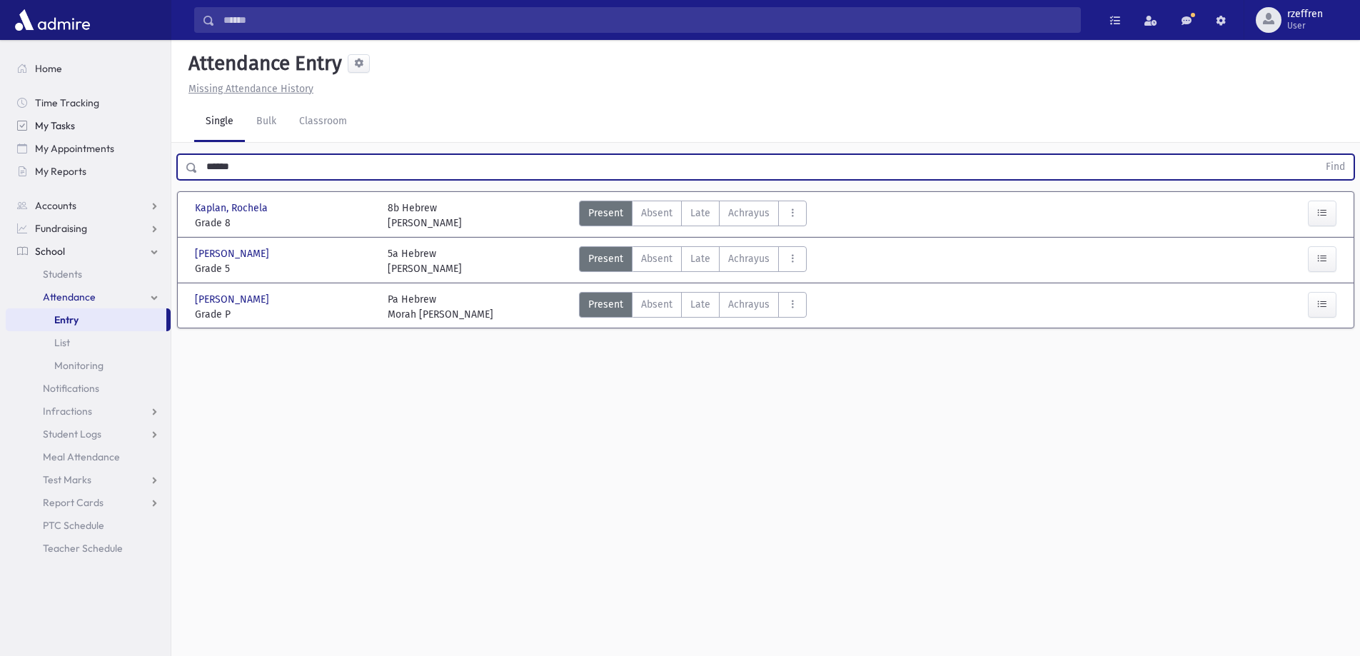
click at [54, 134] on div "Search Results All Accounts" at bounding box center [680, 344] width 1360 height 688
click at [1318, 155] on button "Find" at bounding box center [1336, 167] width 36 height 24
drag, startPoint x: 231, startPoint y: 156, endPoint x: 4, endPoint y: 170, distance: 227.5
click at [4, 170] on div "Search Results All Accounts" at bounding box center [680, 344] width 1360 height 688
click at [1318, 155] on button "Find" at bounding box center [1336, 167] width 36 height 24
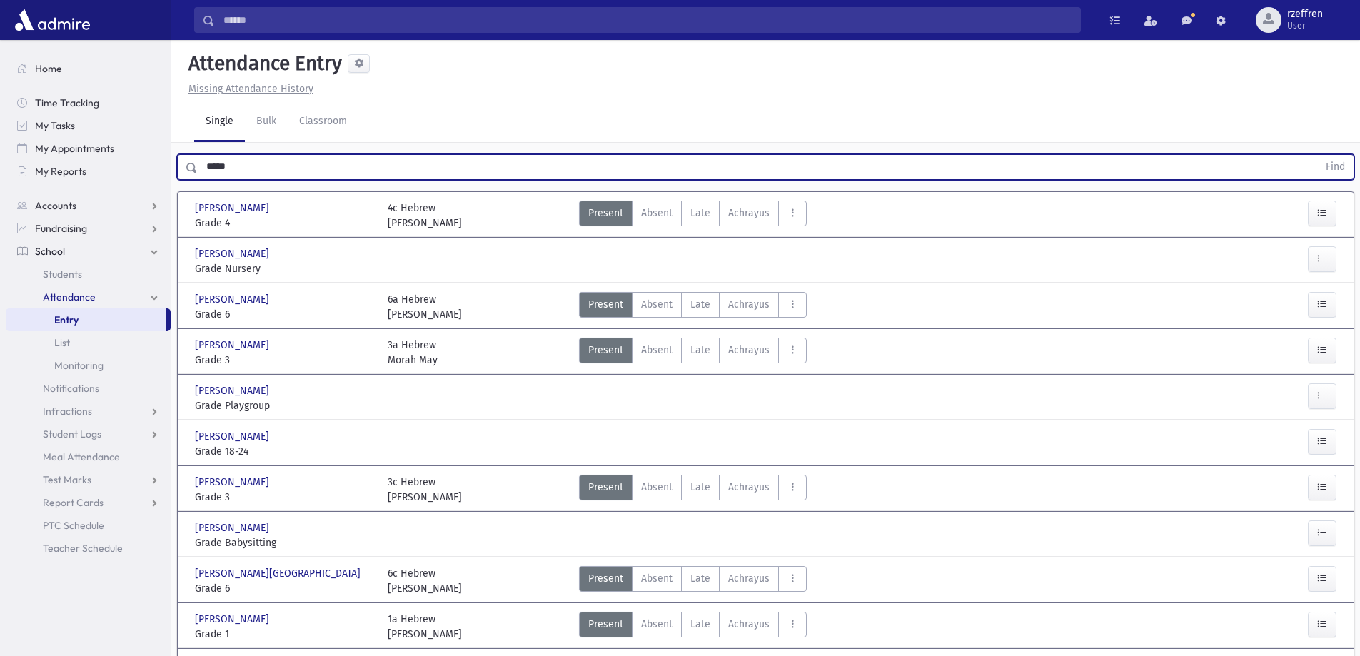
drag, startPoint x: 254, startPoint y: 178, endPoint x: 0, endPoint y: 41, distance: 288.2
click at [0, 76] on div "Search Results All Accounts" at bounding box center [680, 487] width 1360 height 975
click at [1318, 155] on button "Find" at bounding box center [1336, 167] width 36 height 24
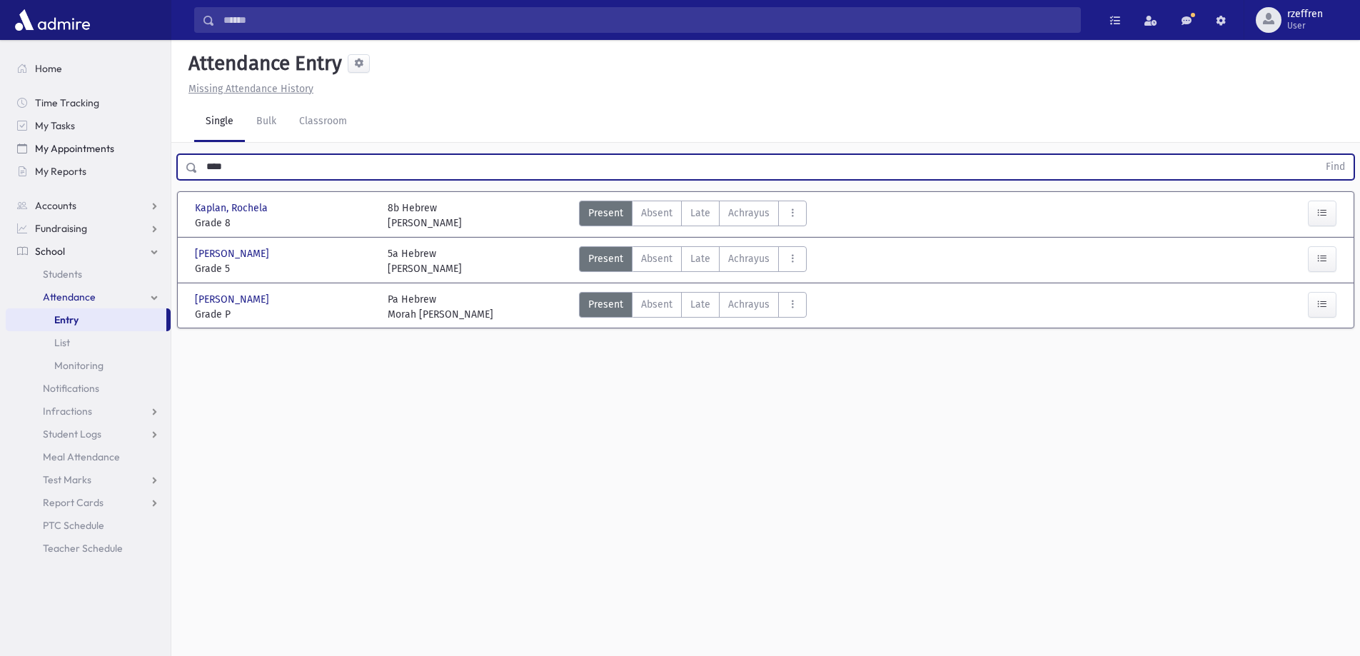
drag, startPoint x: 141, startPoint y: 151, endPoint x: 88, endPoint y: 144, distance: 54.0
click at [89, 144] on div "Search Results All Accounts" at bounding box center [680, 344] width 1360 height 688
click at [1318, 155] on button "Find" at bounding box center [1336, 167] width 36 height 24
drag, startPoint x: 244, startPoint y: 169, endPoint x: 189, endPoint y: 165, distance: 55.1
click at [189, 165] on div "****** Find" at bounding box center [766, 167] width 1178 height 26
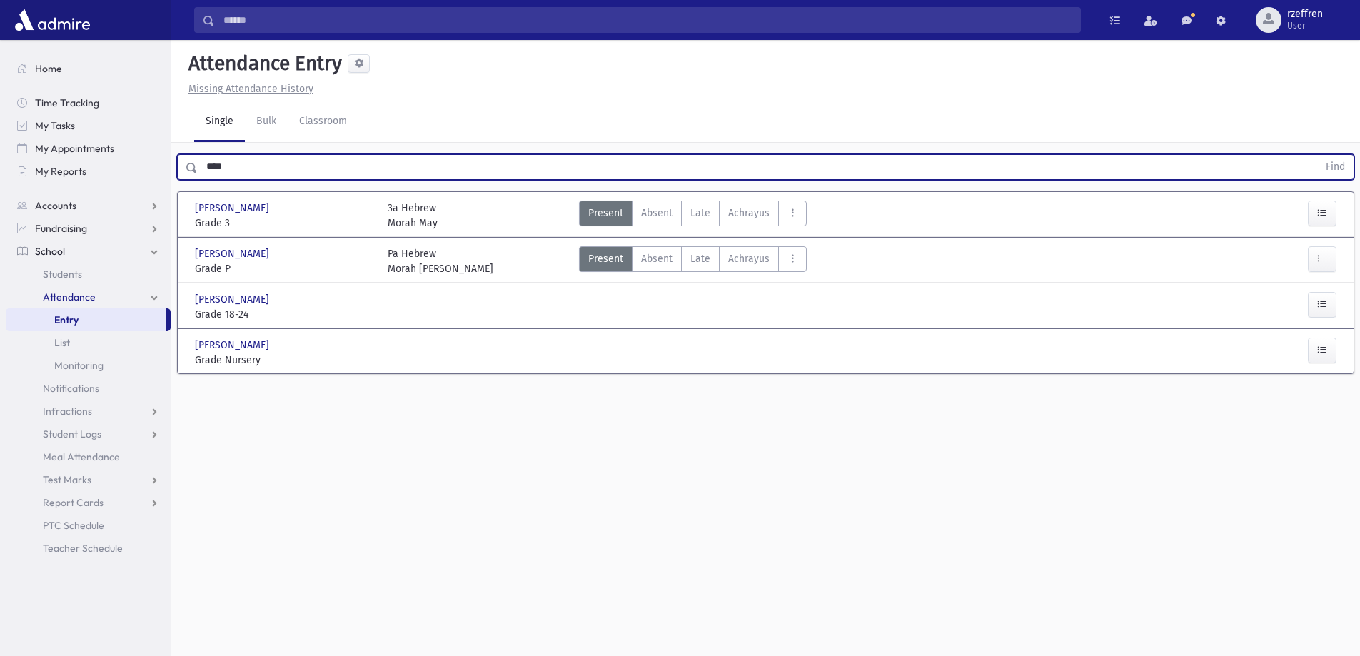
click at [1318, 155] on button "Find" at bounding box center [1336, 167] width 36 height 24
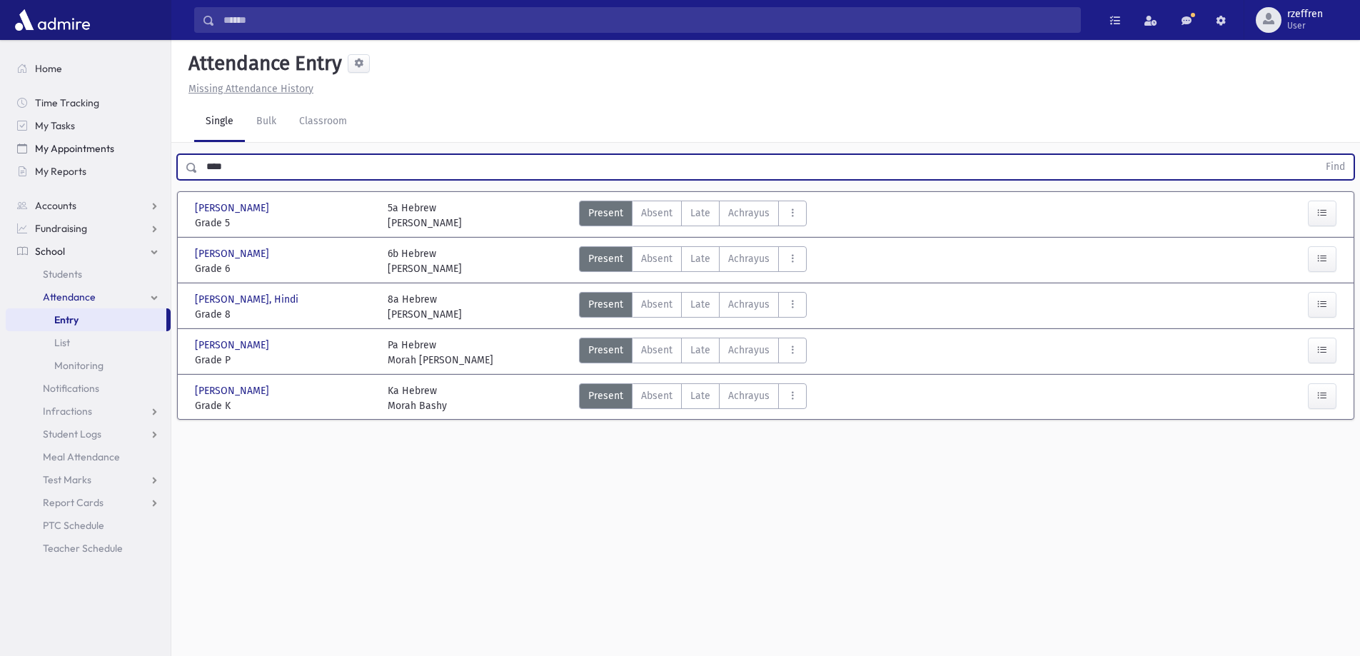
drag, startPoint x: 253, startPoint y: 159, endPoint x: 46, endPoint y: 154, distance: 207.2
click at [46, 154] on div "Search Results All Accounts" at bounding box center [680, 344] width 1360 height 688
click at [1318, 155] on button "Find" at bounding box center [1336, 167] width 36 height 24
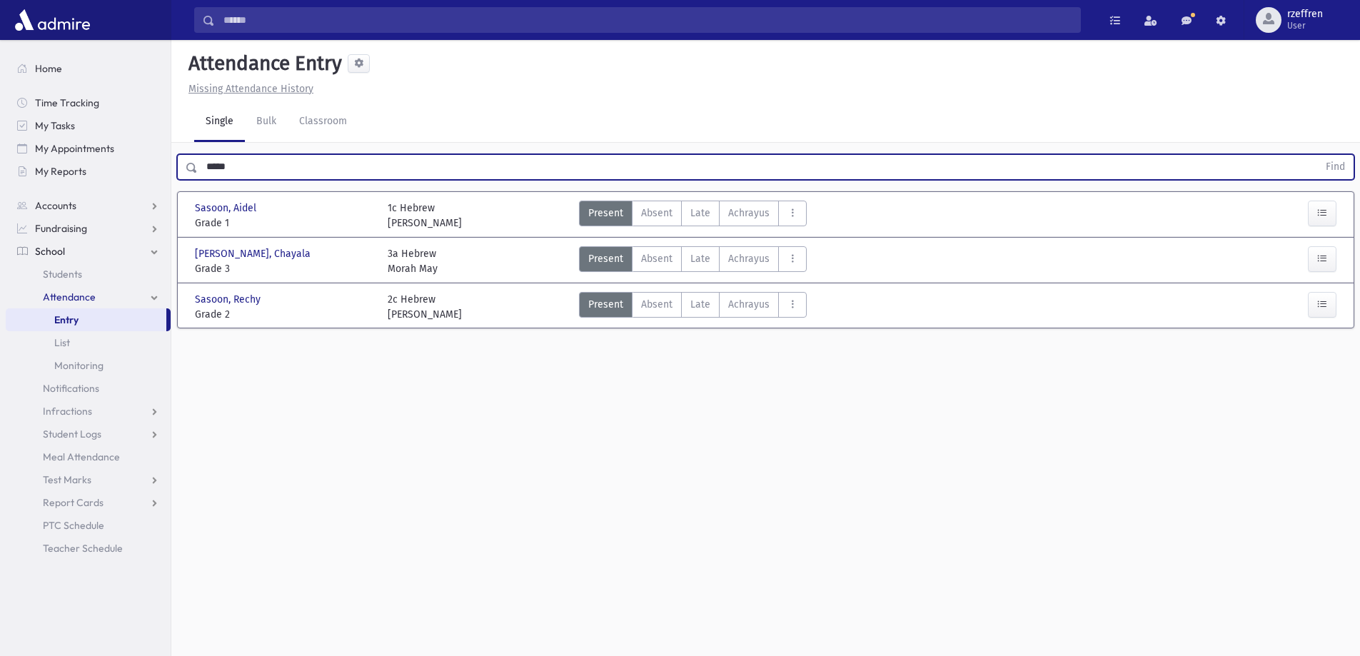
click at [216, 165] on input "*****" at bounding box center [758, 167] width 1120 height 26
type input "******"
click at [1318, 155] on button "Find" at bounding box center [1336, 167] width 36 height 24
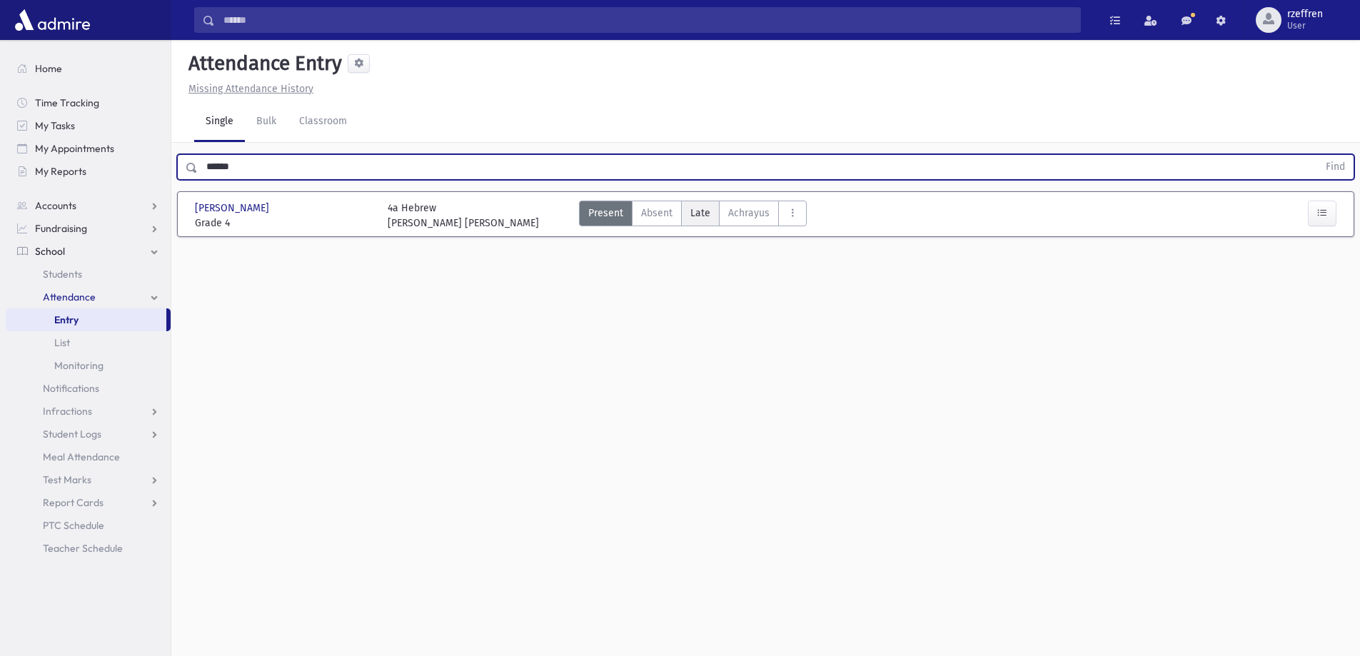
click at [696, 210] on span "Late" at bounding box center [701, 213] width 20 height 15
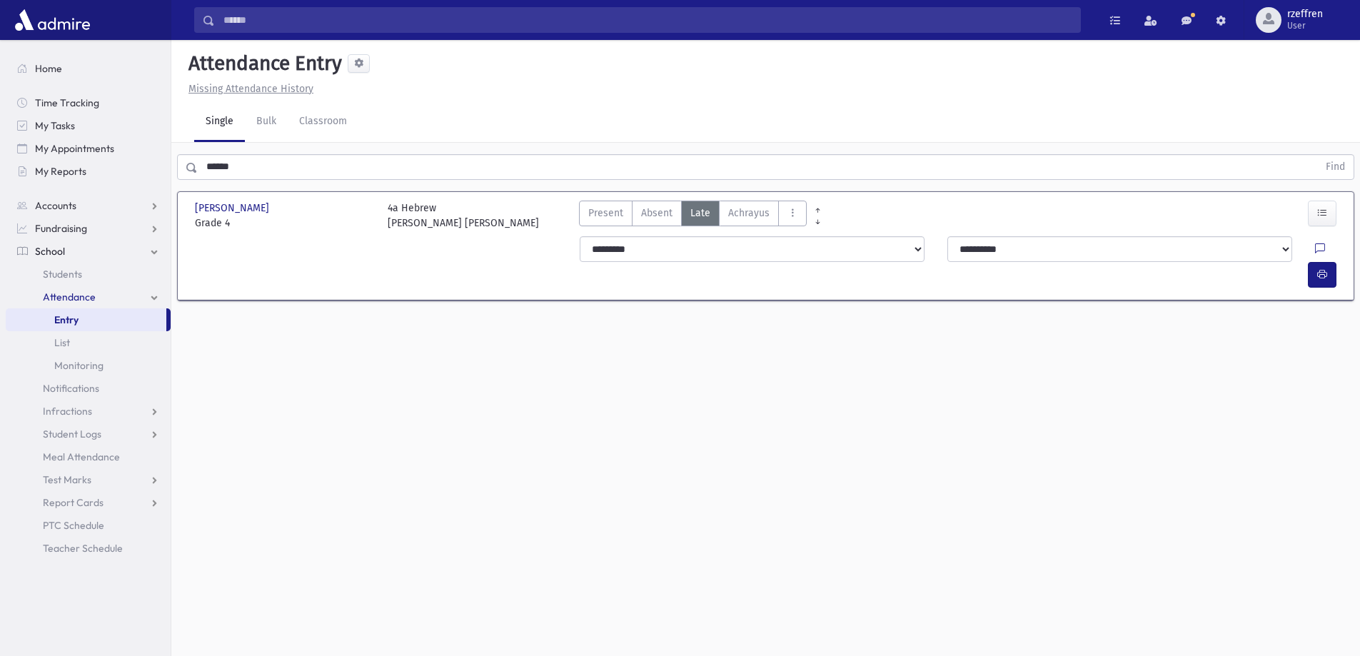
click at [691, 245] on select "**********" at bounding box center [752, 249] width 345 height 26
click at [580, 236] on select "**********" at bounding box center [752, 249] width 345 height 26
click at [1323, 269] on icon "button" at bounding box center [1323, 275] width 10 height 12
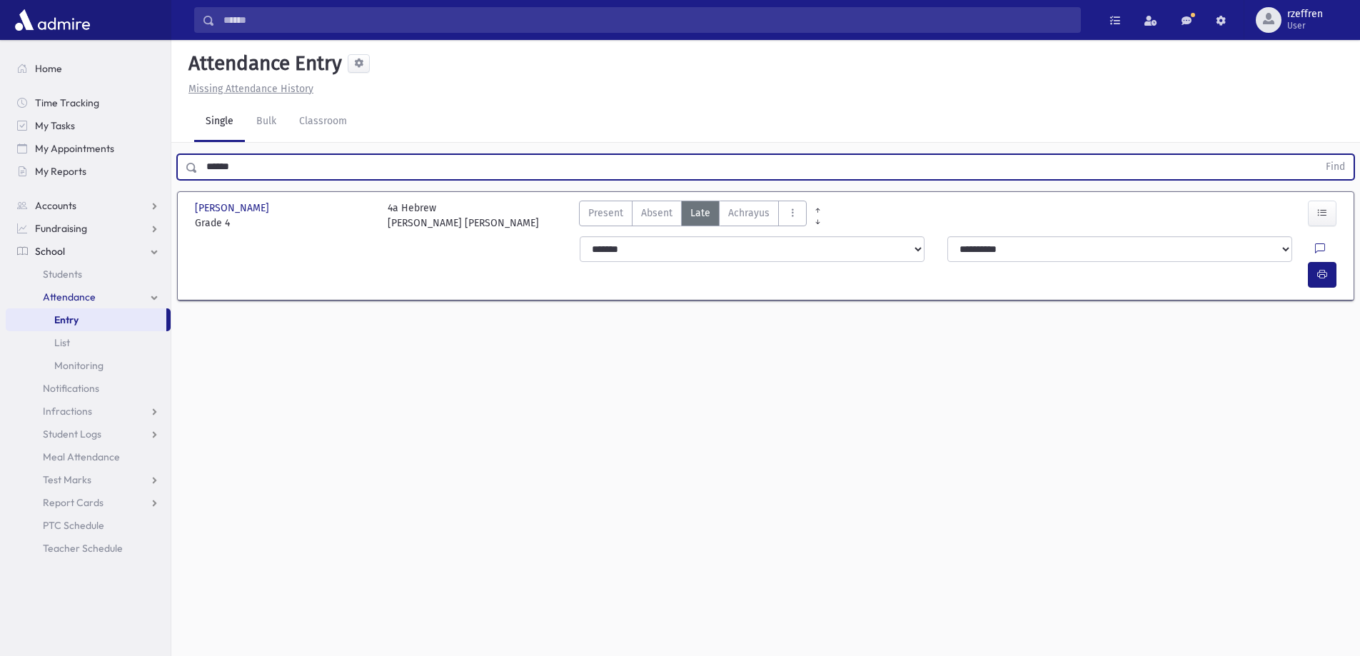
drag, startPoint x: 264, startPoint y: 169, endPoint x: 198, endPoint y: 173, distance: 66.5
click at [198, 173] on input "******" at bounding box center [758, 167] width 1120 height 26
click at [1318, 155] on button "Find" at bounding box center [1336, 167] width 36 height 24
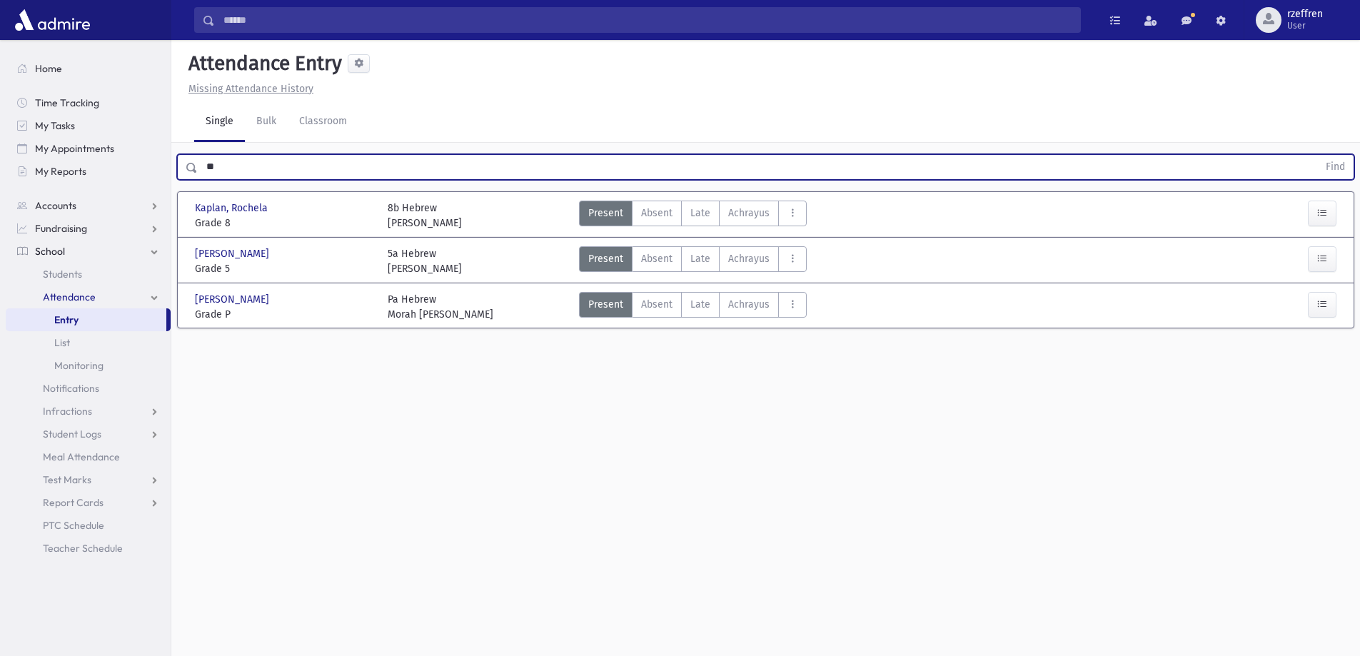
type input "*"
type input "******"
drag, startPoint x: 244, startPoint y: 169, endPoint x: 201, endPoint y: 166, distance: 42.2
click at [201, 166] on input "******" at bounding box center [758, 167] width 1120 height 26
type input "*"
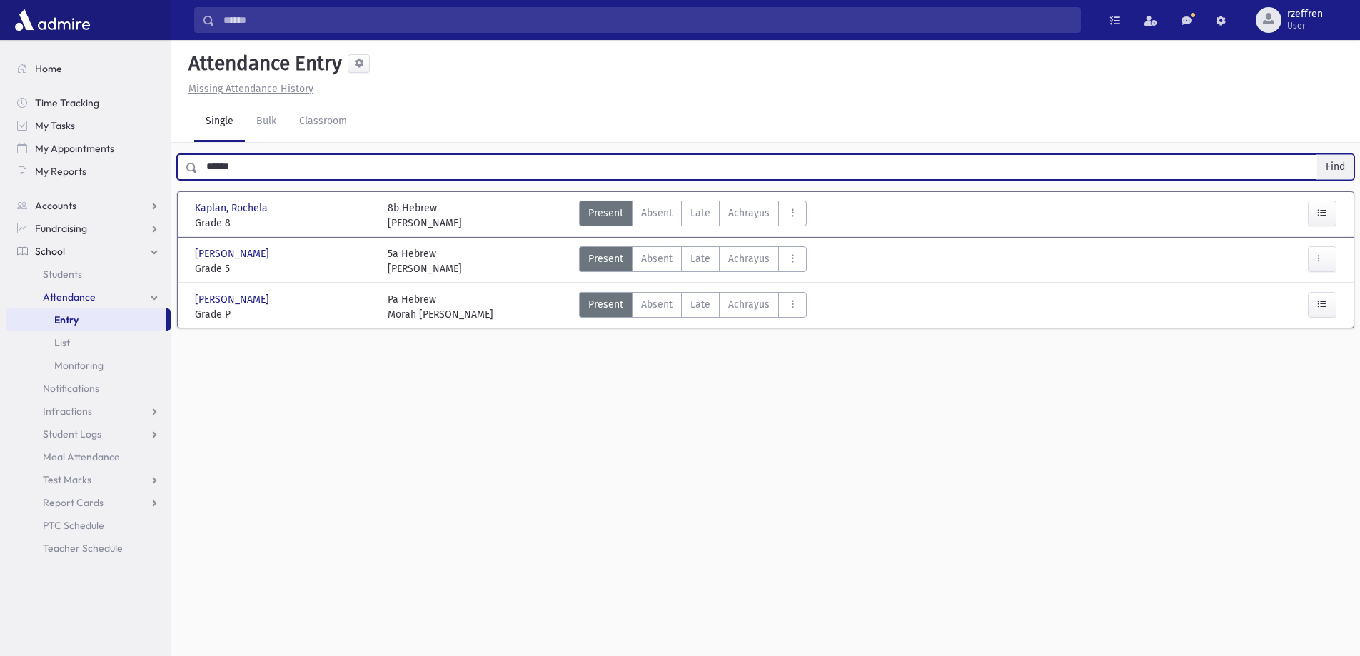
click at [1335, 165] on button "Find" at bounding box center [1336, 167] width 36 height 24
drag, startPoint x: 236, startPoint y: 170, endPoint x: 202, endPoint y: 169, distance: 34.3
click at [202, 169] on input "******" at bounding box center [758, 167] width 1120 height 26
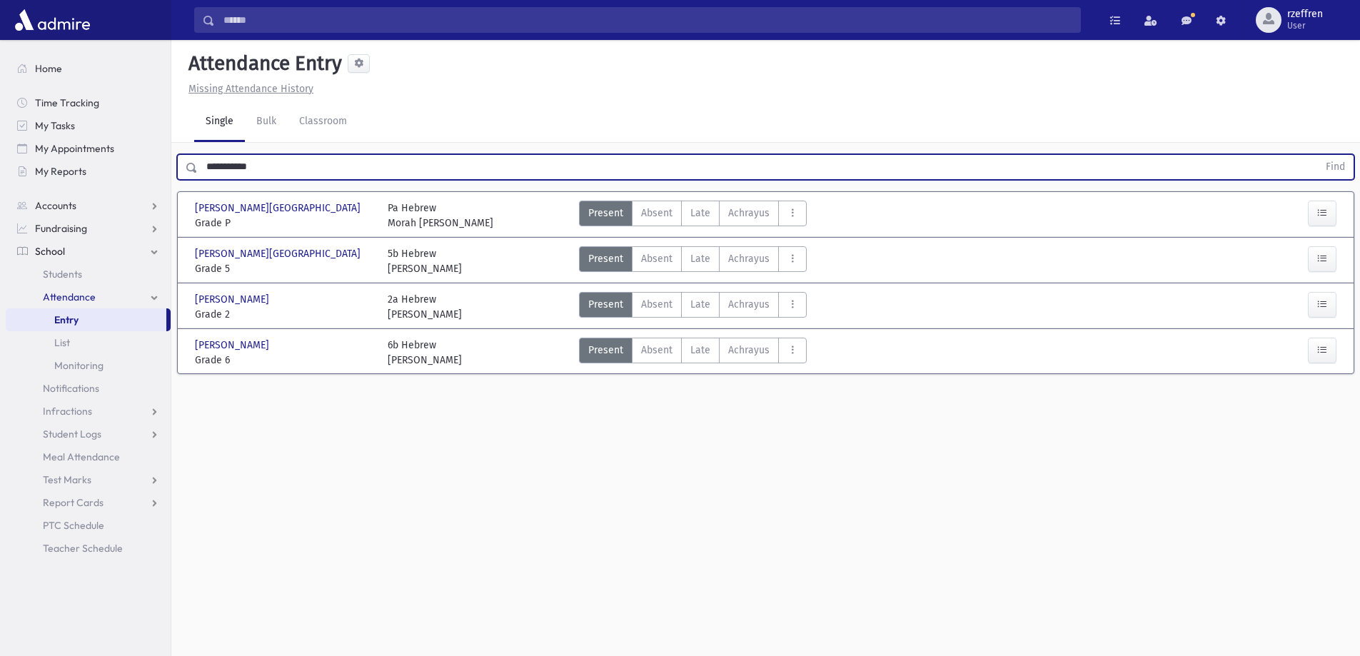
click at [1318, 155] on button "Find" at bounding box center [1336, 167] width 36 height 24
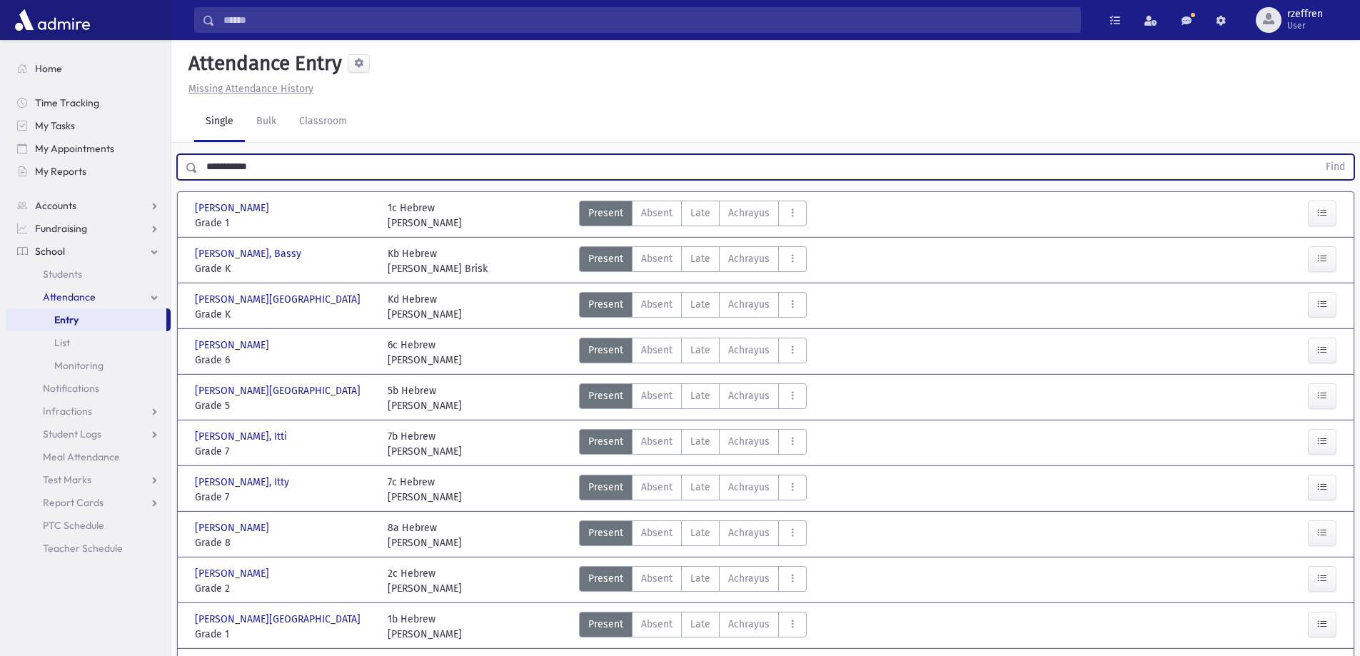
drag, startPoint x: 278, startPoint y: 164, endPoint x: 0, endPoint y: 134, distance: 279.4
click at [0, 134] on div "Search Results All Accounts" at bounding box center [680, 419] width 1360 height 838
click at [1318, 155] on button "Find" at bounding box center [1336, 167] width 36 height 24
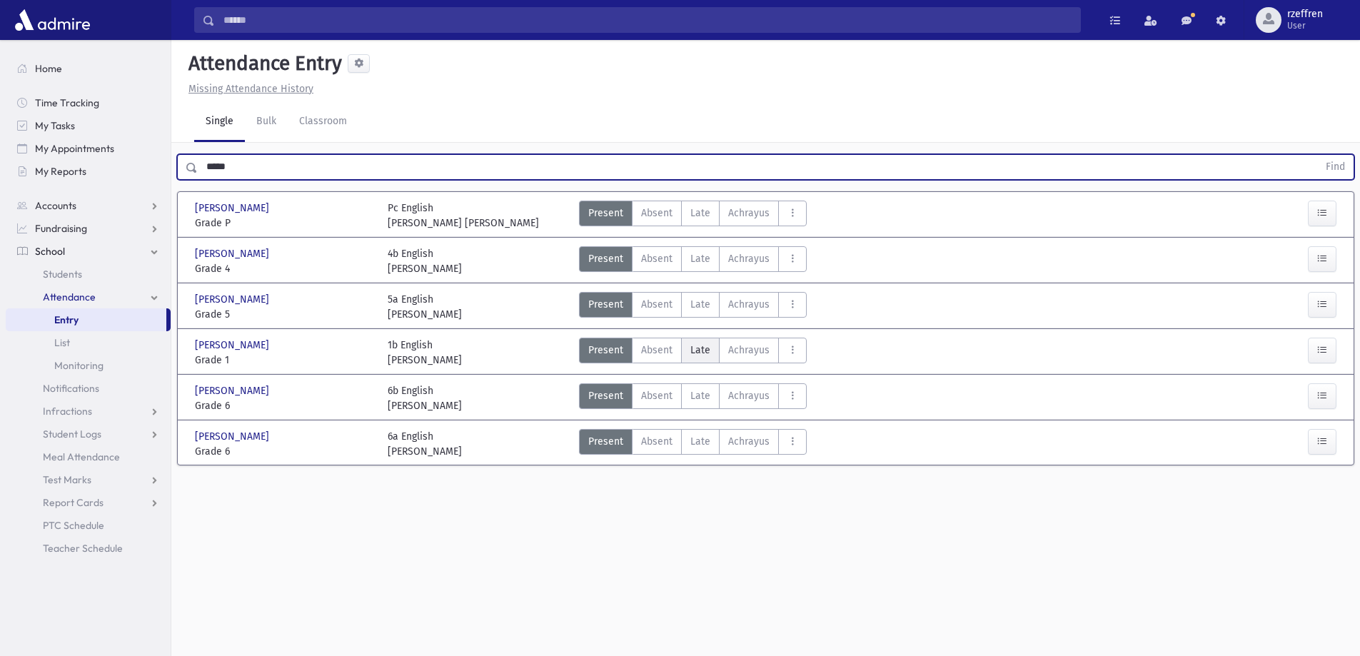
click at [711, 350] on label "Late L" at bounding box center [700, 351] width 39 height 26
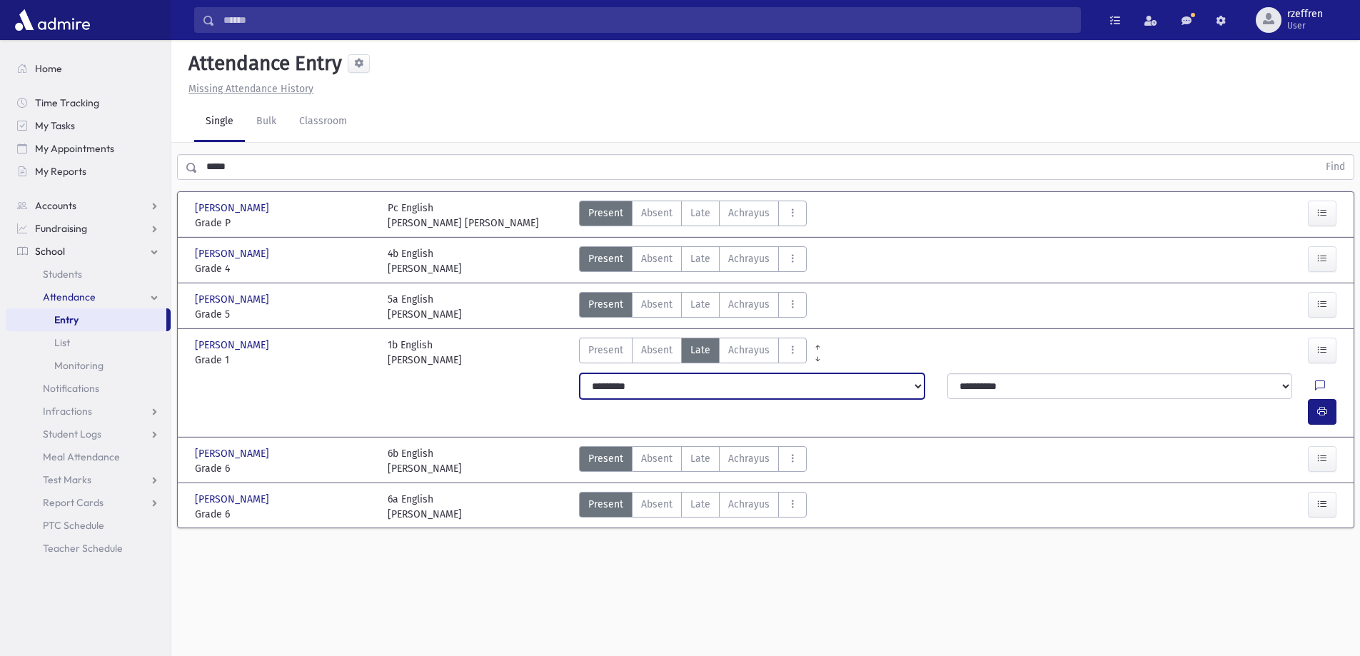
click at [692, 378] on select "**********" at bounding box center [752, 386] width 345 height 26
click at [580, 373] on select "**********" at bounding box center [752, 386] width 345 height 26
click at [651, 391] on select "**********" at bounding box center [752, 386] width 345 height 26
click at [580, 373] on select "**********" at bounding box center [752, 386] width 345 height 26
click at [1318, 406] on icon "button" at bounding box center [1323, 412] width 10 height 12
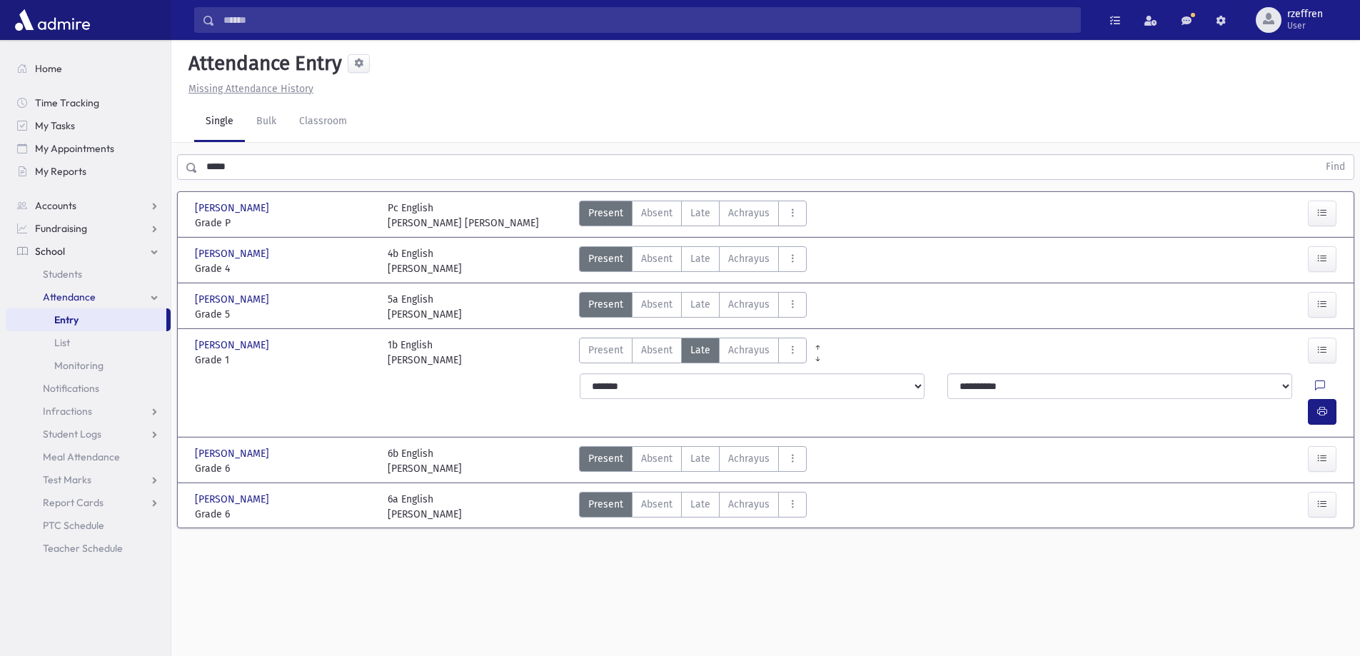
drag, startPoint x: 256, startPoint y: 171, endPoint x: 0, endPoint y: 38, distance: 289.1
click at [0, 45] on div "Search Results All Accounts" at bounding box center [680, 344] width 1360 height 688
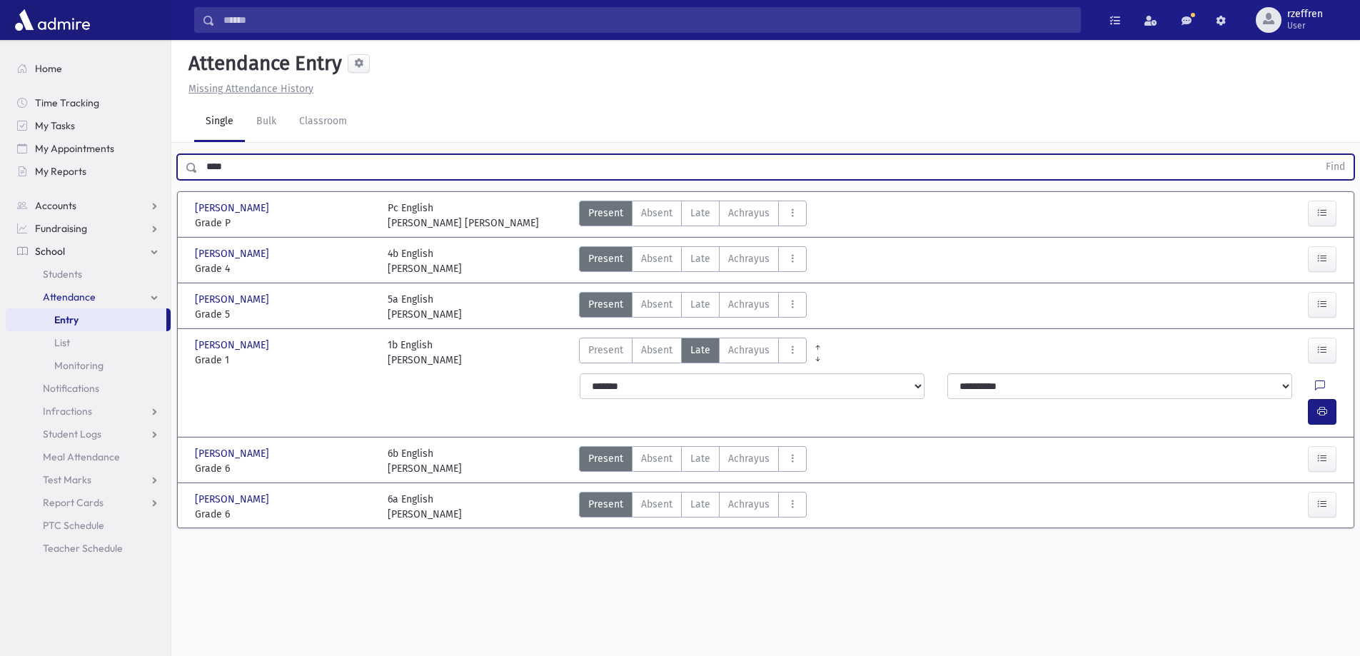
click at [1318, 155] on button "Find" at bounding box center [1336, 167] width 36 height 24
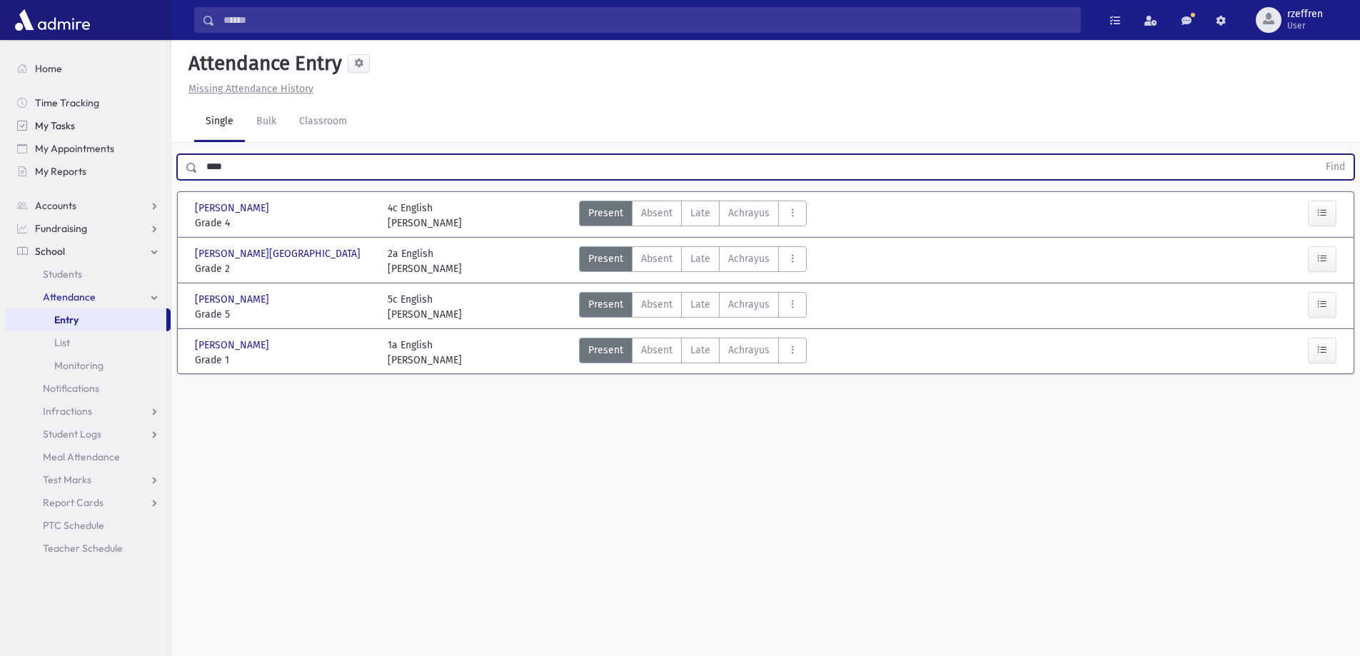
drag, startPoint x: 139, startPoint y: 144, endPoint x: 72, endPoint y: 129, distance: 68.8
click at [72, 129] on div "Search Results All Accounts" at bounding box center [680, 344] width 1360 height 688
click at [1318, 155] on button "Find" at bounding box center [1336, 167] width 36 height 24
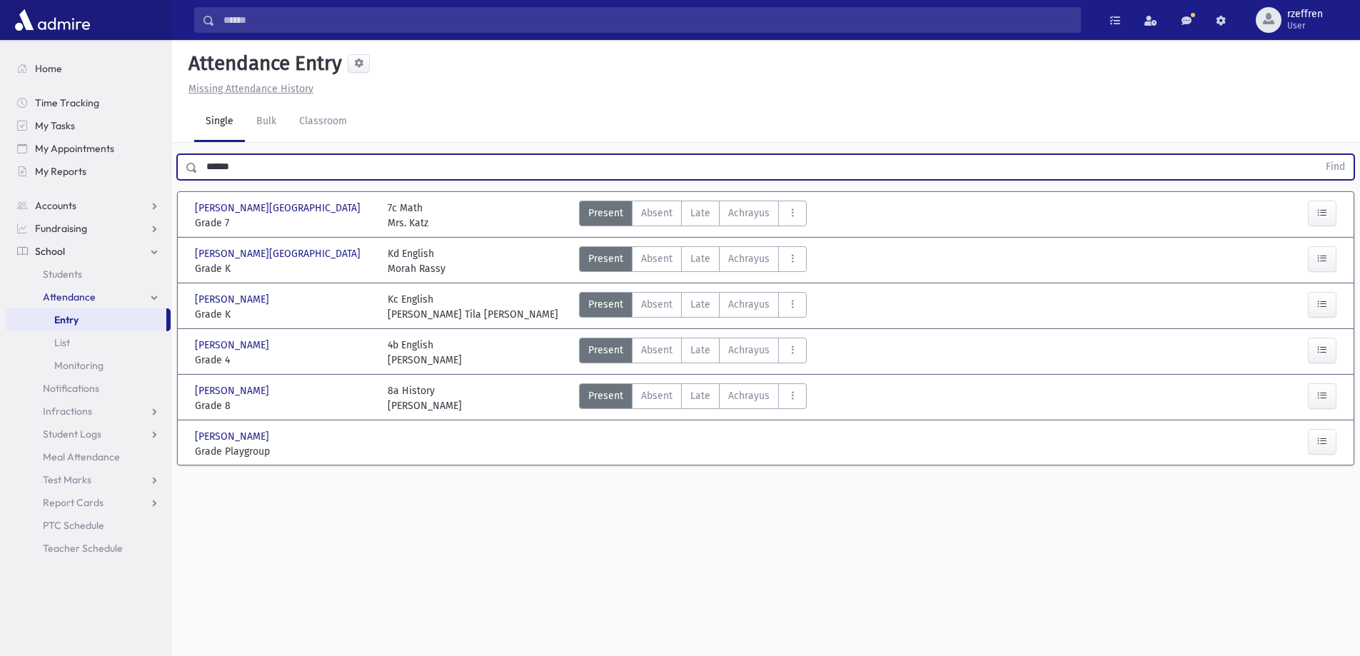
drag, startPoint x: 44, startPoint y: 156, endPoint x: 0, endPoint y: 106, distance: 66.8
click at [0, 118] on div "Search Results All Accounts" at bounding box center [680, 344] width 1360 height 688
type input "**********"
click at [1318, 155] on button "Find" at bounding box center [1336, 167] width 36 height 24
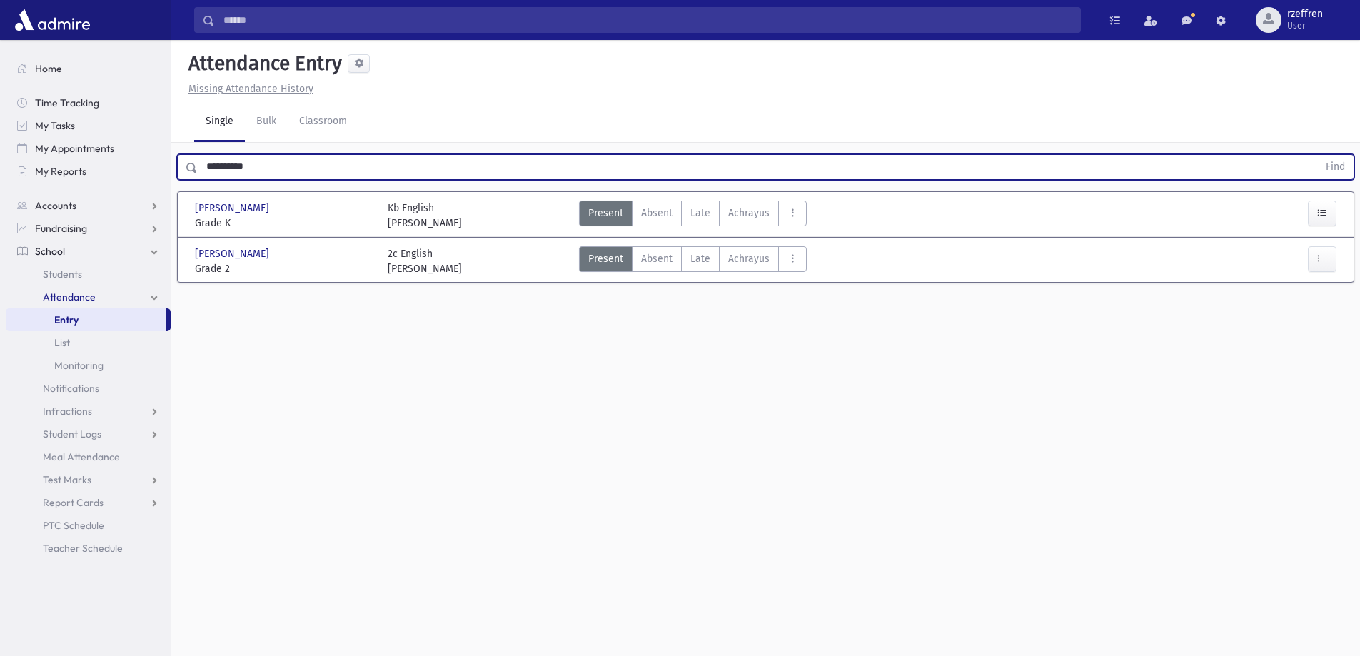
drag, startPoint x: 264, startPoint y: 162, endPoint x: 181, endPoint y: 138, distance: 87.0
click at [181, 138] on div "**********" at bounding box center [765, 348] width 1189 height 616
click at [79, 275] on span "Students" at bounding box center [62, 274] width 39 height 13
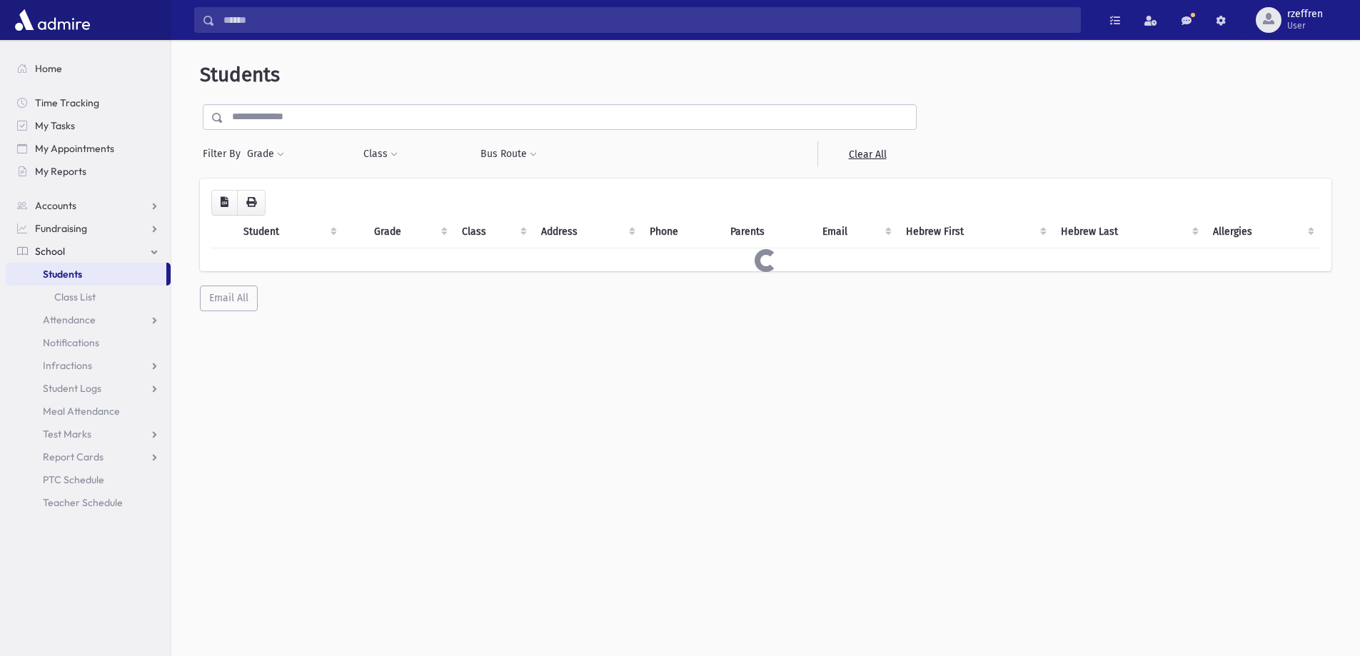
click at [311, 119] on input "text" at bounding box center [570, 117] width 693 height 26
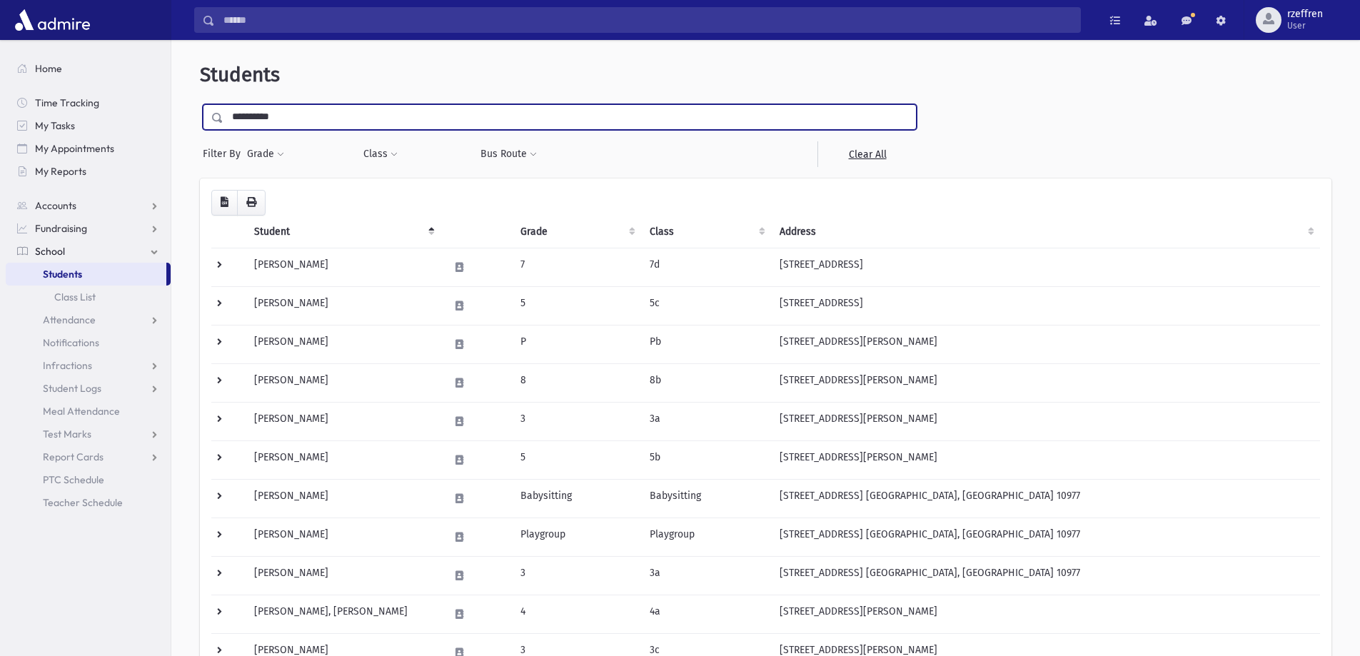
type input "**********"
click at [200, 104] on input "submit" at bounding box center [220, 113] width 40 height 19
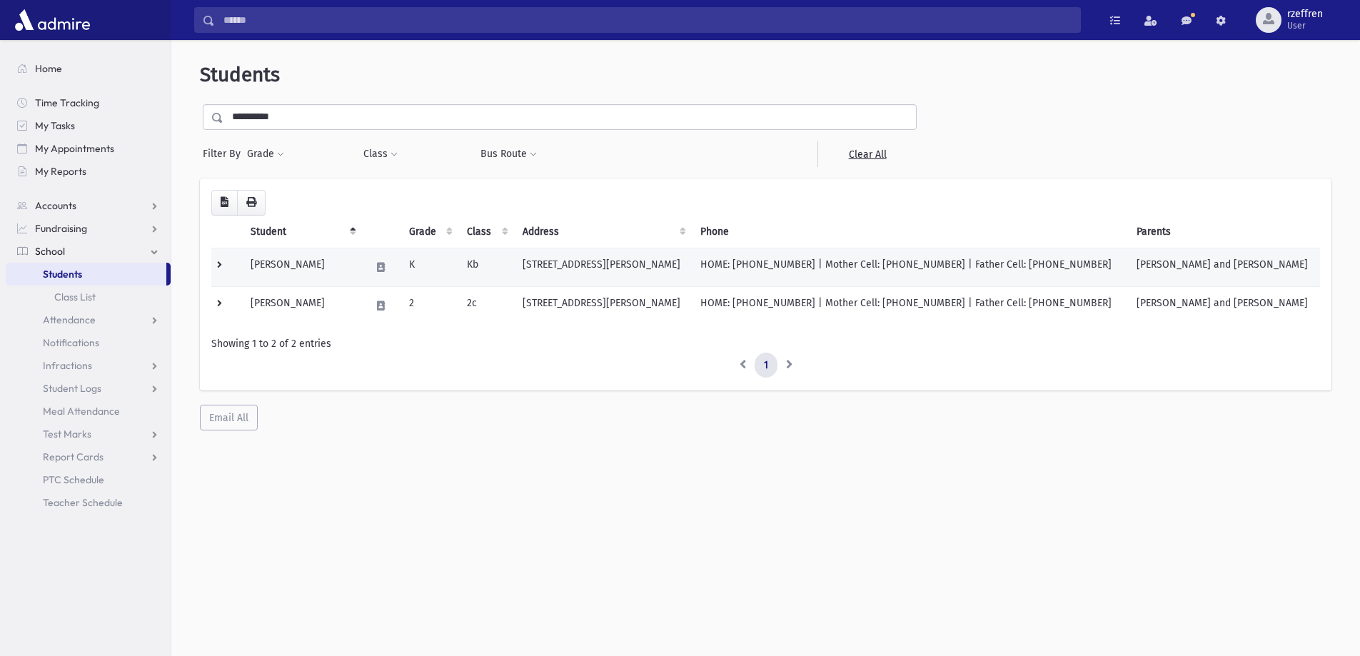
click at [362, 284] on td "[PERSON_NAME]" at bounding box center [302, 267] width 120 height 39
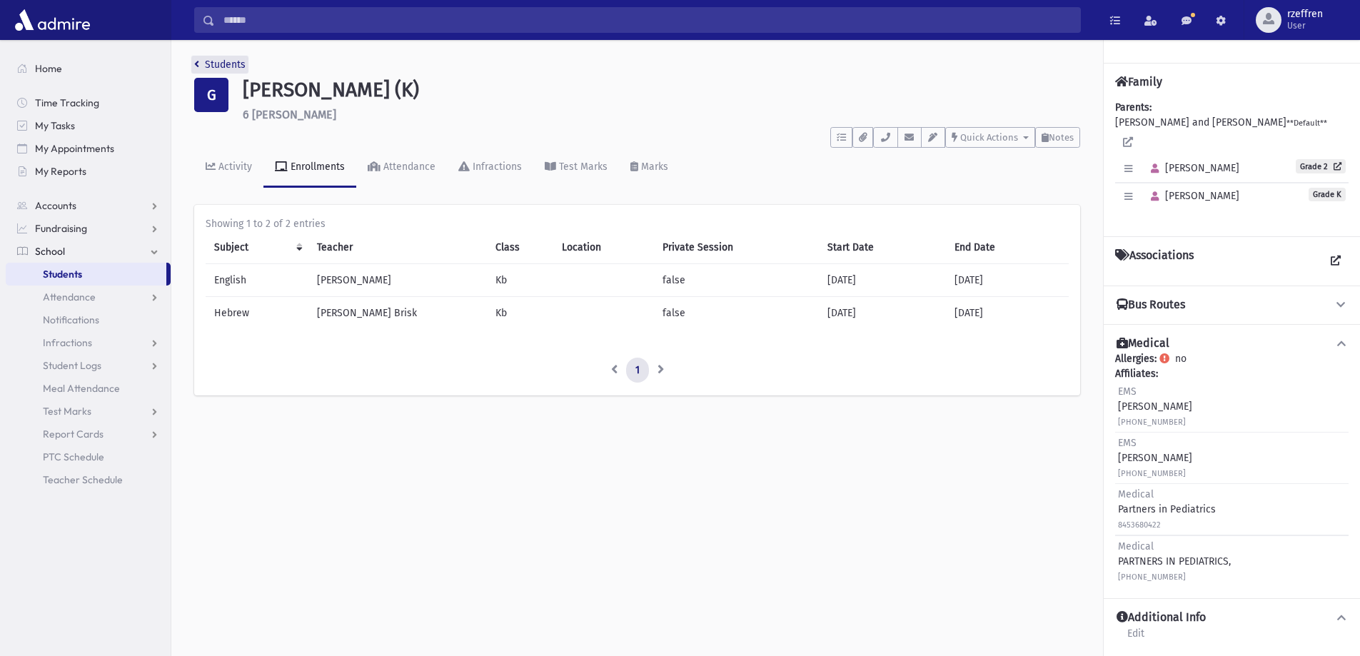
click at [217, 69] on link "Students" at bounding box center [219, 65] width 51 height 12
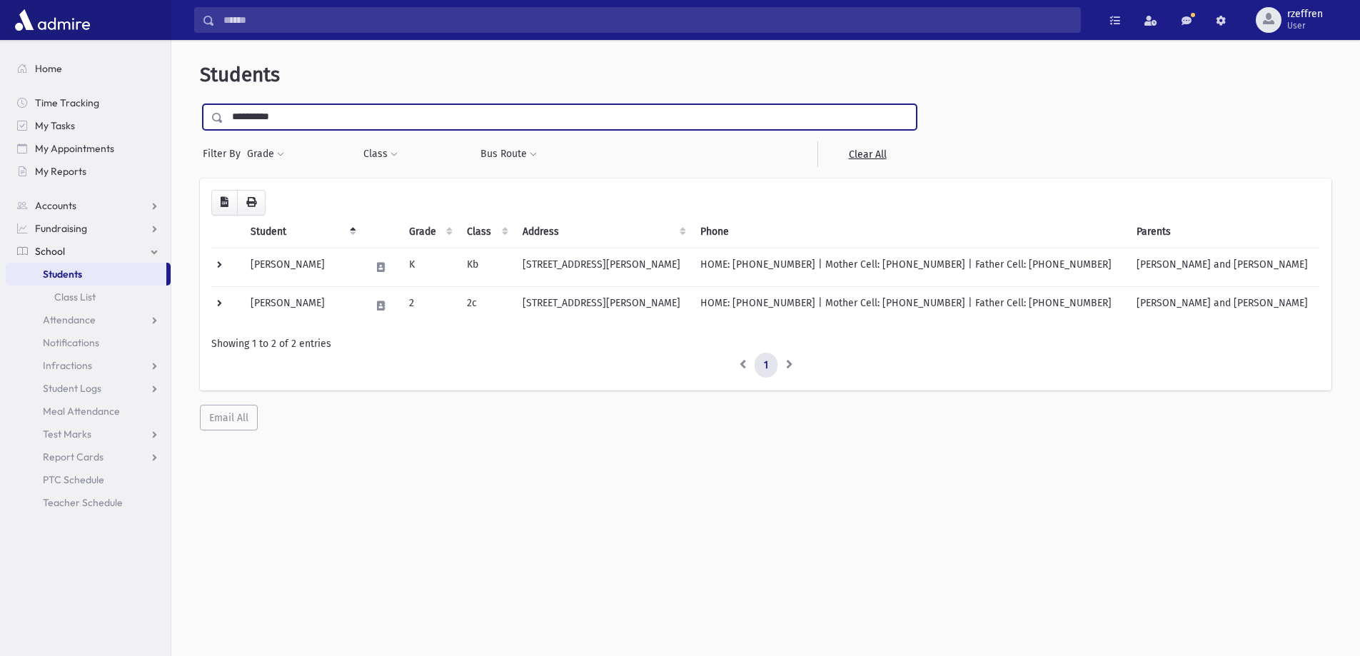
drag, startPoint x: 291, startPoint y: 125, endPoint x: 0, endPoint y: 11, distance: 312.7
click at [0, 11] on div "Search Results All Accounts" at bounding box center [680, 347] width 1360 height 694
type input "*****"
click at [200, 104] on input "submit" at bounding box center [220, 113] width 40 height 19
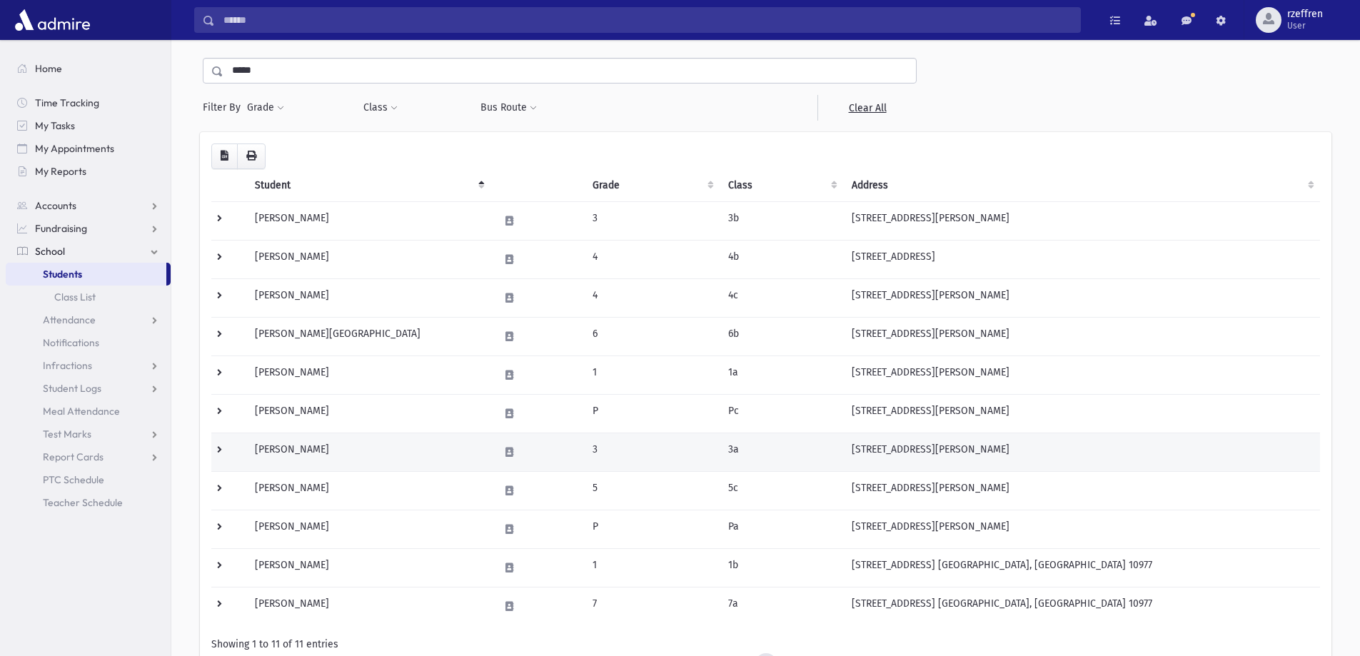
scroll to position [71, 0]
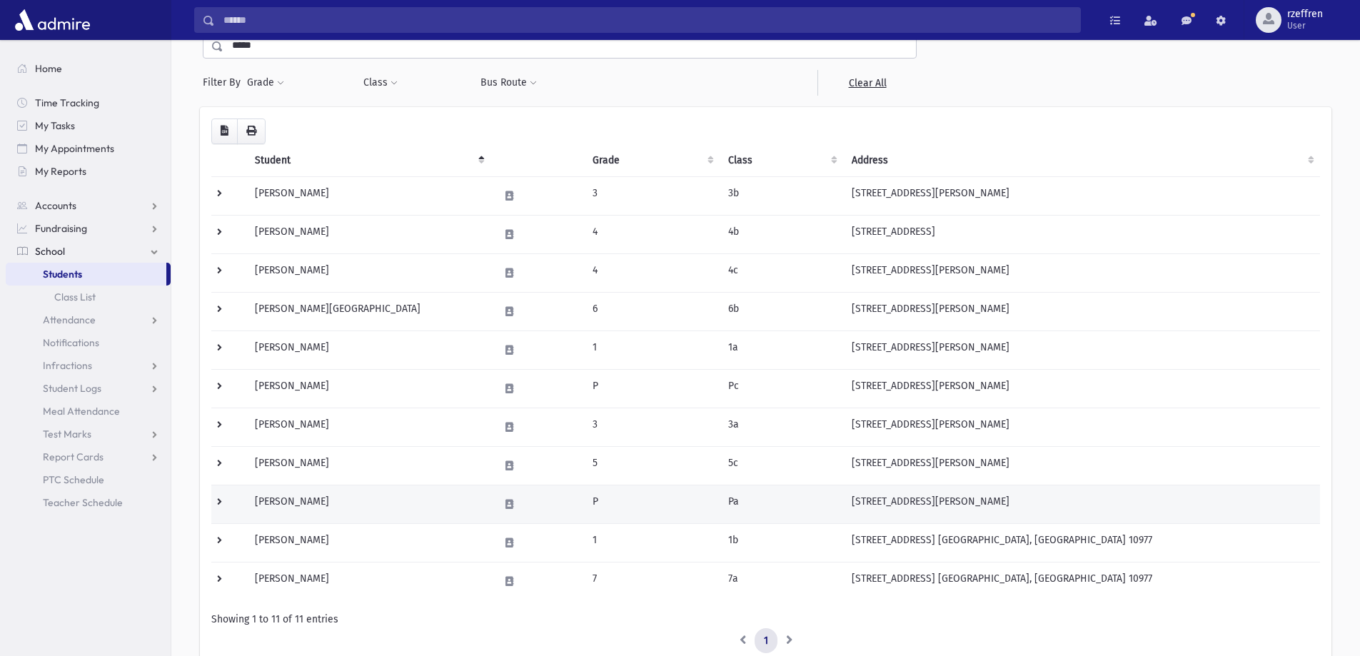
click at [243, 503] on td at bounding box center [228, 504] width 35 height 39
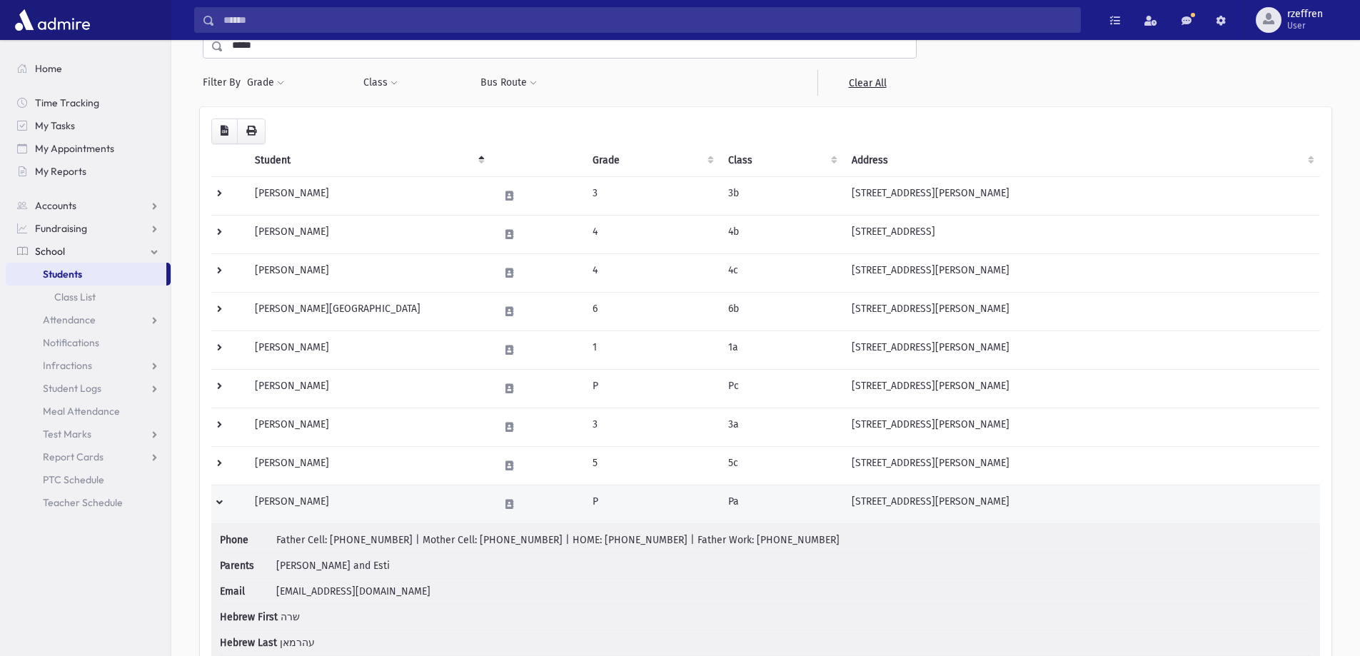
click at [414, 515] on td "[PERSON_NAME]" at bounding box center [368, 504] width 244 height 39
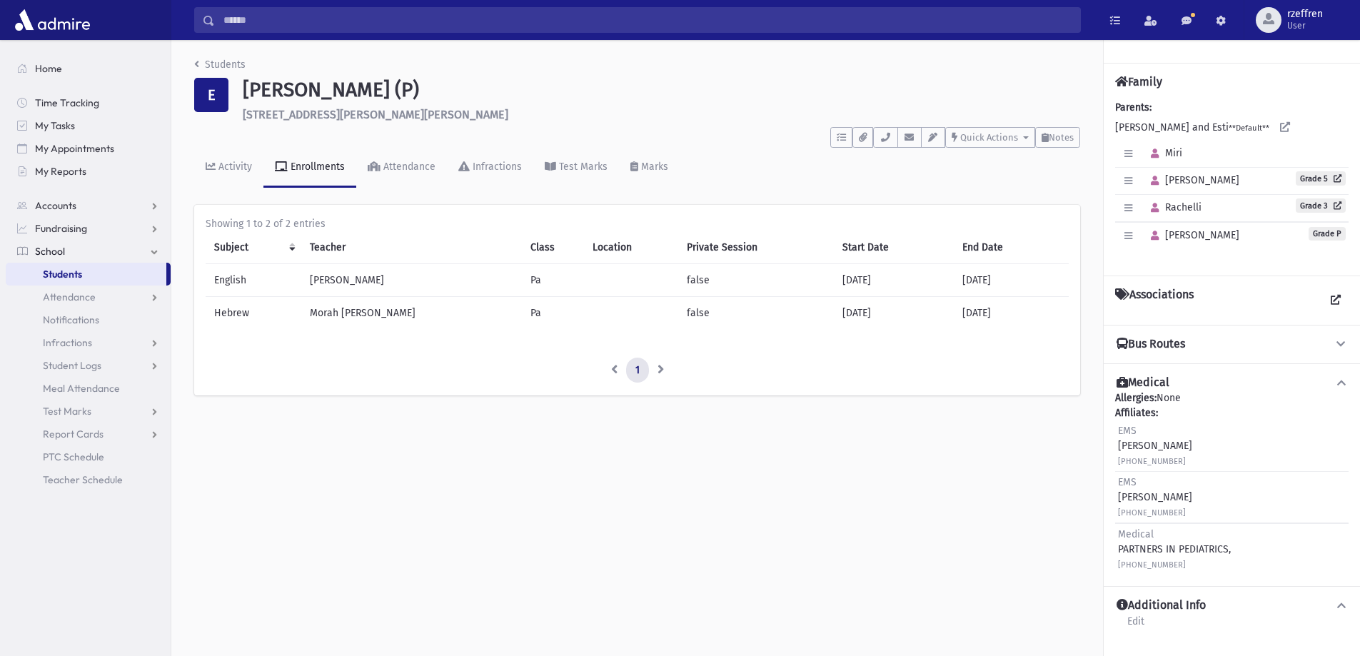
drag, startPoint x: 430, startPoint y: 318, endPoint x: 259, endPoint y: 316, distance: 171.4
click at [259, 316] on tr "Hebrew Morah Rochel Edelson Pa false 08/01/2025 07/31/2026" at bounding box center [637, 312] width 863 height 33
drag, startPoint x: 226, startPoint y: 71, endPoint x: 220, endPoint y: 64, distance: 9.1
click at [224, 71] on li "Students" at bounding box center [219, 64] width 51 height 15
click at [220, 63] on link "Students" at bounding box center [219, 65] width 51 height 12
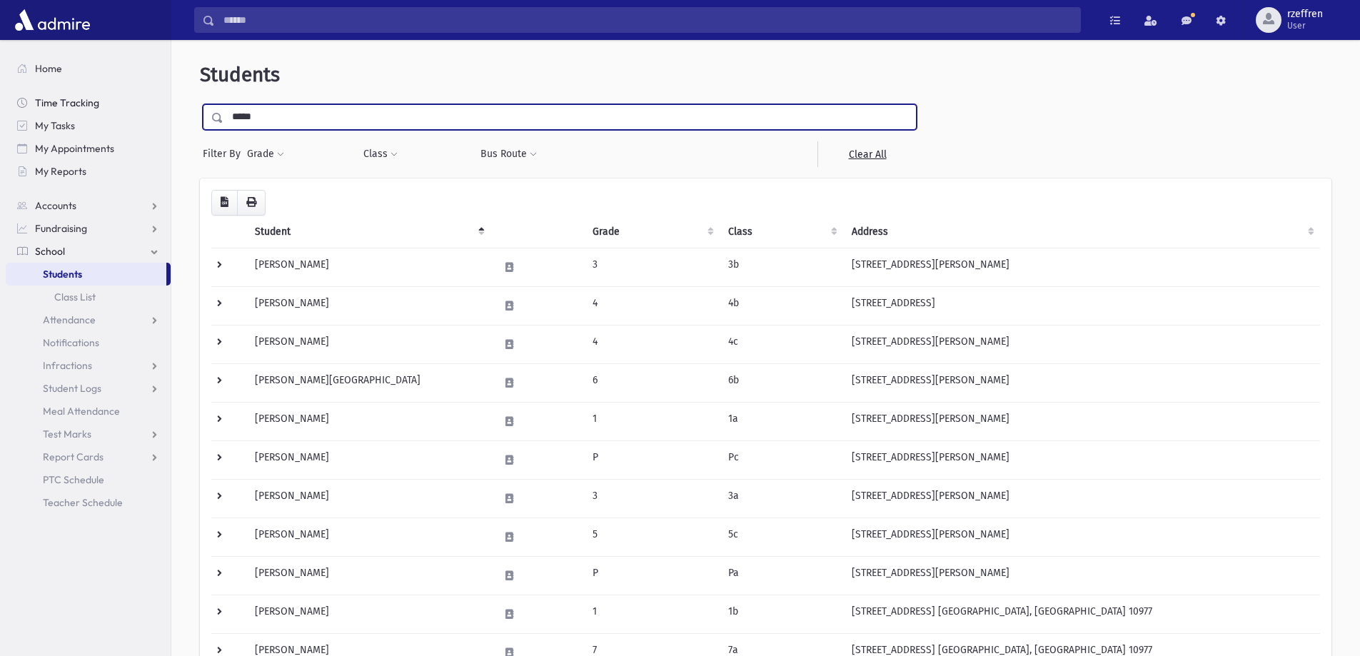
drag, startPoint x: 308, startPoint y: 108, endPoint x: 119, endPoint y: 95, distance: 190.4
click at [159, 96] on div "Search Results All Accounts" at bounding box center [680, 413] width 1360 height 827
type input "******"
click at [200, 104] on input "submit" at bounding box center [220, 113] width 40 height 19
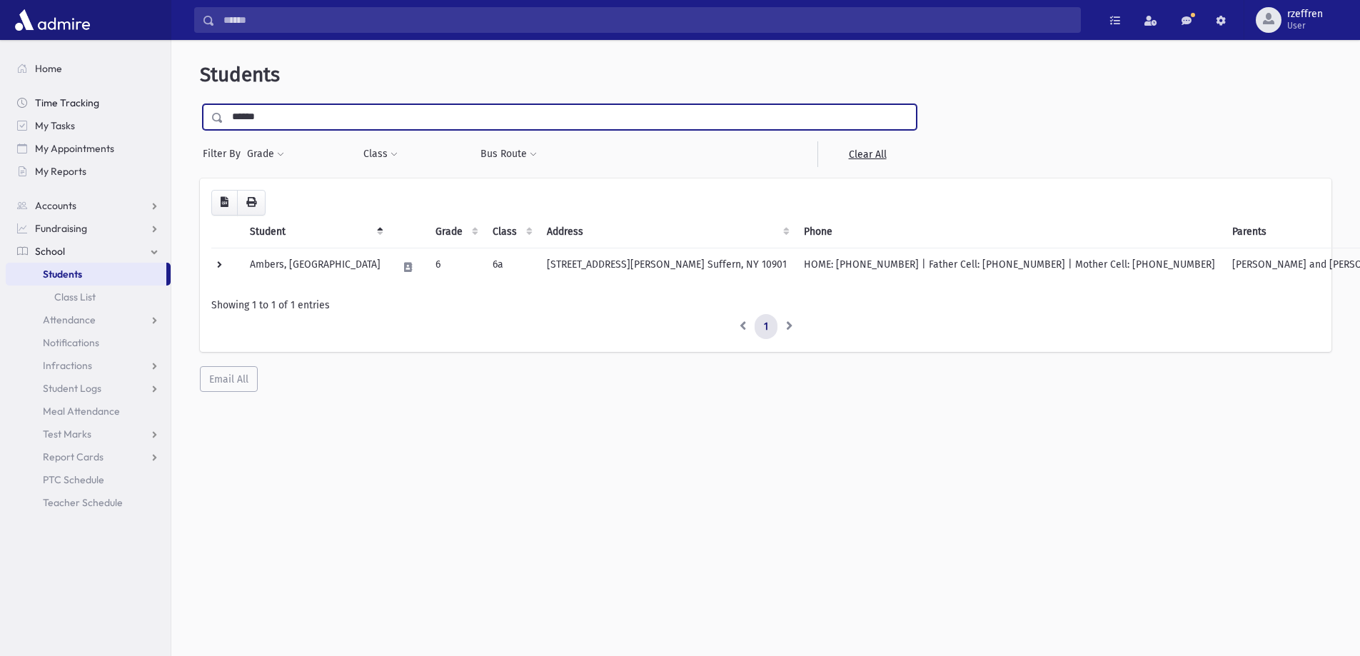
drag, startPoint x: 287, startPoint y: 116, endPoint x: 64, endPoint y: 109, distance: 222.9
click at [64, 109] on div "Search Results All Accounts" at bounding box center [680, 347] width 1360 height 694
type input "*********"
click at [200, 104] on input "submit" at bounding box center [220, 113] width 40 height 19
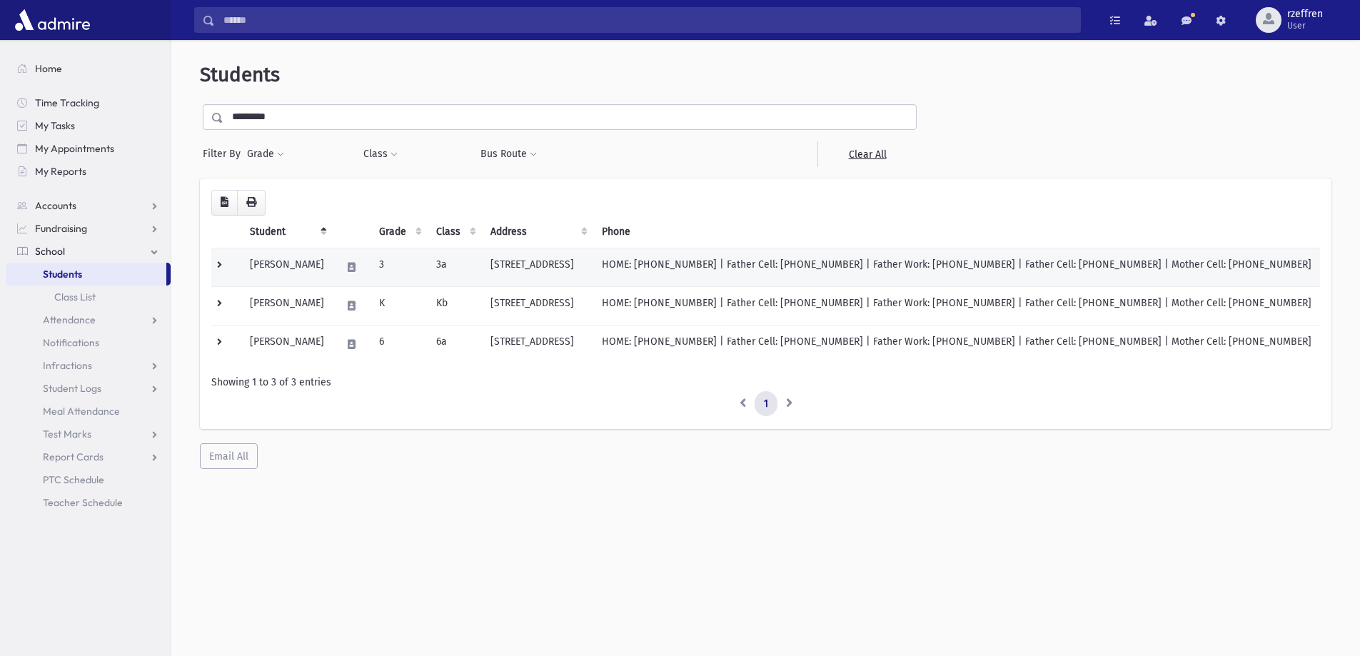
click at [333, 283] on td "Katzenstein, Miriam" at bounding box center [286, 267] width 91 height 39
click at [333, 282] on td "Katzenstein, Miriam" at bounding box center [286, 267] width 91 height 39
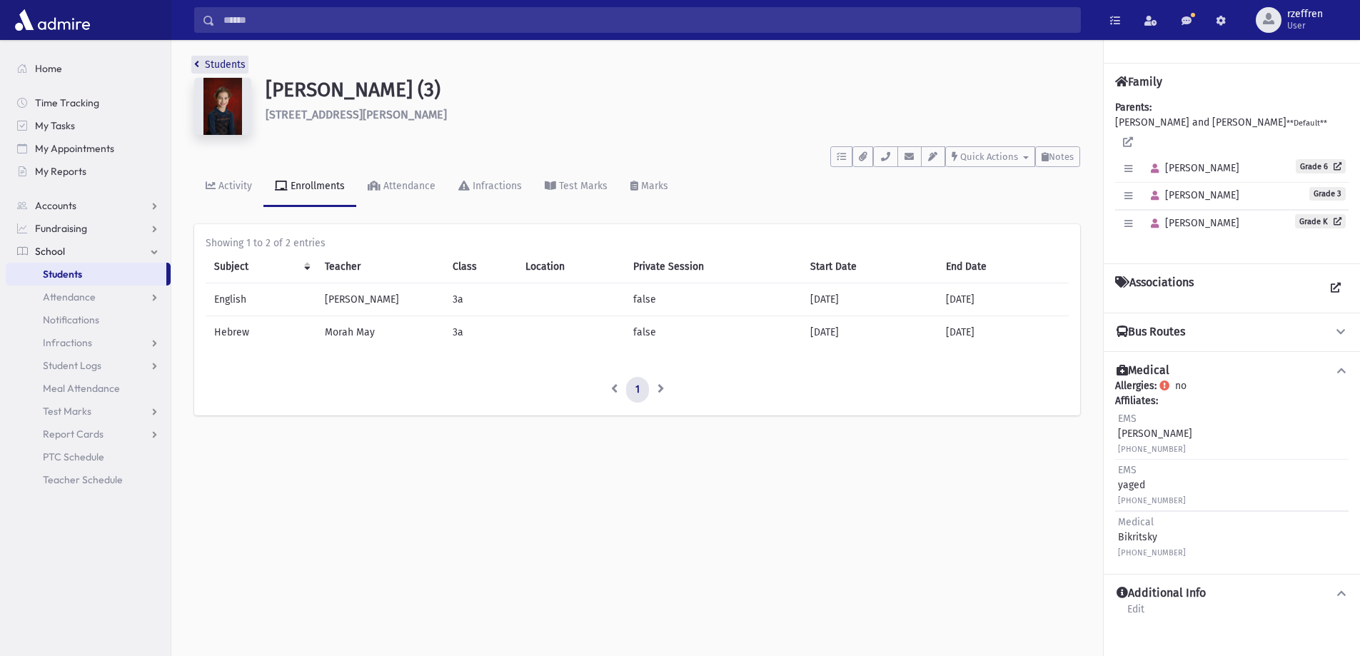
click at [217, 68] on link "Students" at bounding box center [219, 65] width 51 height 12
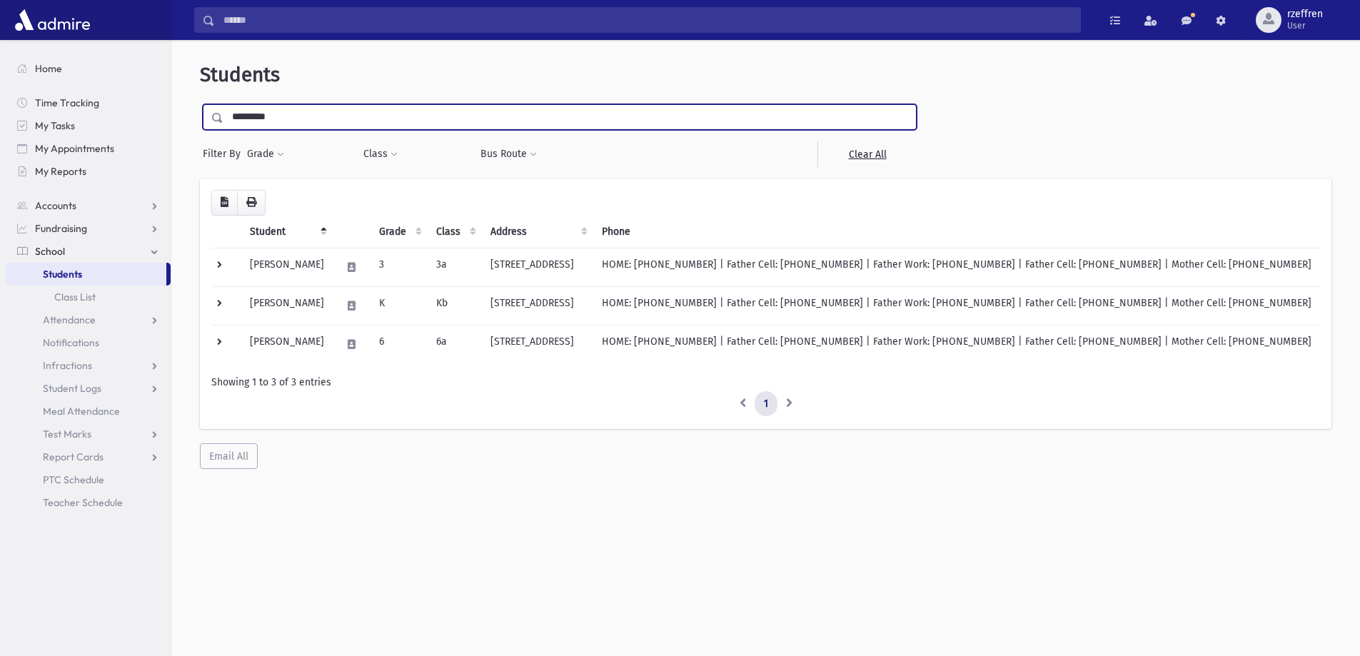
drag, startPoint x: 276, startPoint y: 123, endPoint x: 121, endPoint y: 84, distance: 160.4
click at [121, 84] on div "Search Results All Accounts" at bounding box center [680, 347] width 1360 height 694
type input "*****"
click at [200, 104] on input "submit" at bounding box center [220, 113] width 40 height 19
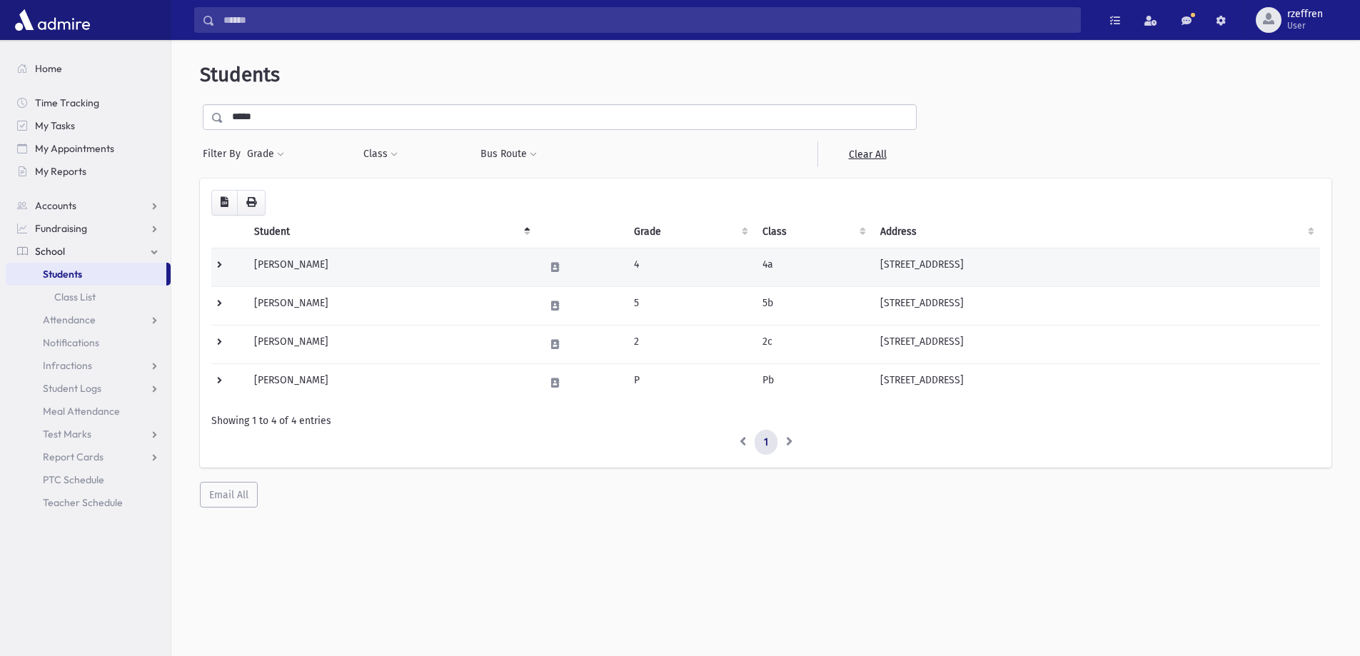
click at [378, 276] on td "[PERSON_NAME]" at bounding box center [391, 267] width 290 height 39
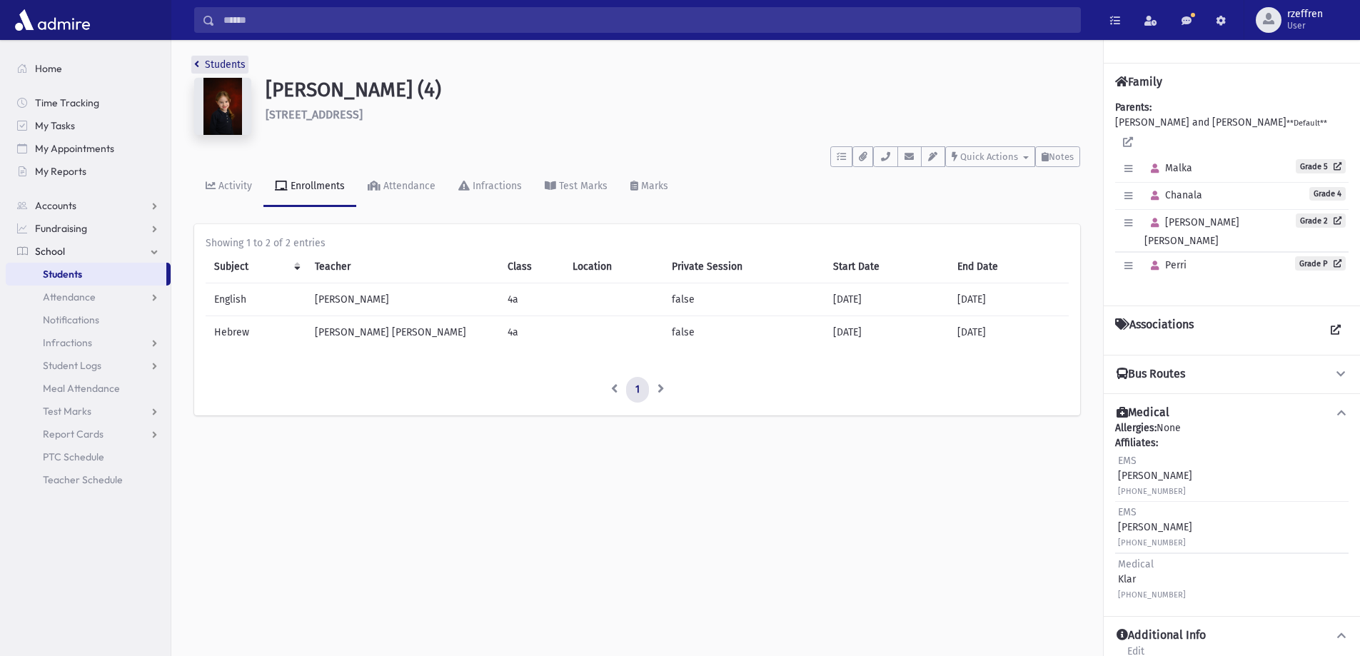
click at [221, 69] on link "Students" at bounding box center [219, 65] width 51 height 12
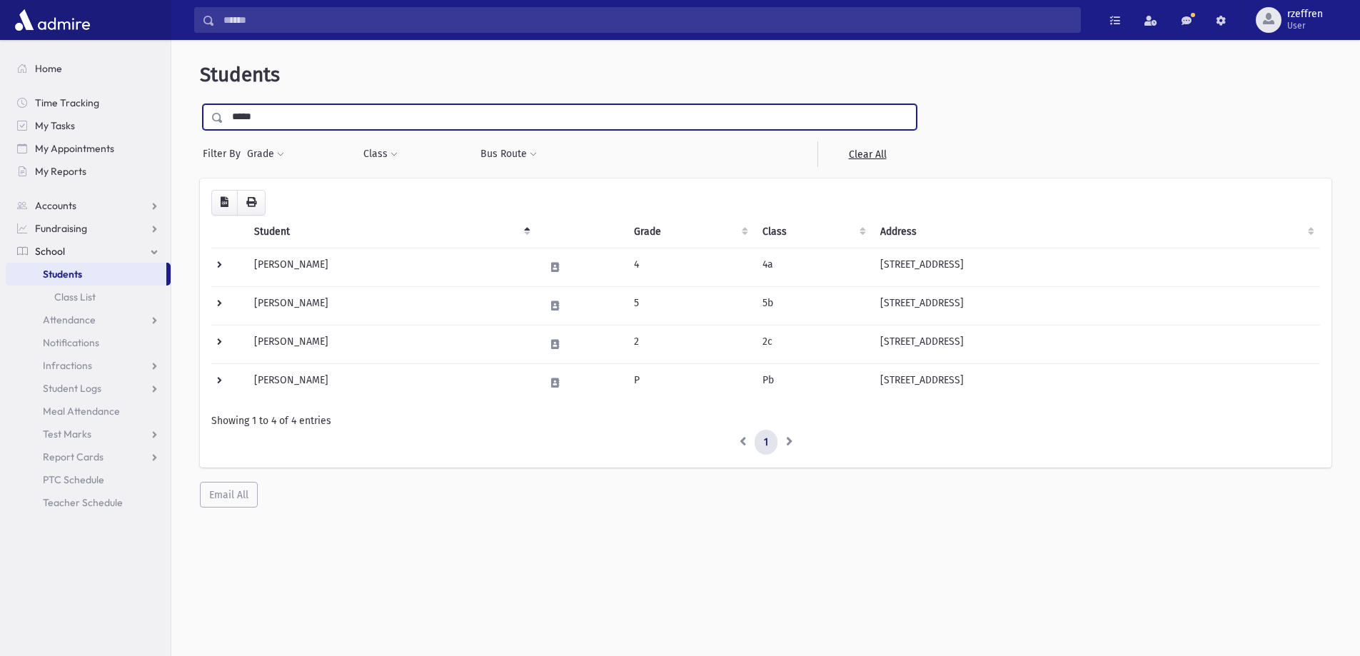
drag, startPoint x: 258, startPoint y: 125, endPoint x: 171, endPoint y: 126, distance: 86.4
click at [171, 126] on div "**********" at bounding box center [765, 354] width 1189 height 616
type input "*******"
click at [200, 104] on input "submit" at bounding box center [220, 113] width 40 height 19
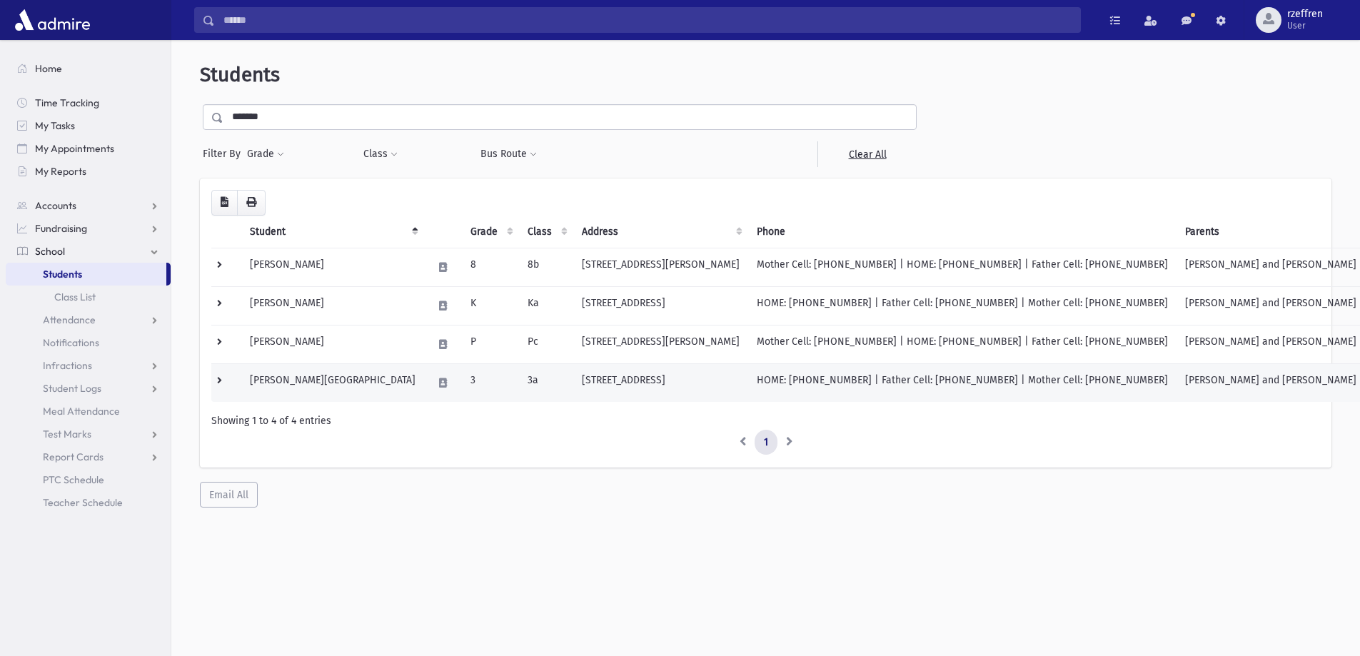
click at [342, 379] on td "[PERSON_NAME][GEOGRAPHIC_DATA]" at bounding box center [332, 382] width 183 height 39
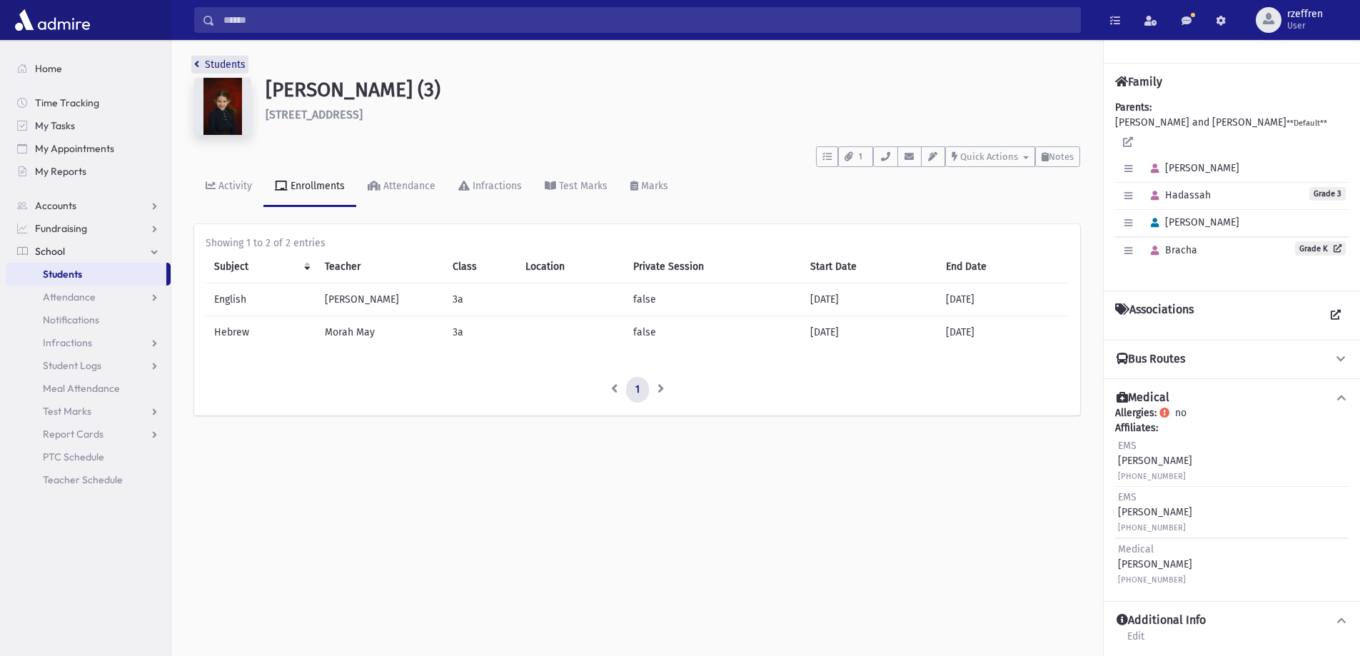
click at [229, 59] on link "Students" at bounding box center [219, 65] width 51 height 12
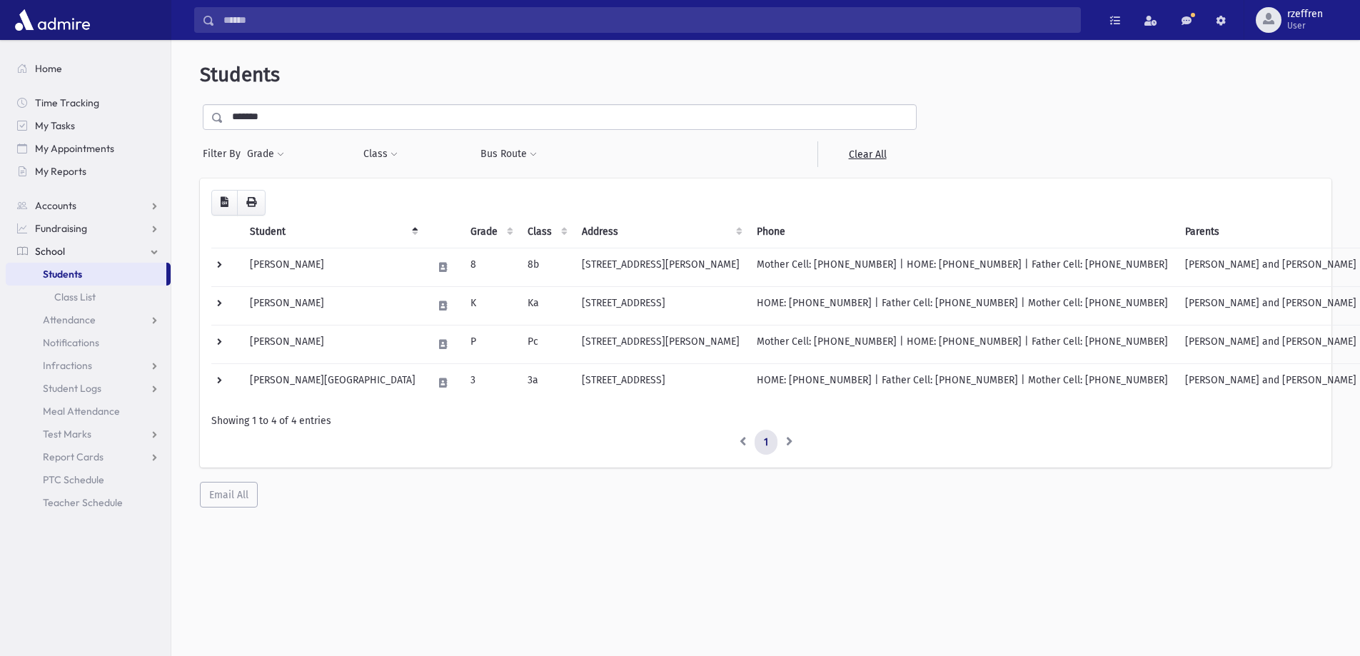
drag, startPoint x: 282, startPoint y: 119, endPoint x: 1, endPoint y: 49, distance: 289.8
click at [0, 52] on div "Search Results All Accounts" at bounding box center [680, 347] width 1360 height 694
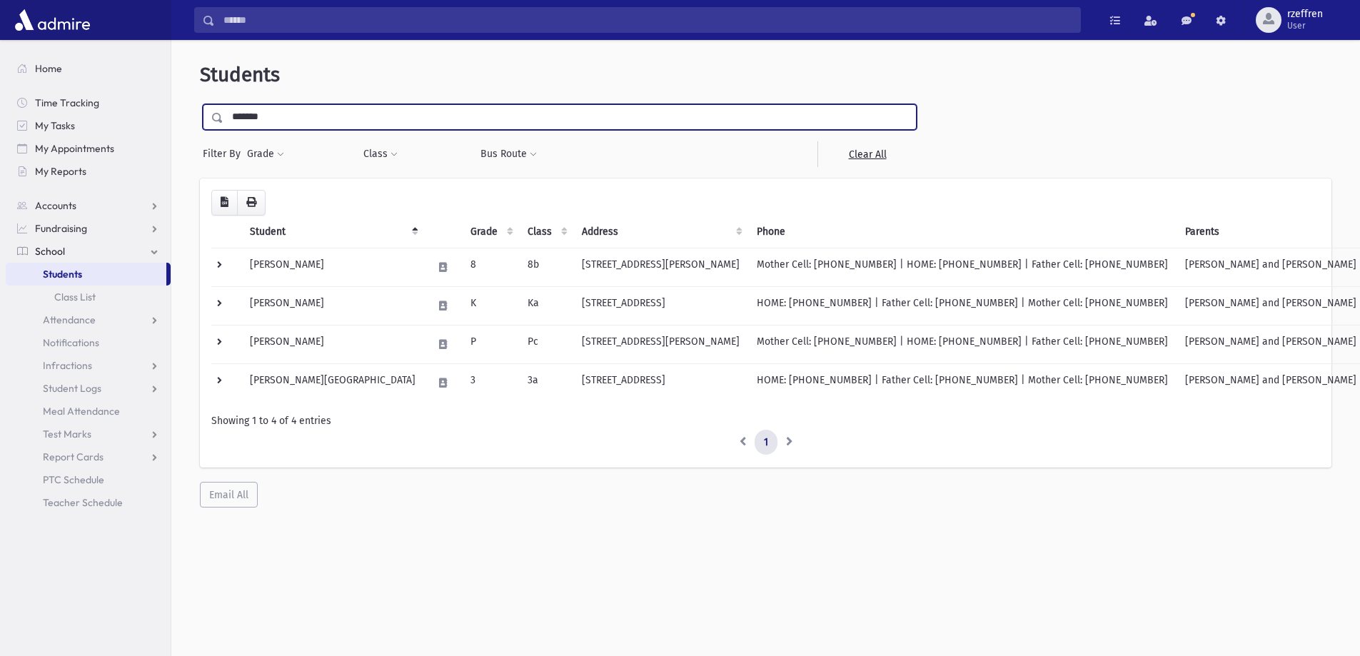
type input "*"
type input "******"
click at [200, 104] on input "submit" at bounding box center [220, 113] width 40 height 19
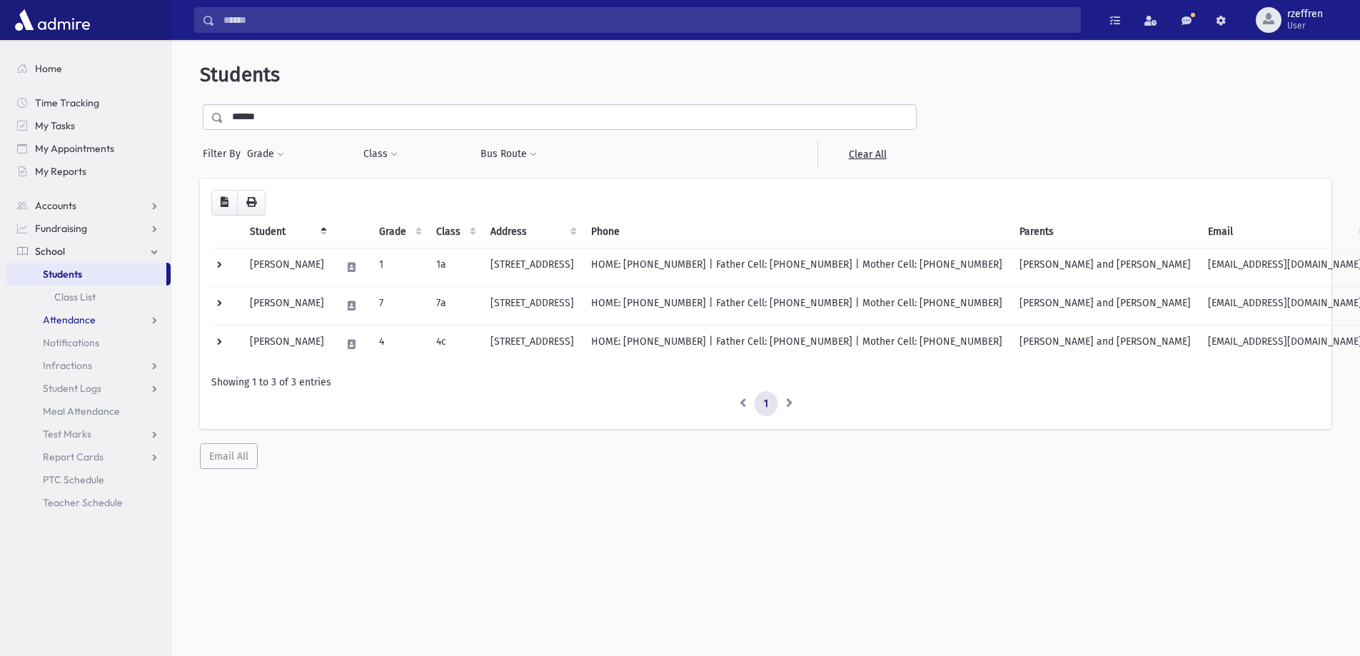
click at [71, 324] on span "Attendance" at bounding box center [69, 319] width 53 height 13
click at [70, 341] on span "Entry" at bounding box center [66, 342] width 24 height 13
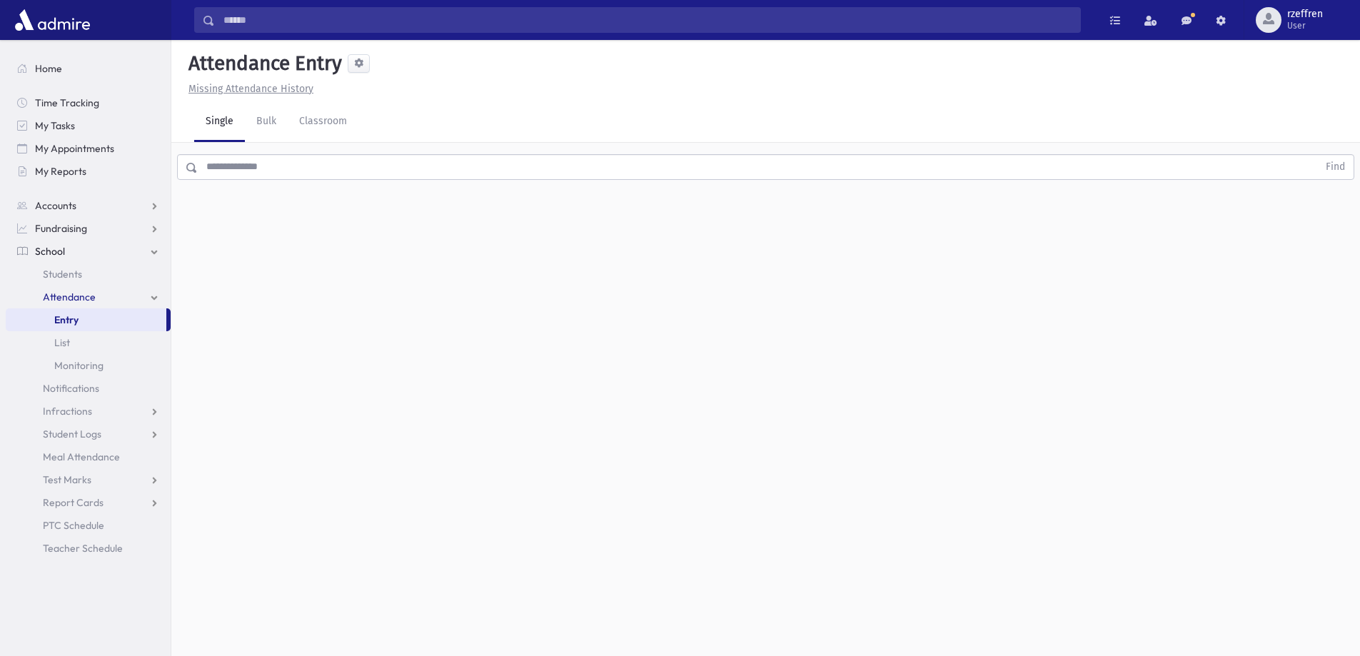
click at [289, 161] on input "text" at bounding box center [758, 167] width 1120 height 26
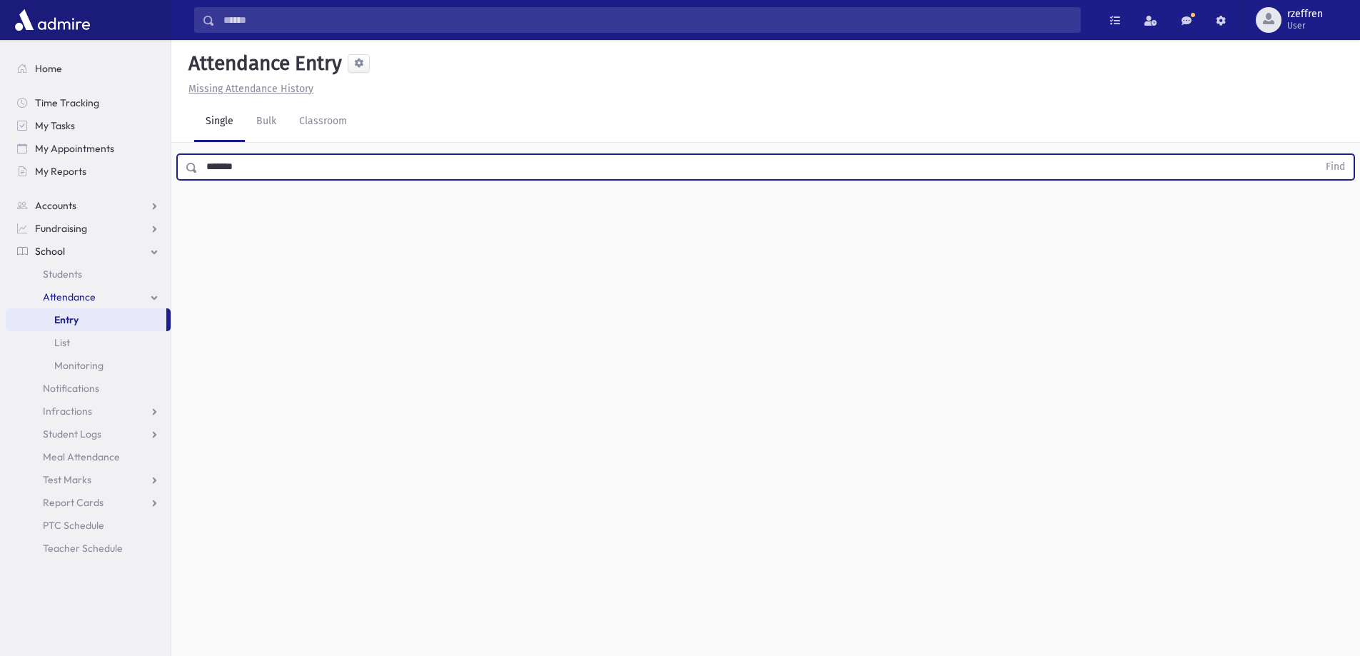
click at [1318, 155] on button "Find" at bounding box center [1336, 167] width 36 height 24
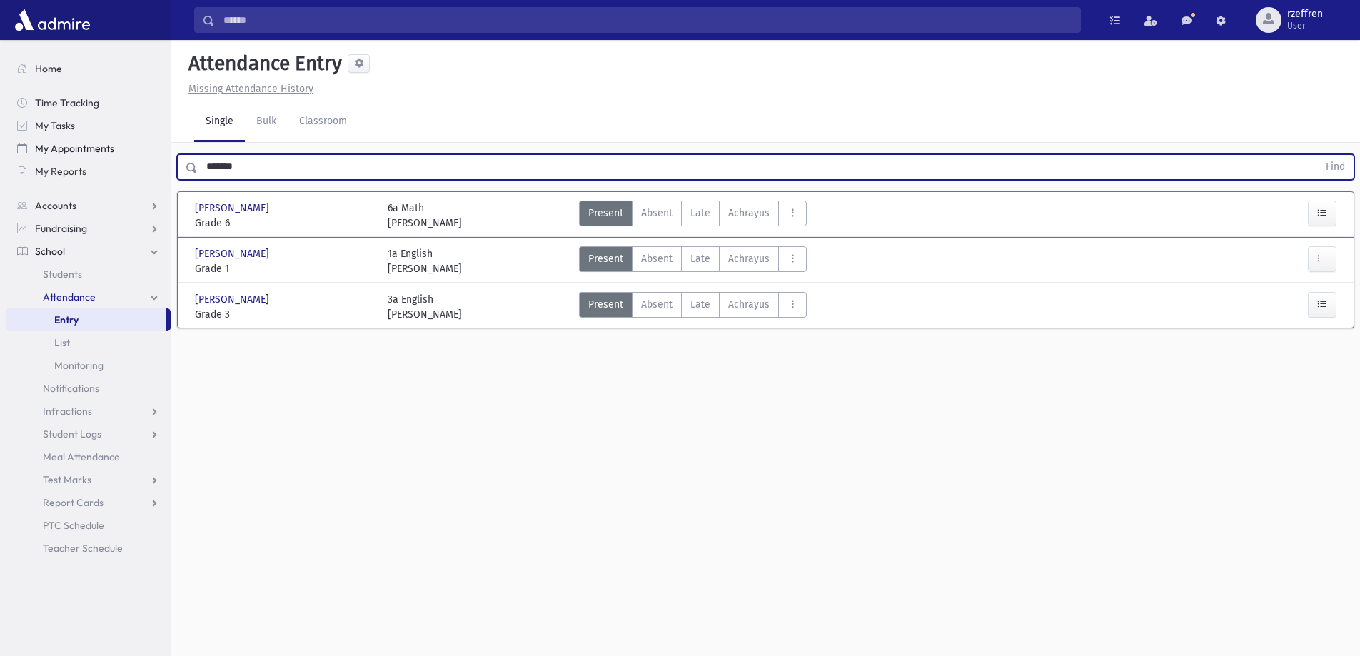
drag, startPoint x: 256, startPoint y: 168, endPoint x: 104, endPoint y: 150, distance: 153.2
click at [105, 151] on div "Search Results All Accounts" at bounding box center [680, 344] width 1360 height 688
type input "******"
click at [1318, 155] on button "Find" at bounding box center [1336, 167] width 36 height 24
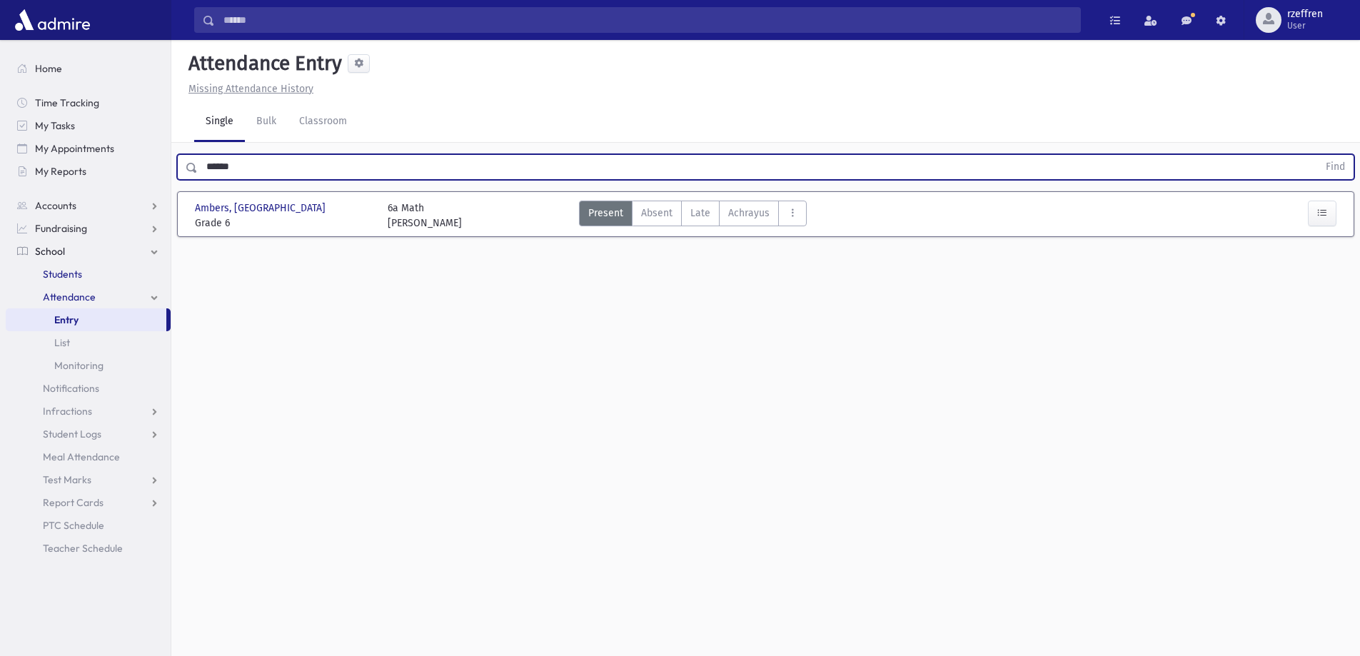
click at [56, 275] on span "Students" at bounding box center [62, 274] width 39 height 13
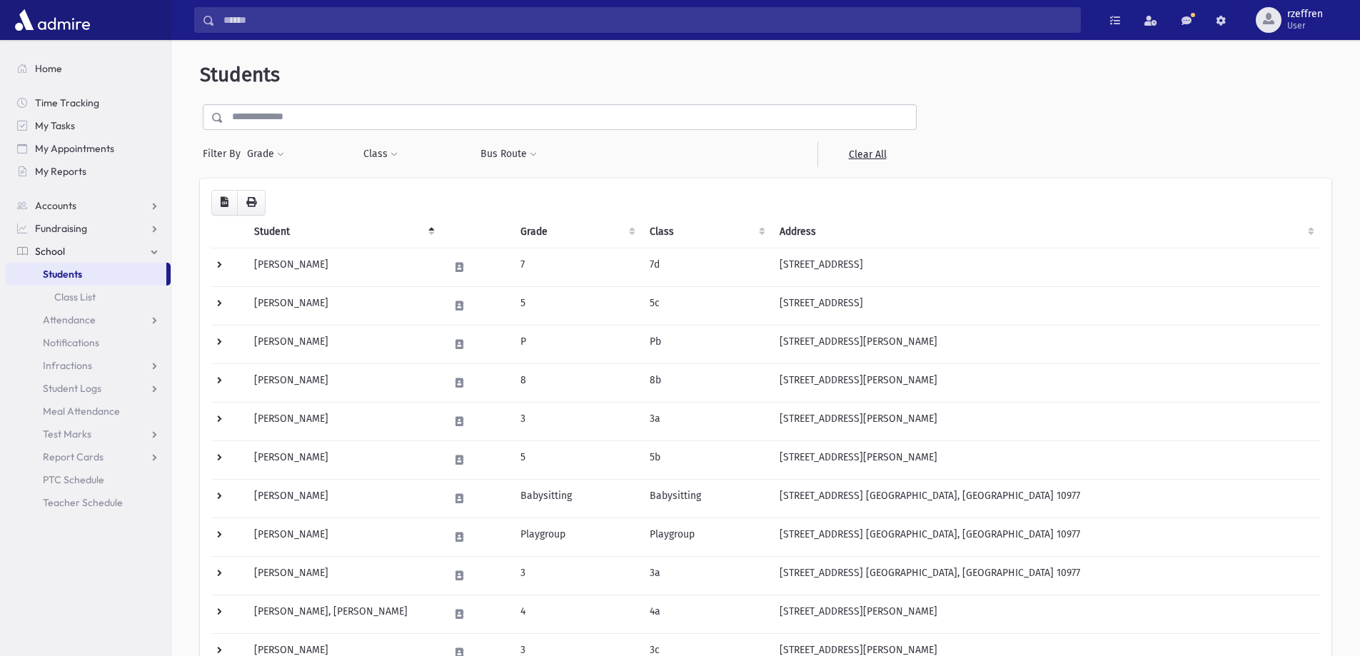
click at [284, 119] on input "text" at bounding box center [570, 117] width 693 height 26
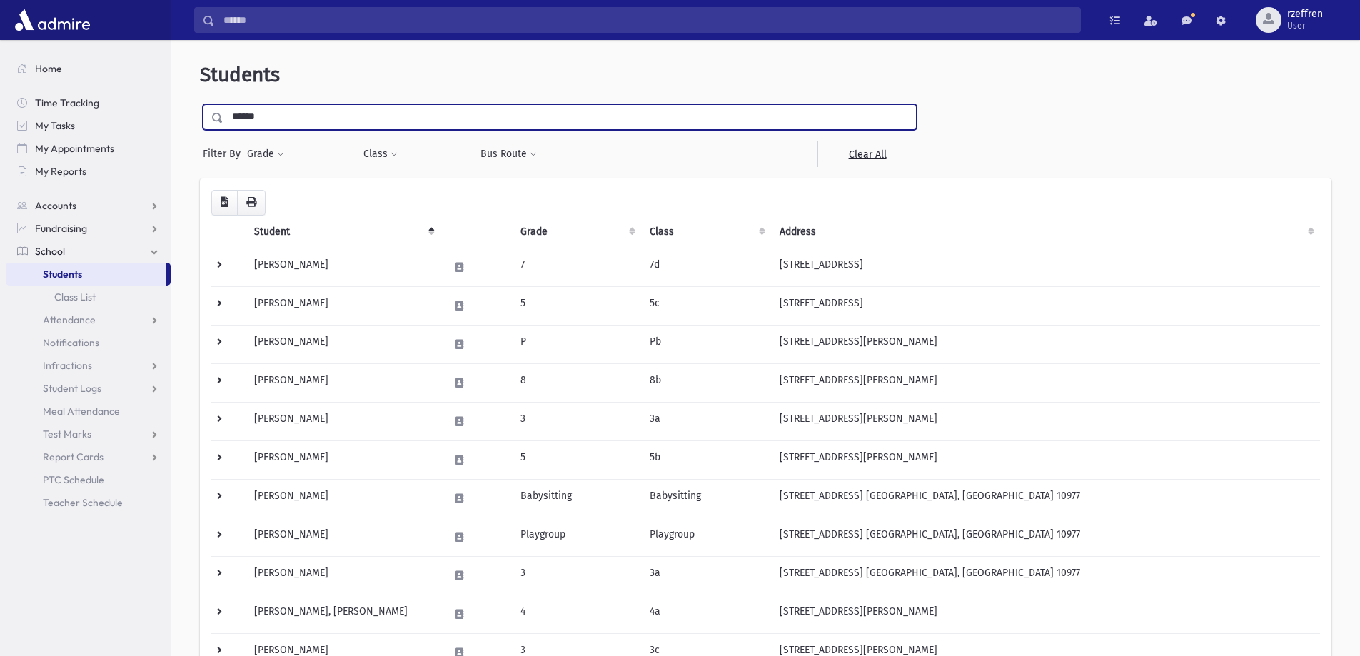
type input "******"
click at [200, 104] on input "submit" at bounding box center [220, 113] width 40 height 19
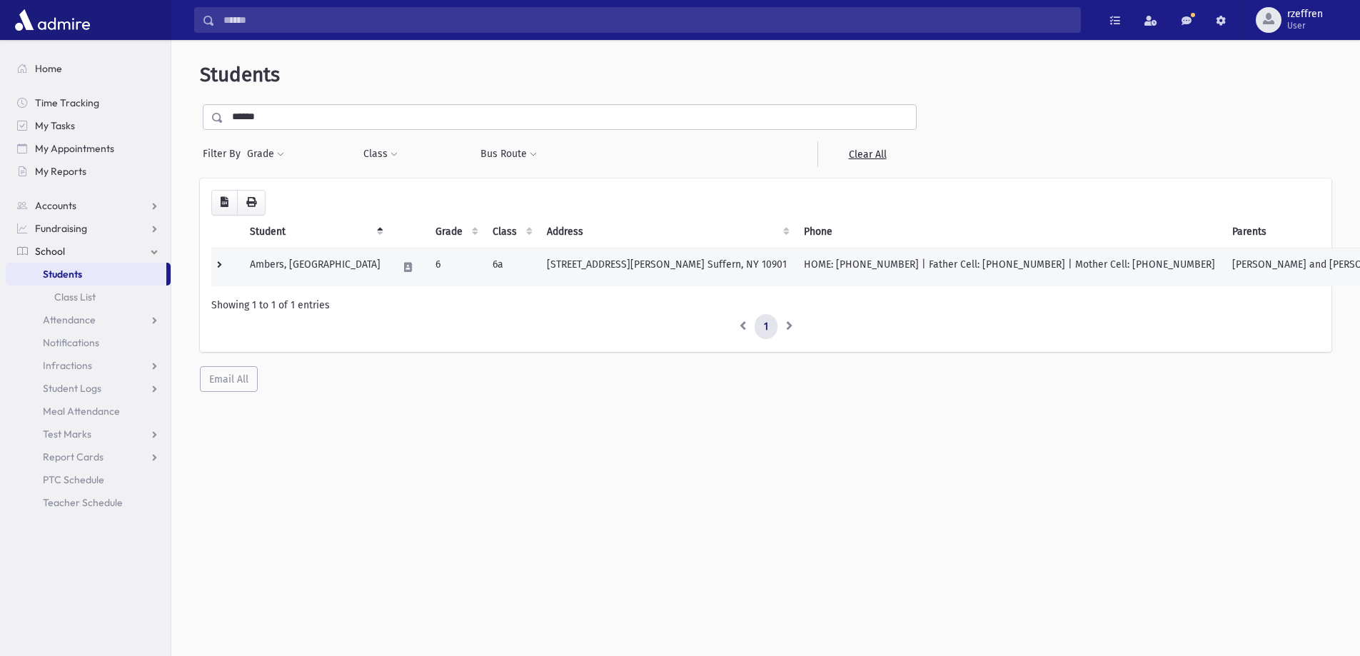
click at [309, 274] on td "Ambers, [GEOGRAPHIC_DATA]" at bounding box center [315, 267] width 148 height 39
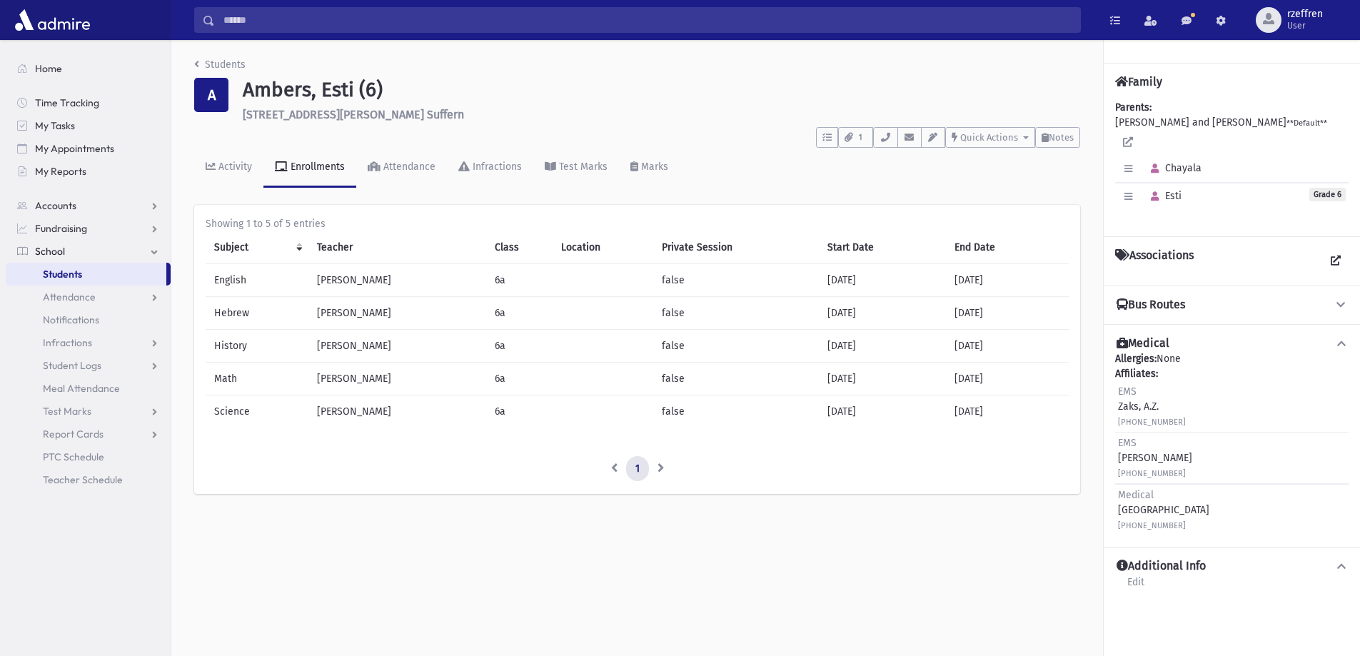
click at [218, 56] on div "Students A Ambers, Esti (6) [STREET_ADDRESS][PERSON_NAME] Suffern **** To Do's …" at bounding box center [637, 283] width 932 height 486
click at [230, 66] on link "Students" at bounding box center [219, 65] width 51 height 12
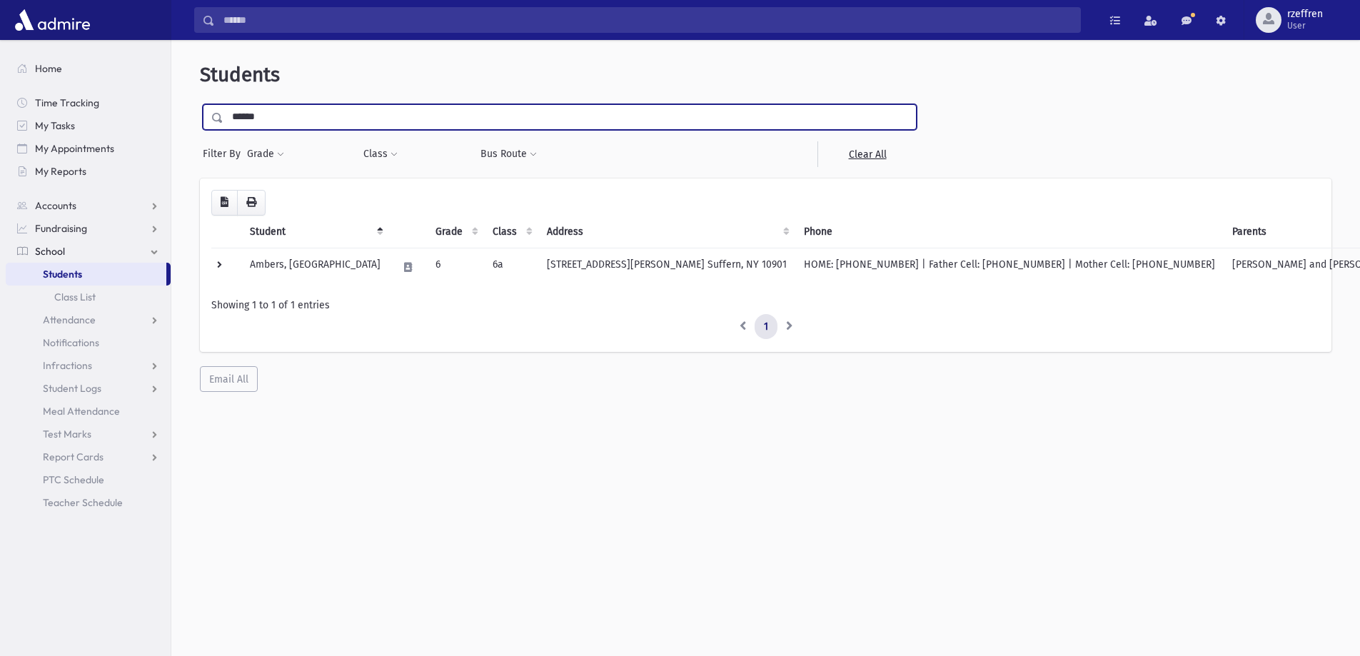
drag, startPoint x: 276, startPoint y: 114, endPoint x: 0, endPoint y: 169, distance: 281.9
click at [0, 169] on div "Search Results All Accounts" at bounding box center [680, 347] width 1360 height 694
type input "*****"
click at [200, 104] on input "submit" at bounding box center [220, 113] width 40 height 19
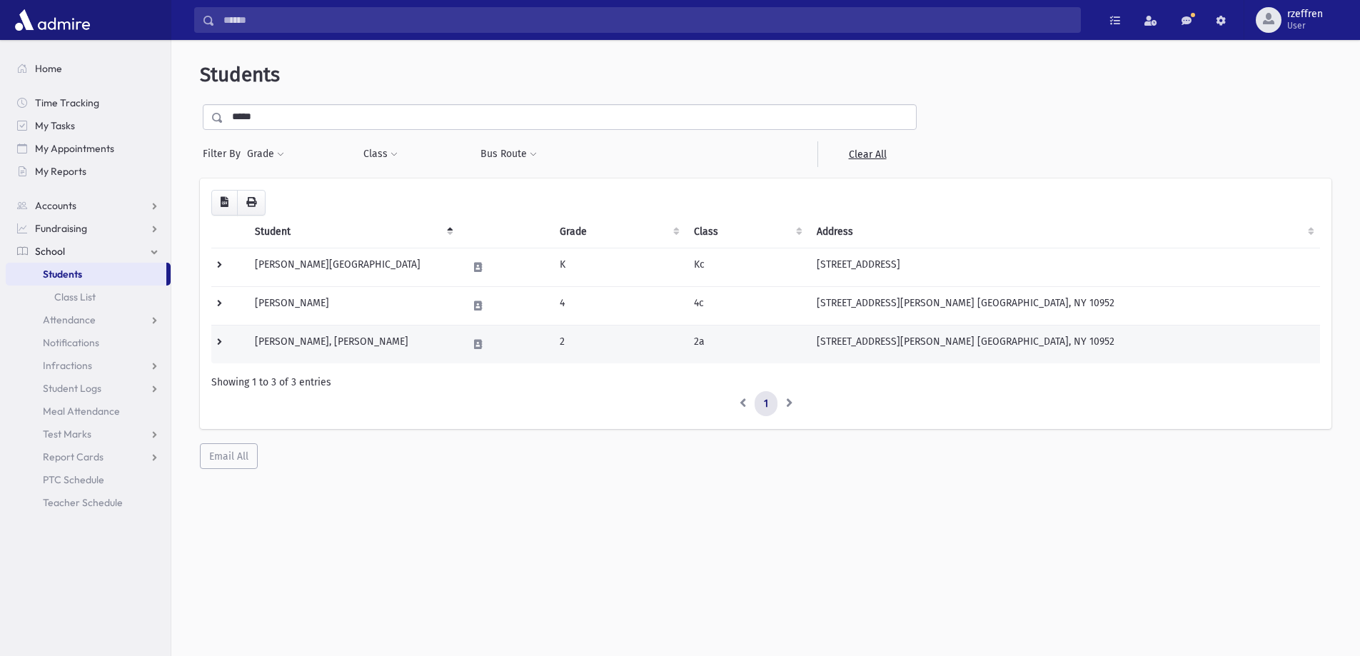
click at [401, 338] on td "[PERSON_NAME], [PERSON_NAME]" at bounding box center [352, 344] width 213 height 39
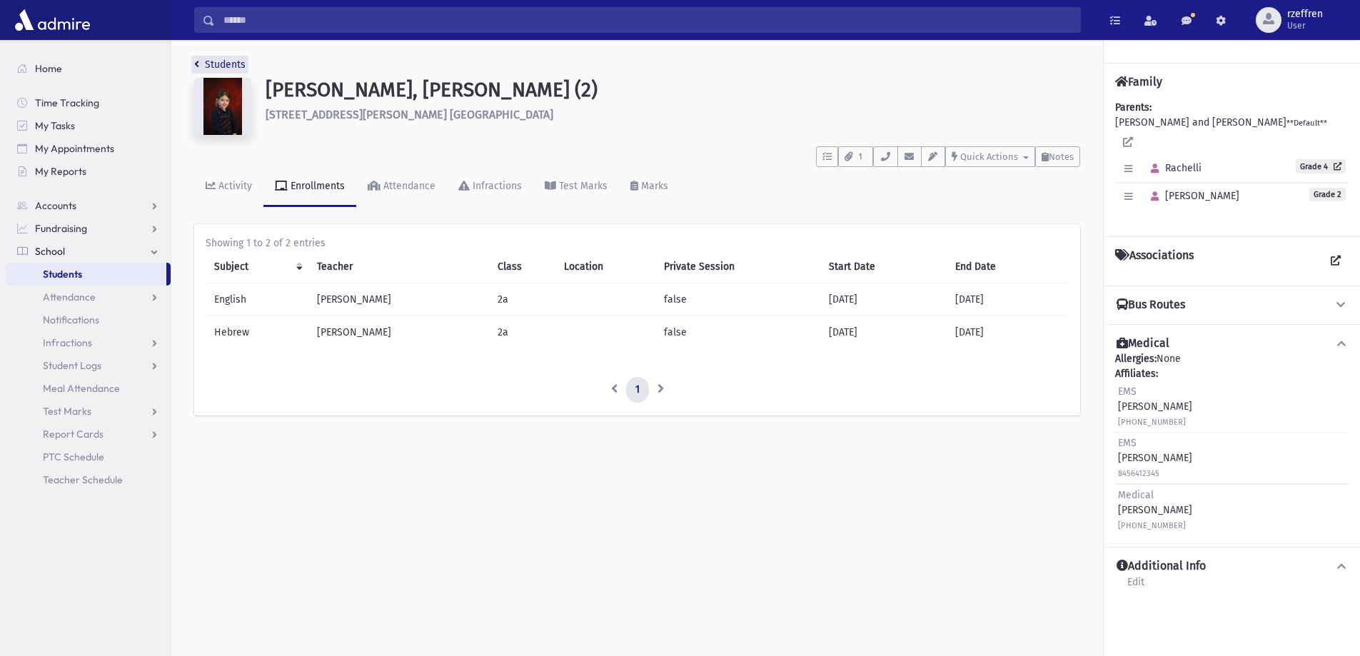
click at [229, 66] on link "Students" at bounding box center [219, 65] width 51 height 12
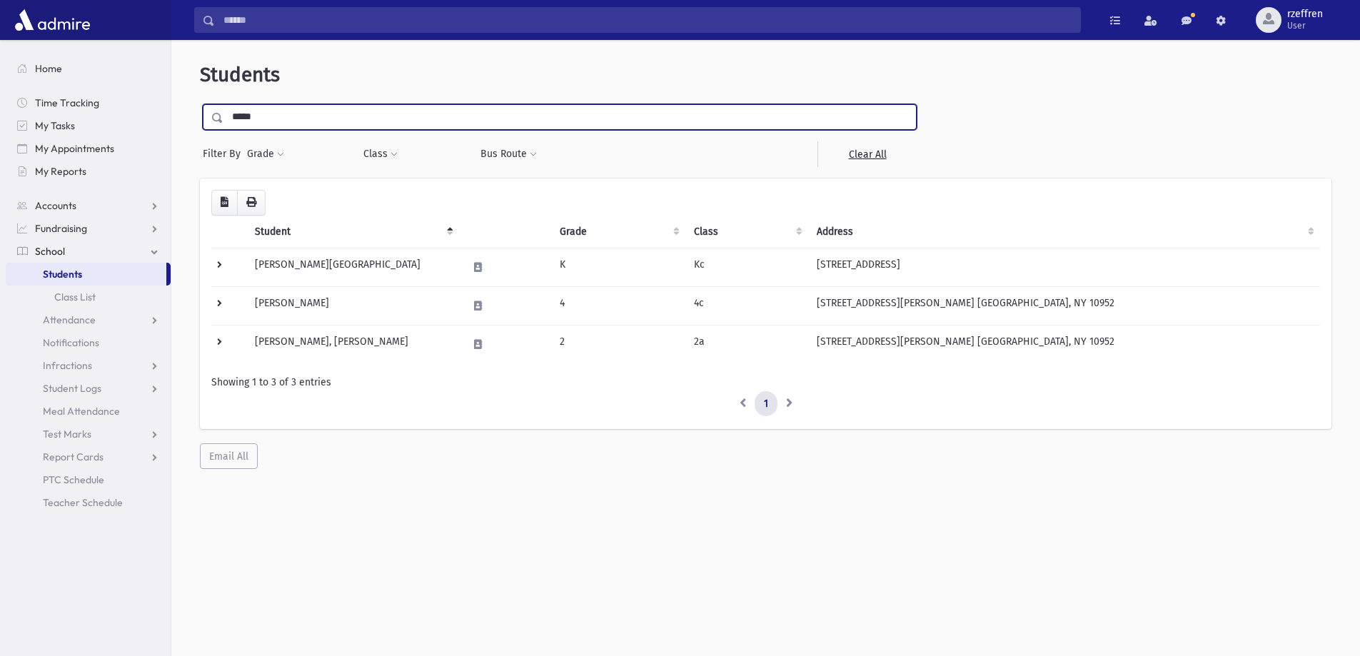
drag, startPoint x: 283, startPoint y: 117, endPoint x: 0, endPoint y: 64, distance: 287.8
click at [0, 84] on div "Search Results All Accounts" at bounding box center [680, 347] width 1360 height 694
type input "******"
click at [200, 104] on input "submit" at bounding box center [220, 113] width 40 height 19
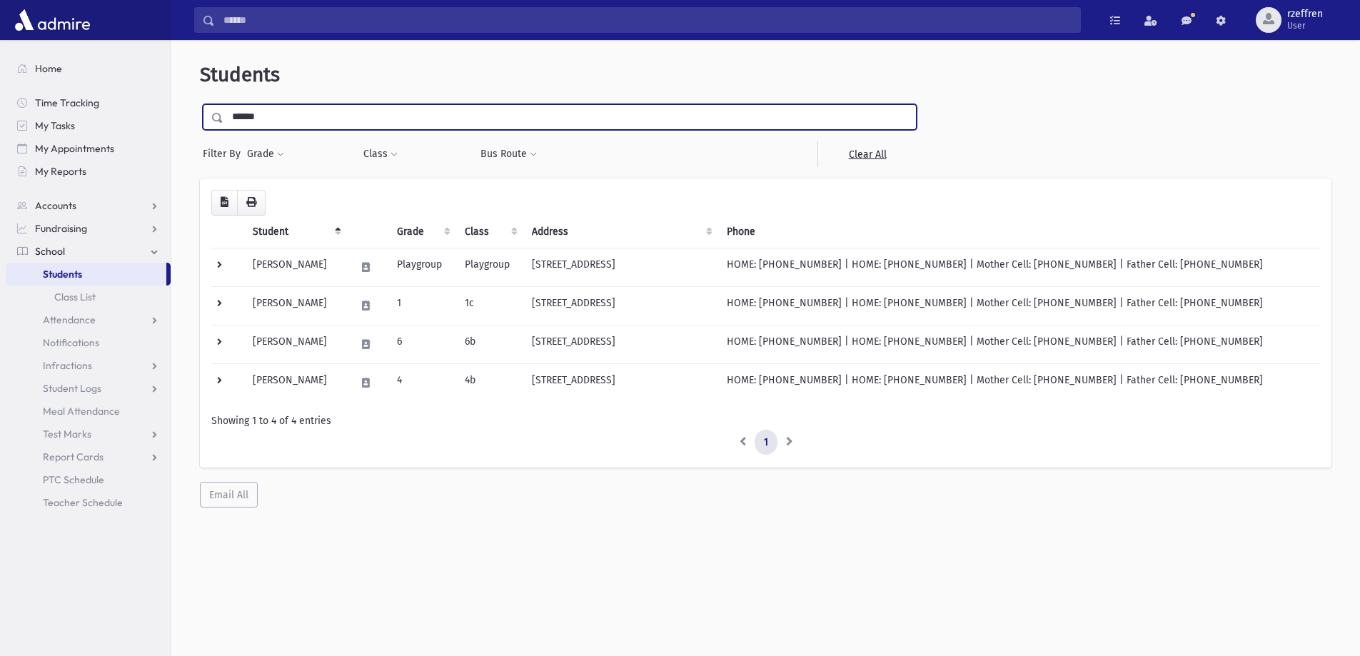
drag, startPoint x: 297, startPoint y: 119, endPoint x: 6, endPoint y: 89, distance: 292.3
click at [6, 89] on div "Search Results All Accounts" at bounding box center [680, 347] width 1360 height 694
type input "****"
click at [200, 104] on input "submit" at bounding box center [220, 113] width 40 height 19
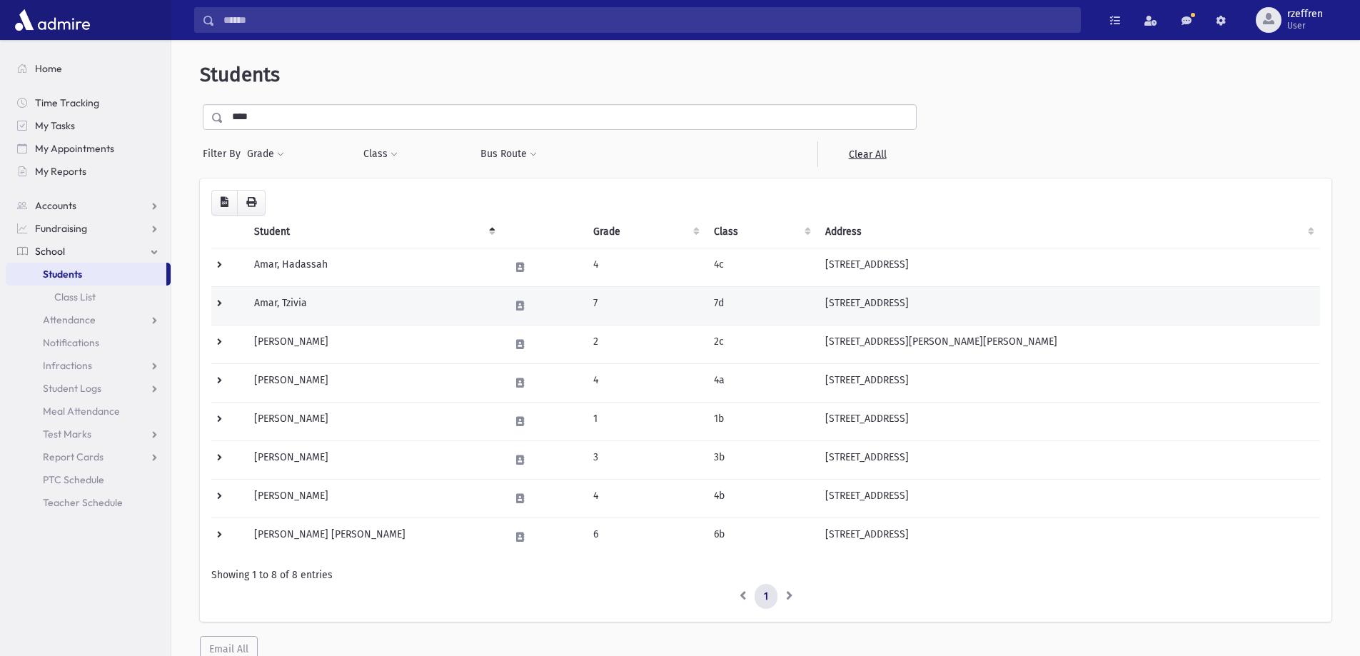
click at [353, 318] on td "Amar, Tzivia" at bounding box center [373, 305] width 255 height 39
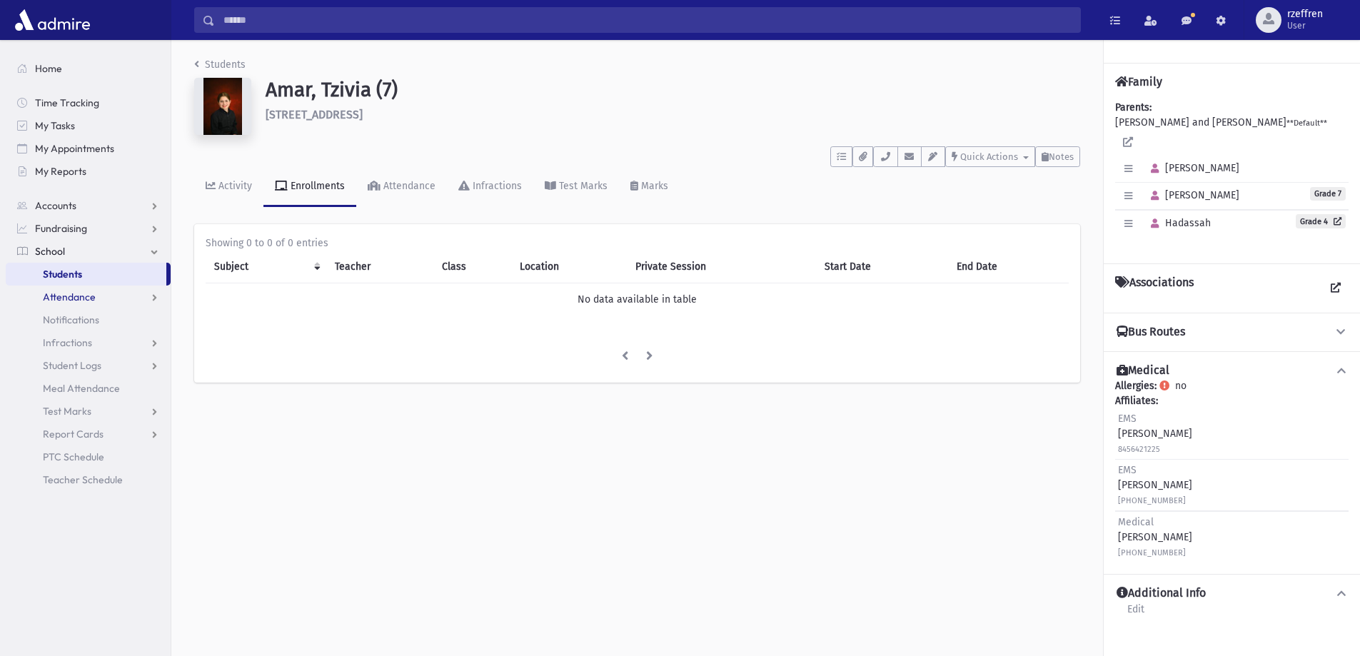
click at [69, 304] on link "Attendance" at bounding box center [88, 297] width 165 height 23
click at [69, 316] on span "Entry" at bounding box center [66, 319] width 24 height 13
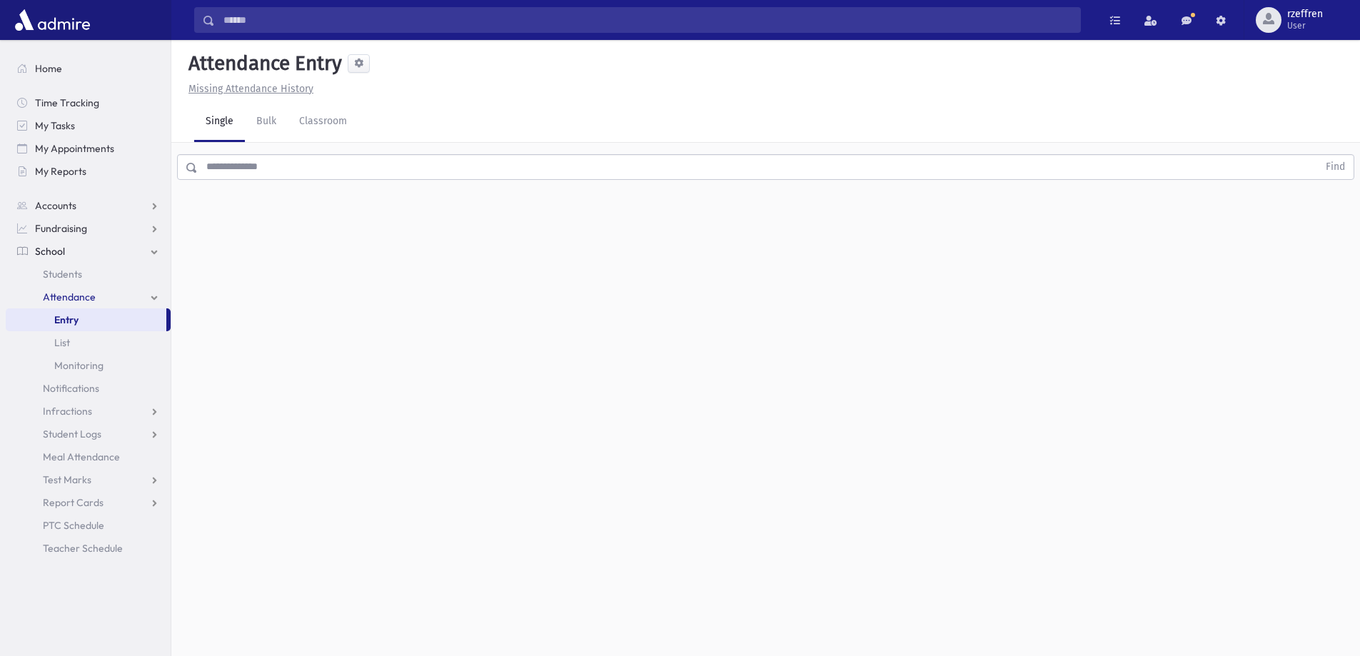
click at [204, 171] on input "text" at bounding box center [758, 167] width 1120 height 26
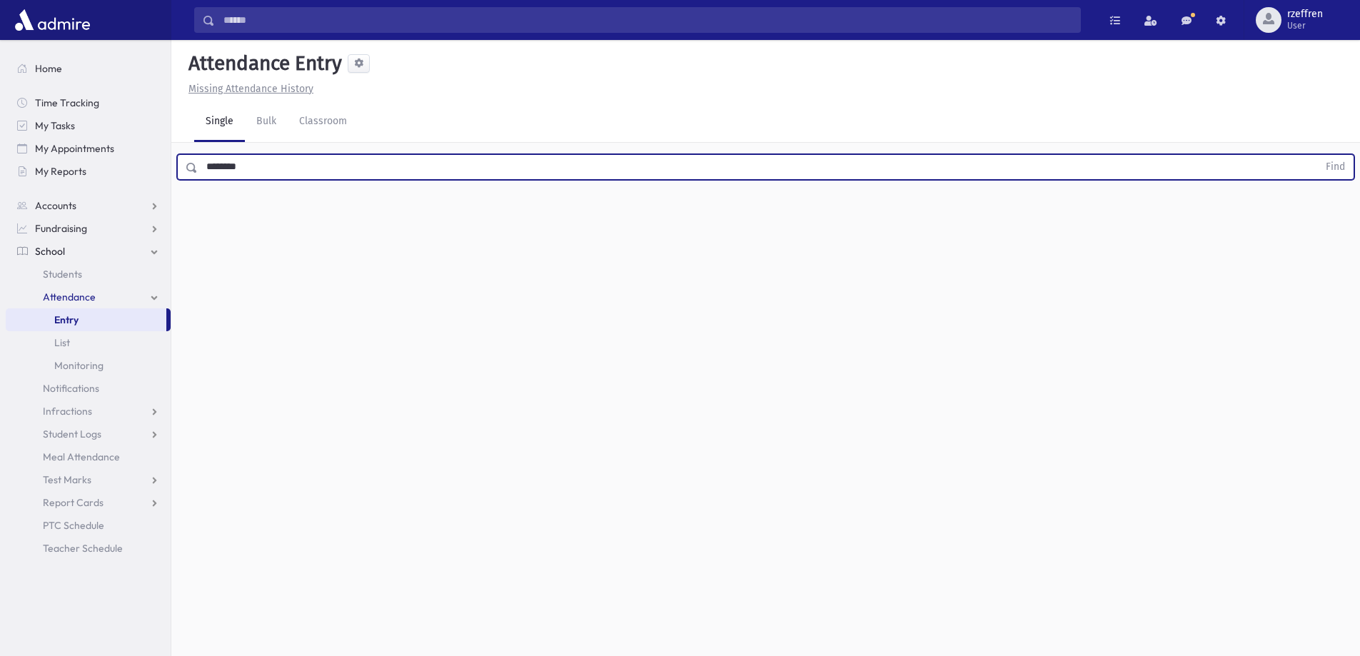
type input "********"
click at [1318, 155] on button "Find" at bounding box center [1336, 167] width 36 height 24
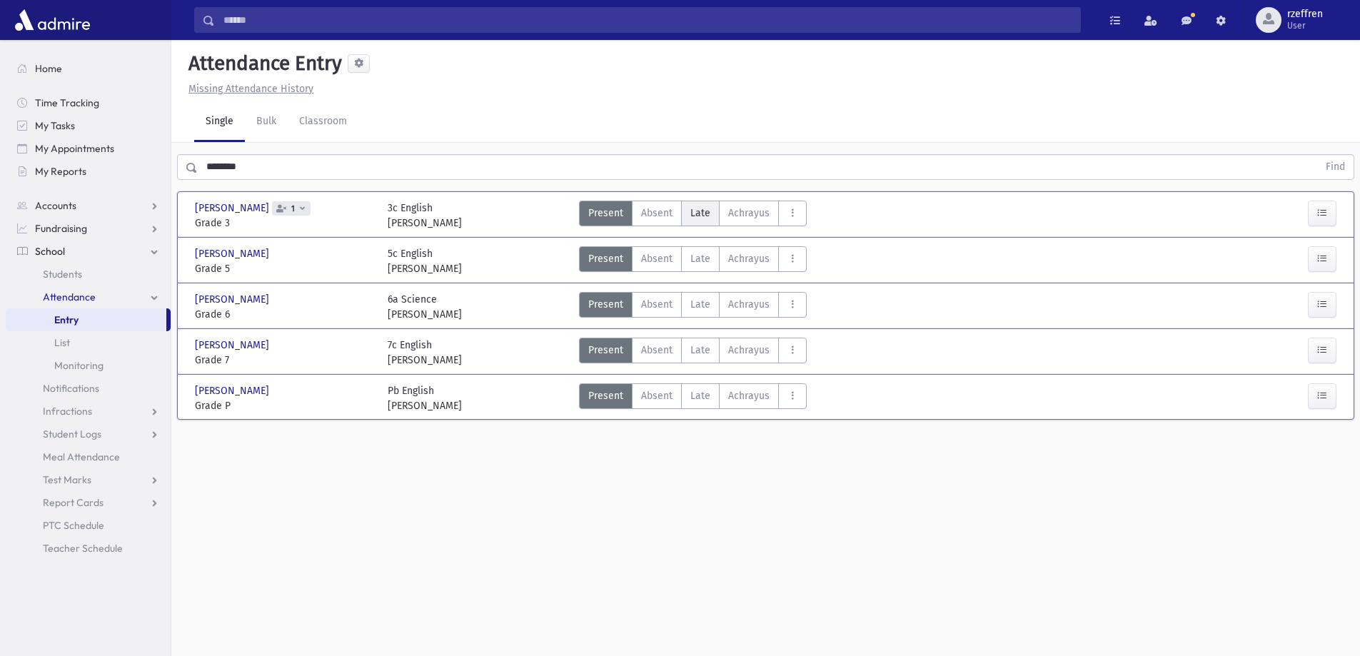
click at [705, 216] on span "Late" at bounding box center [701, 213] width 20 height 15
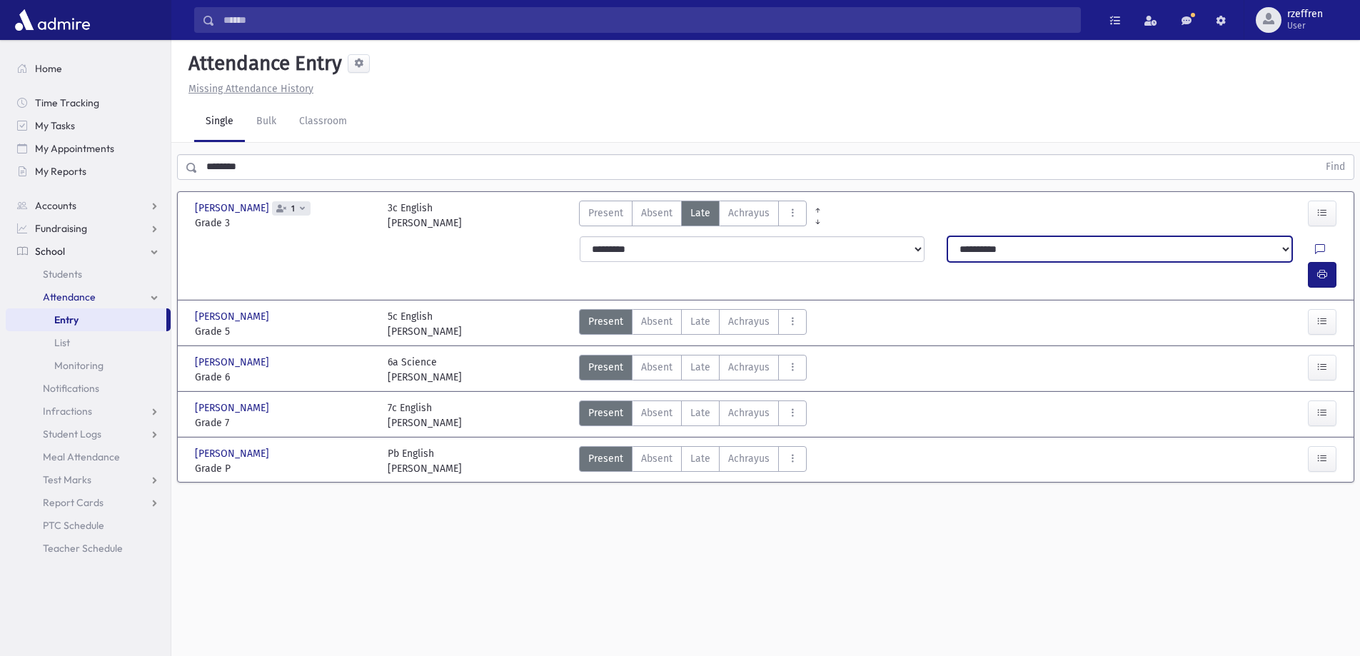
drag, startPoint x: 1038, startPoint y: 244, endPoint x: 1033, endPoint y: 261, distance: 18.4
click at [1038, 244] on select "**********" at bounding box center [1120, 249] width 345 height 26
select select "**********"
click at [948, 236] on select "**********" at bounding box center [1120, 249] width 345 height 26
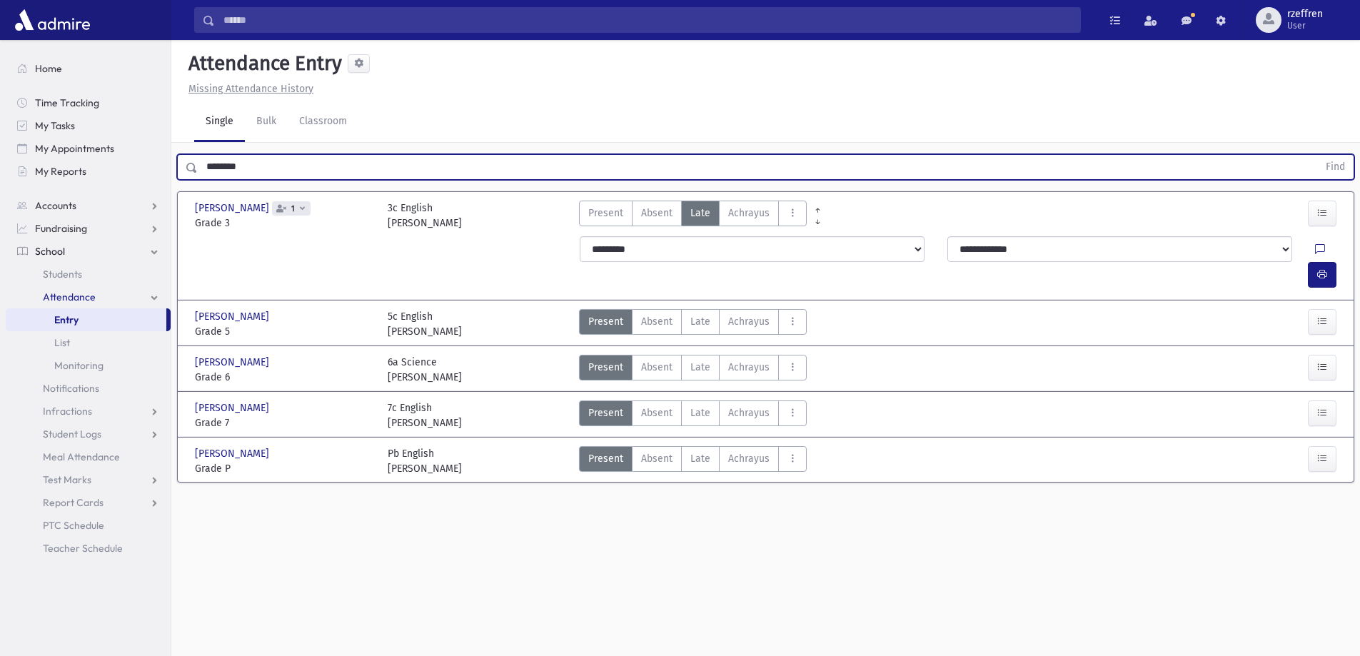
drag, startPoint x: 286, startPoint y: 169, endPoint x: 0, endPoint y: 99, distance: 294.3
click at [0, 99] on div "Search Results All Accounts" at bounding box center [680, 344] width 1360 height 688
type input "******"
click at [1318, 155] on button "Find" at bounding box center [1336, 167] width 36 height 24
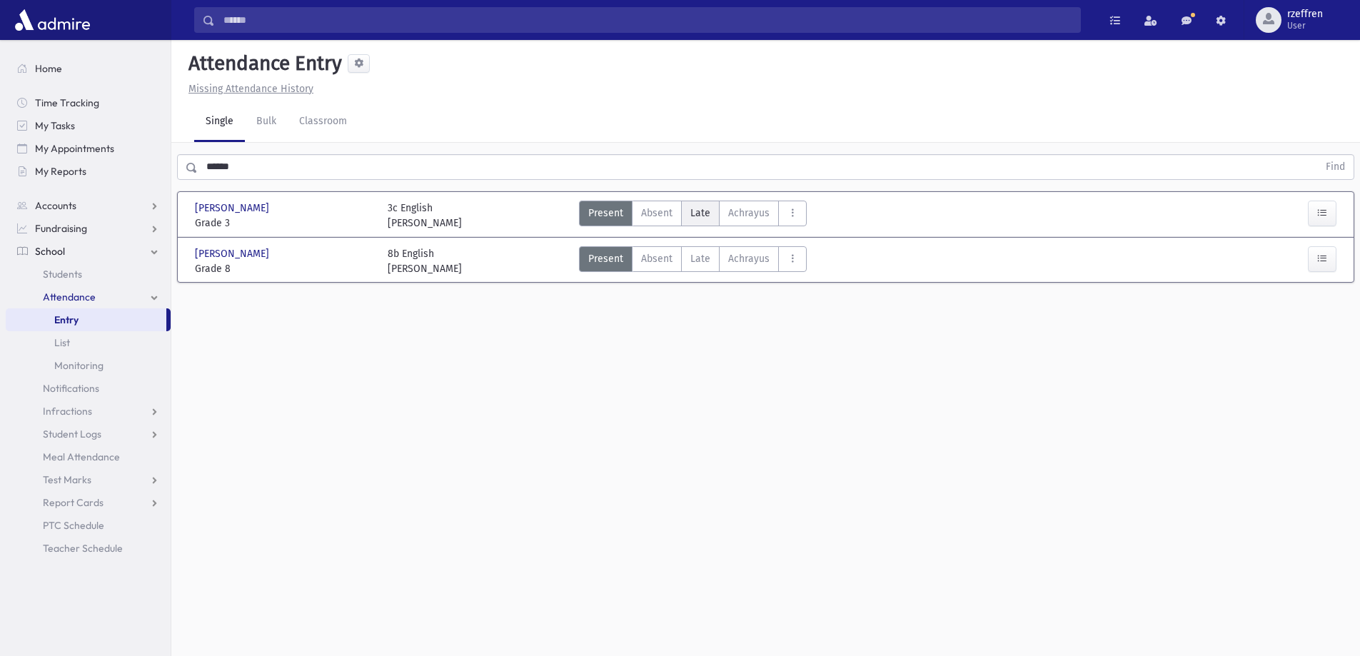
click at [708, 209] on span "Late" at bounding box center [701, 213] width 20 height 15
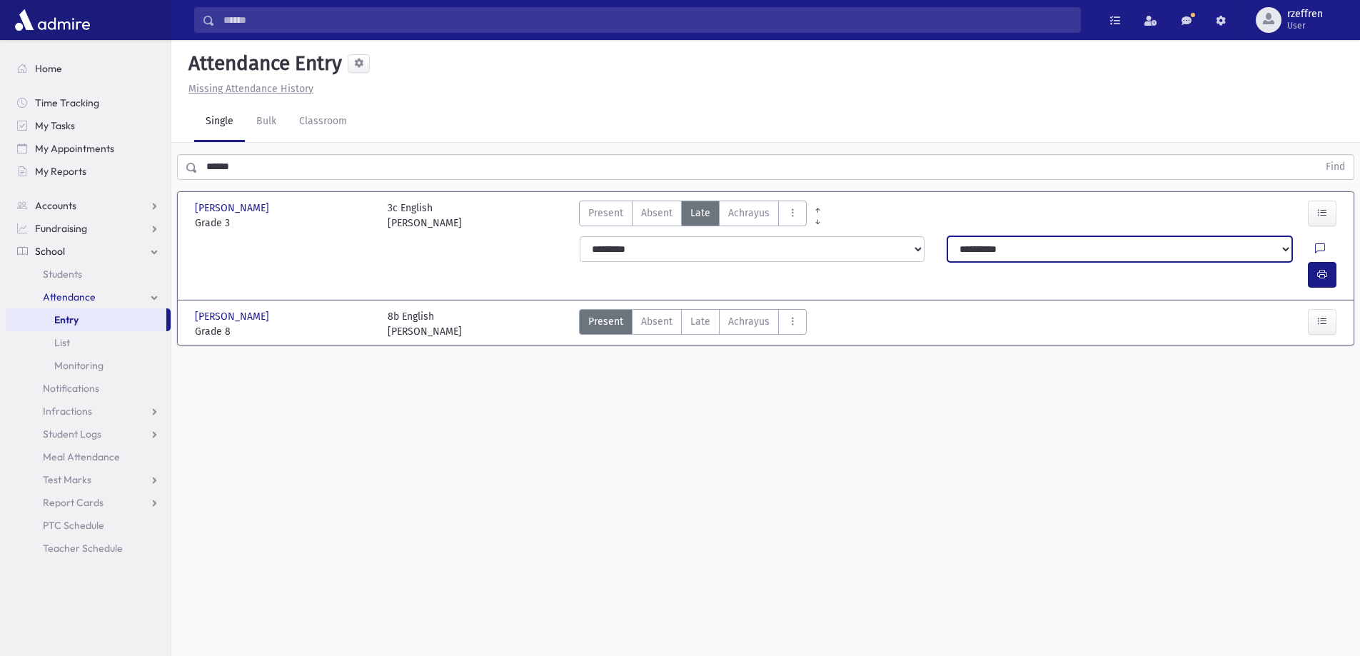
click at [993, 256] on select "**********" at bounding box center [1120, 249] width 345 height 26
select select "**********"
click at [948, 236] on select "**********" at bounding box center [1120, 249] width 345 height 26
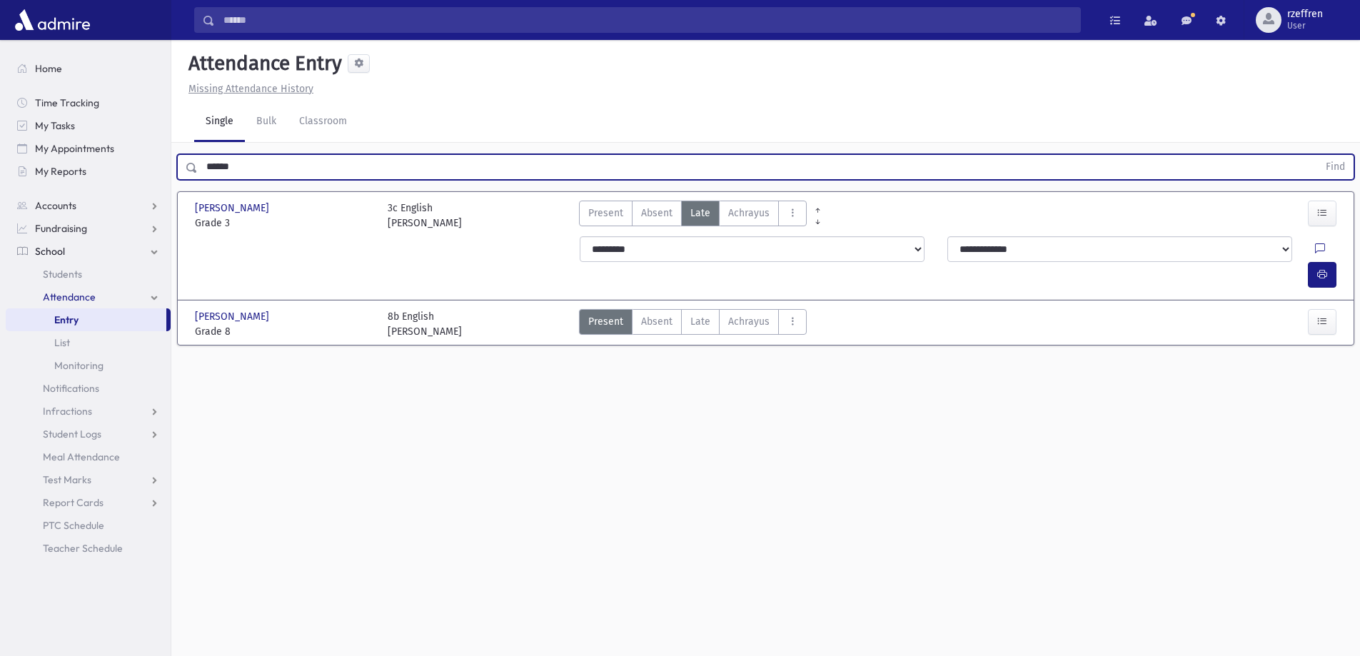
drag, startPoint x: 249, startPoint y: 166, endPoint x: 0, endPoint y: 176, distance: 249.4
click at [0, 176] on div "Search Results All Accounts" at bounding box center [680, 344] width 1360 height 688
click at [1318, 155] on button "Find" at bounding box center [1336, 167] width 36 height 24
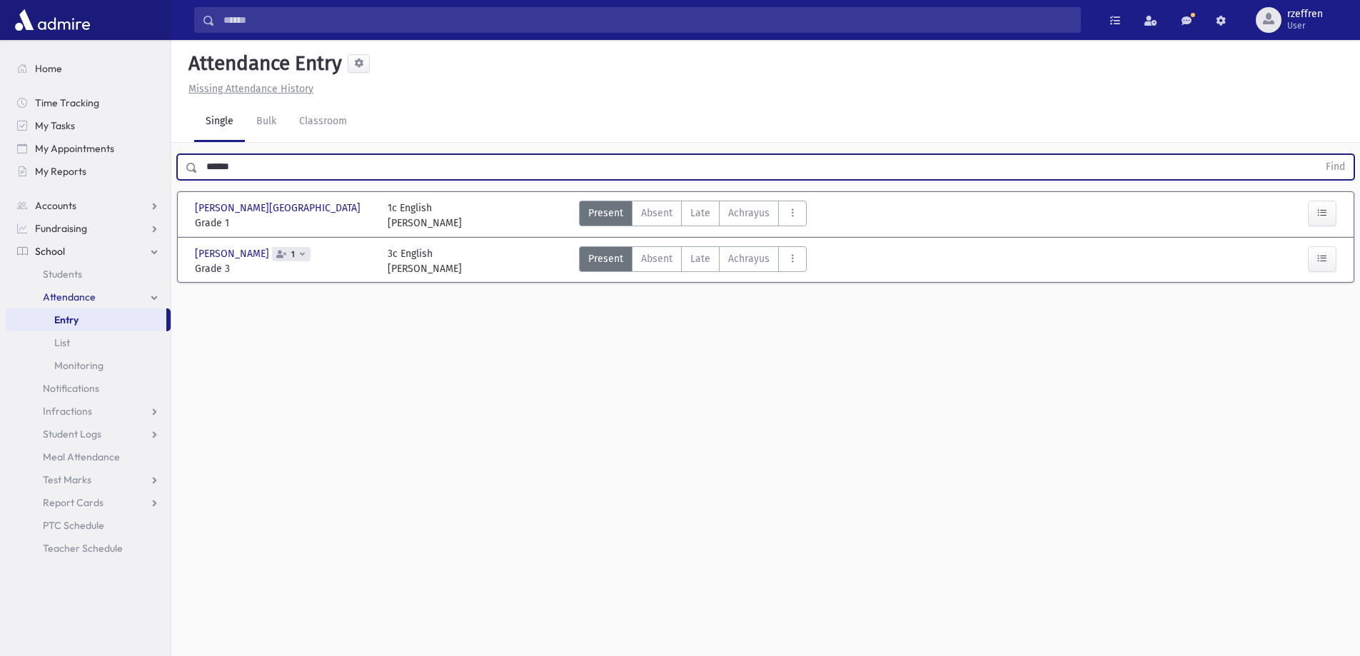
drag, startPoint x: 250, startPoint y: 171, endPoint x: 0, endPoint y: 145, distance: 251.3
click at [0, 145] on div "Search Results All Accounts" at bounding box center [680, 344] width 1360 height 688
click at [1318, 155] on button "Find" at bounding box center [1336, 167] width 36 height 24
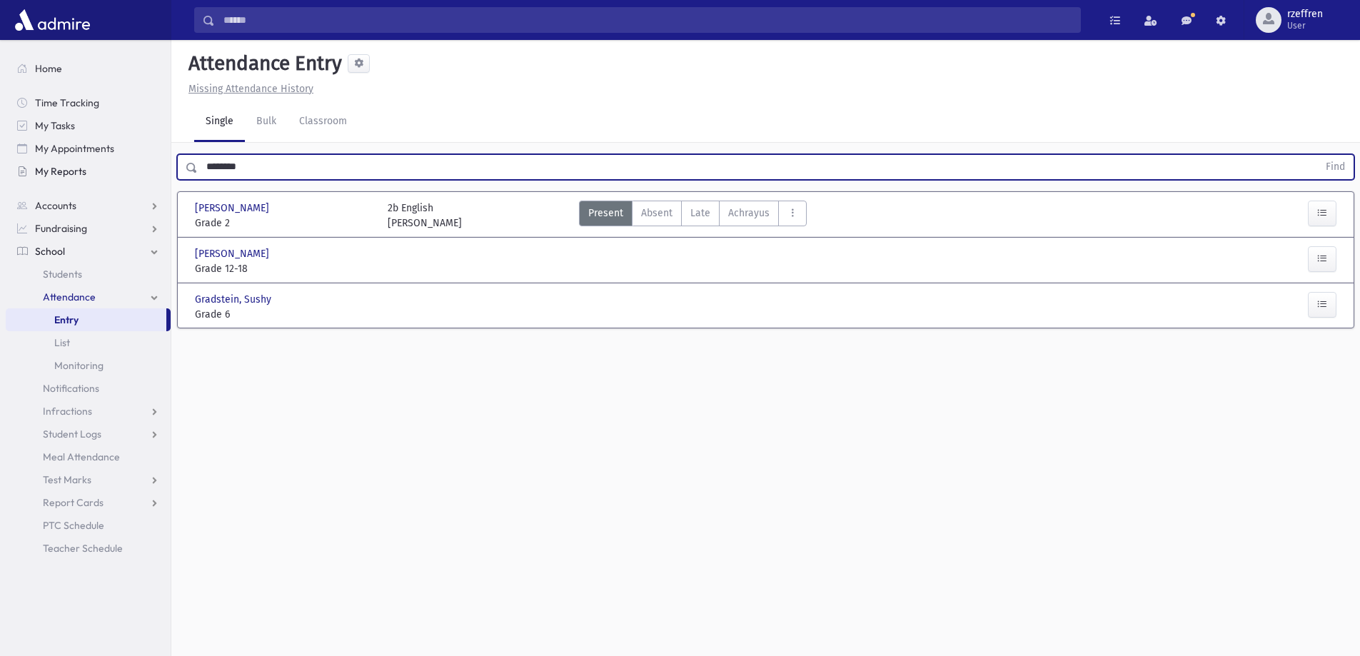
drag, startPoint x: 254, startPoint y: 169, endPoint x: 11, endPoint y: 172, distance: 242.8
click at [12, 172] on div "Search Results All Accounts" at bounding box center [680, 344] width 1360 height 688
click at [1318, 155] on button "Find" at bounding box center [1336, 167] width 36 height 24
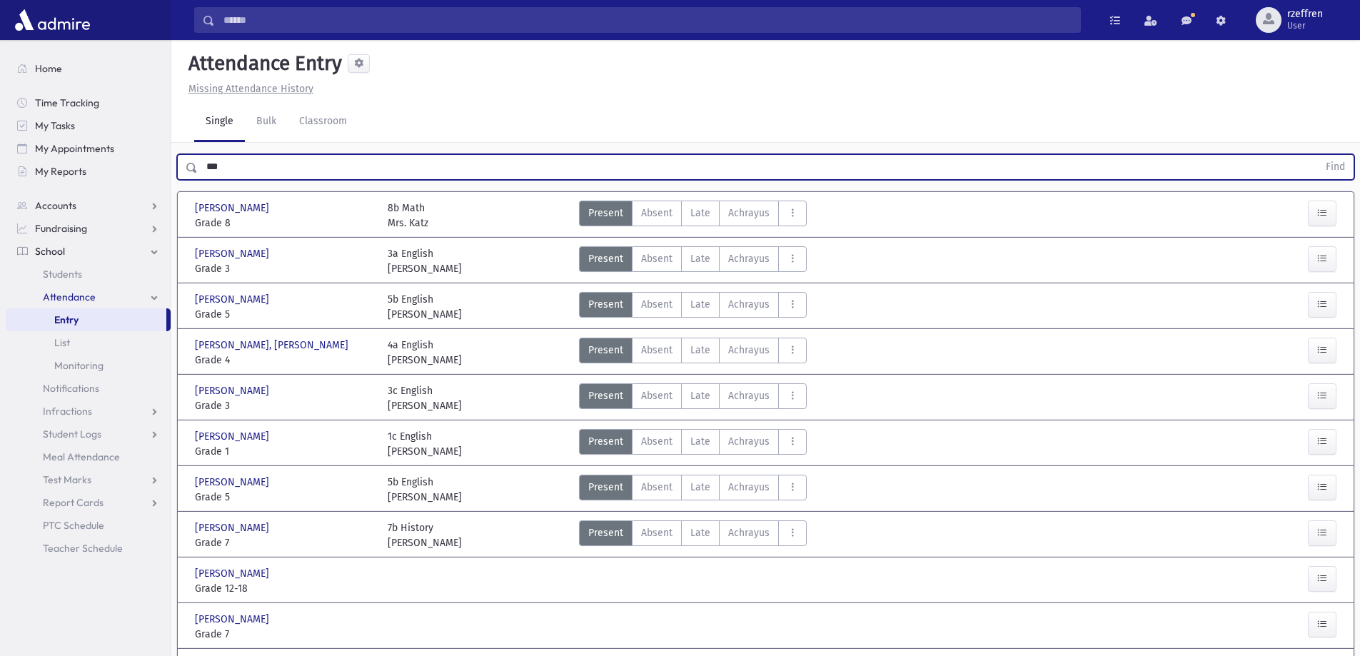
drag, startPoint x: 258, startPoint y: 164, endPoint x: 4, endPoint y: 145, distance: 254.2
click at [22, 156] on div "Search Results All Accounts" at bounding box center [680, 373] width 1360 height 746
click at [1318, 155] on button "Find" at bounding box center [1336, 167] width 36 height 24
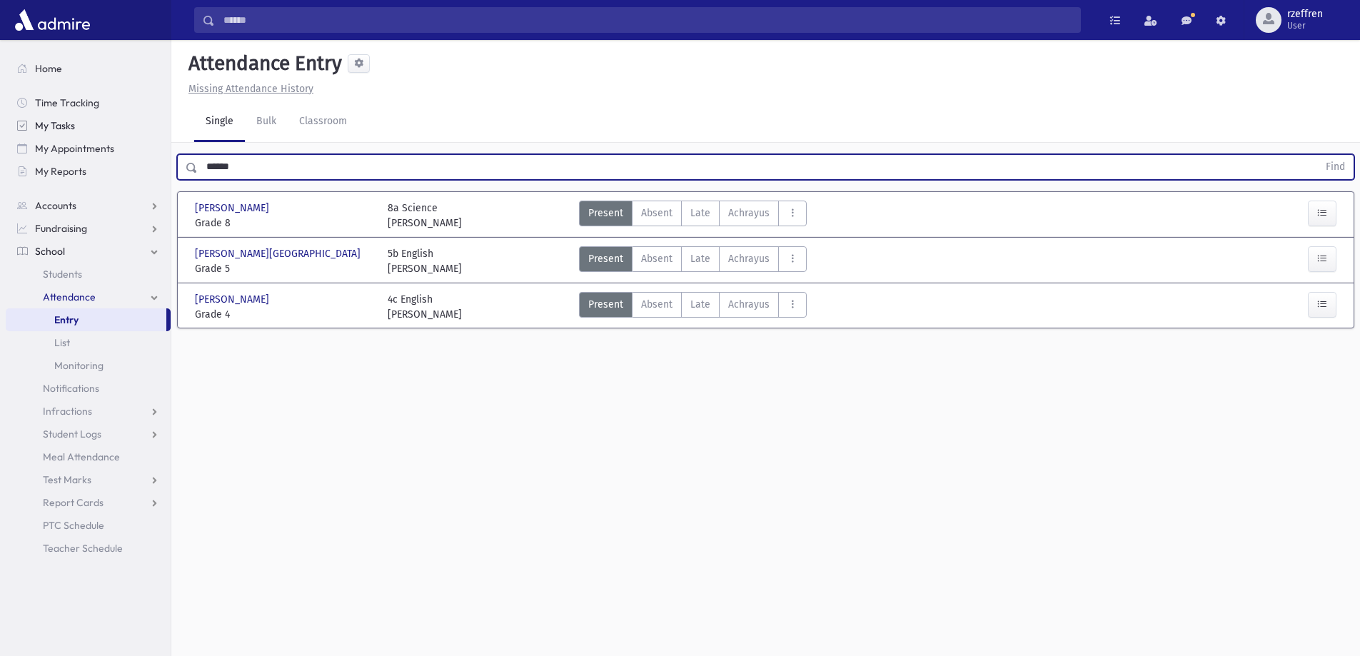
drag, startPoint x: 238, startPoint y: 171, endPoint x: 58, endPoint y: 122, distance: 186.4
click at [62, 125] on div "Search Results All Accounts" at bounding box center [680, 344] width 1360 height 688
click at [1318, 155] on button "Find" at bounding box center [1336, 167] width 36 height 24
drag, startPoint x: 220, startPoint y: 174, endPoint x: 0, endPoint y: 78, distance: 240.1
click at [0, 98] on div "Search Results All Accounts" at bounding box center [680, 344] width 1360 height 688
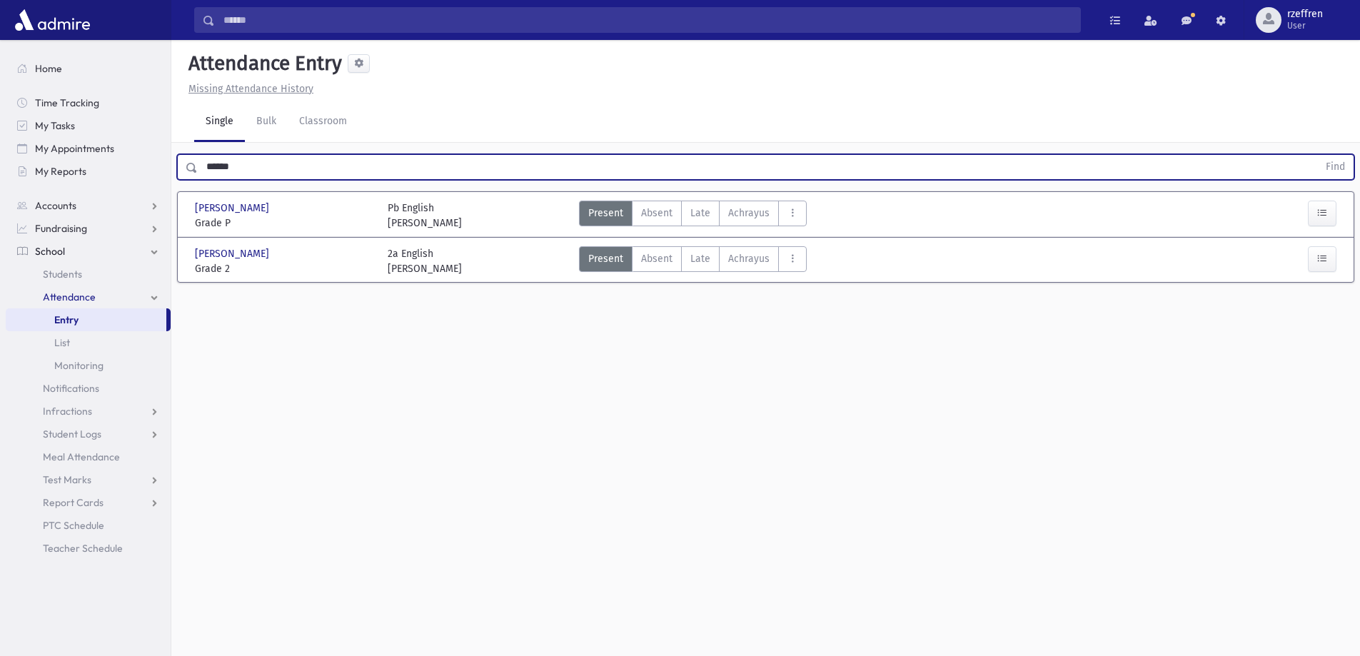
click at [1318, 155] on button "Find" at bounding box center [1336, 167] width 36 height 24
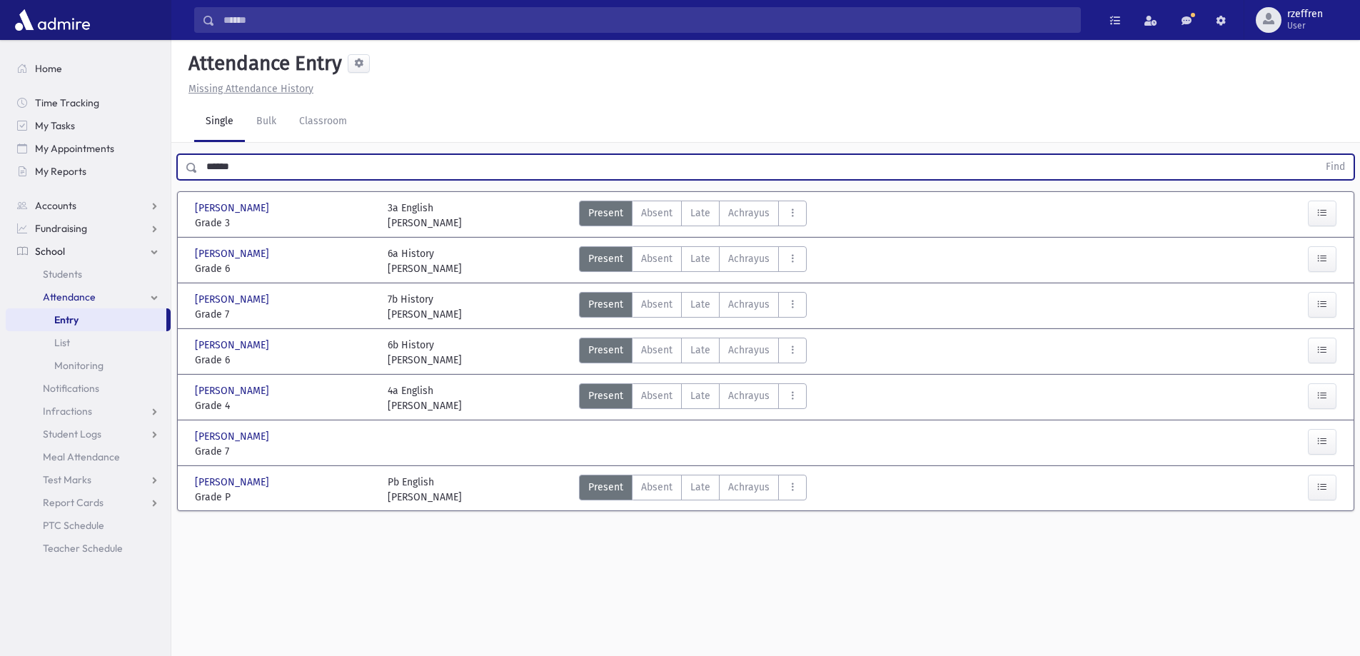
drag, startPoint x: 256, startPoint y: 162, endPoint x: 0, endPoint y: 117, distance: 260.3
click at [0, 117] on div "Search Results All Accounts" at bounding box center [680, 344] width 1360 height 688
type input "********"
click at [1318, 155] on button "Find" at bounding box center [1336, 167] width 36 height 24
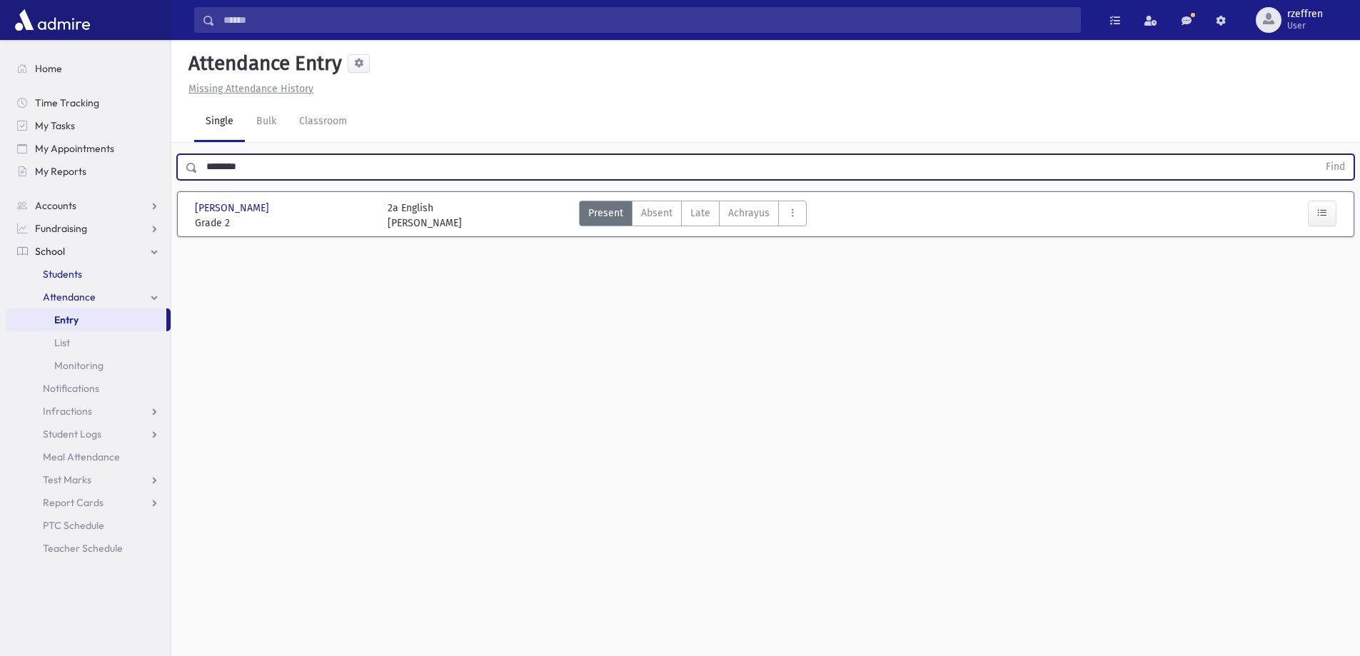
click at [74, 274] on span "Students" at bounding box center [62, 274] width 39 height 13
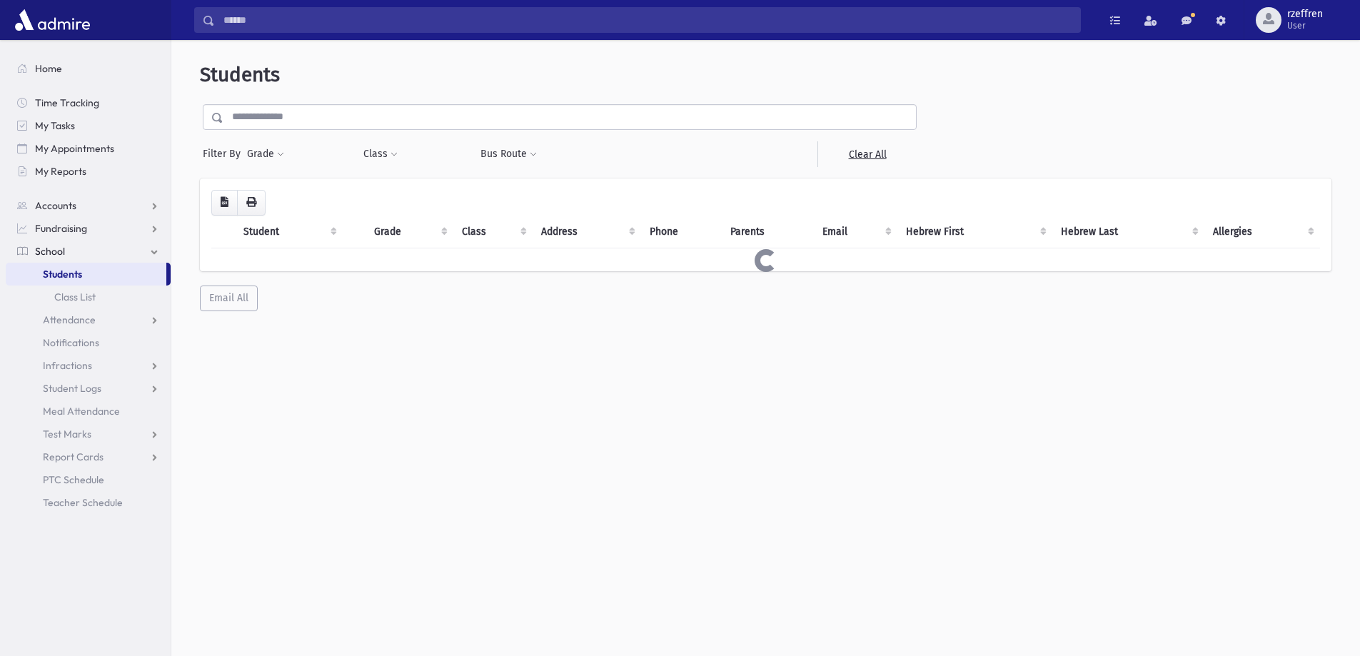
click at [303, 123] on input "text" at bounding box center [570, 117] width 693 height 26
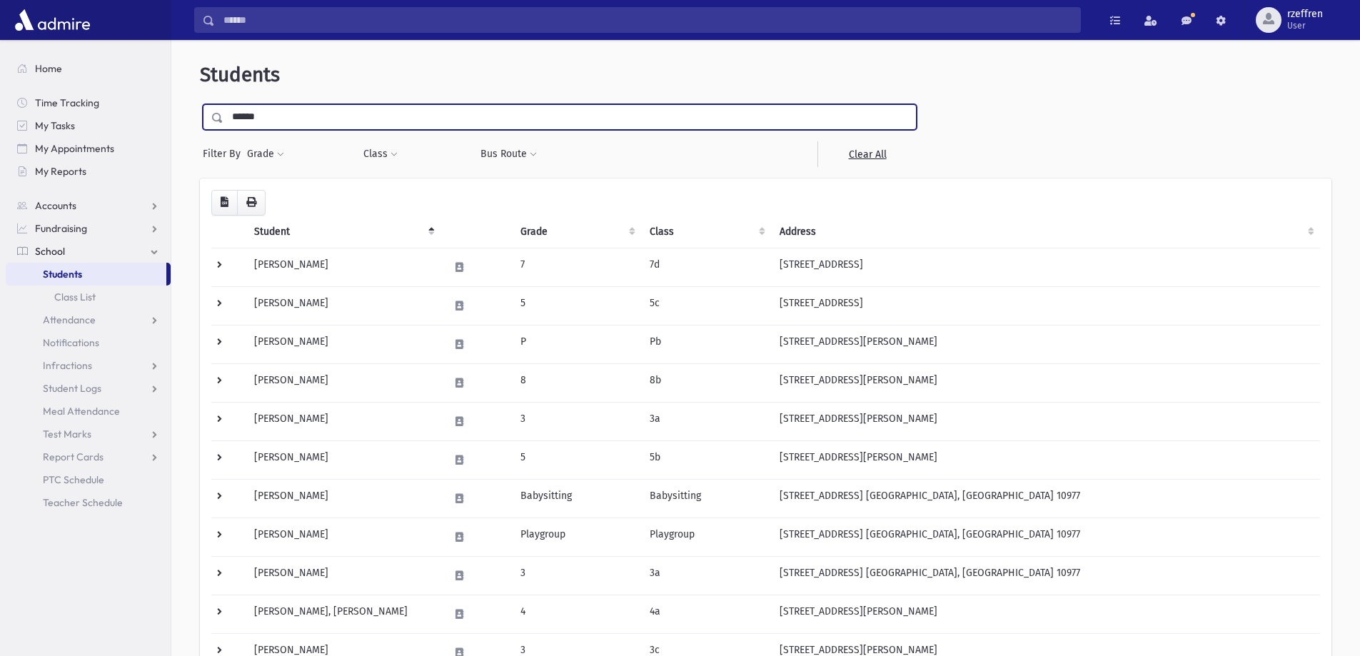
type input "******"
click at [200, 104] on input "submit" at bounding box center [220, 113] width 40 height 19
